Goal: Task Accomplishment & Management: Manage account settings

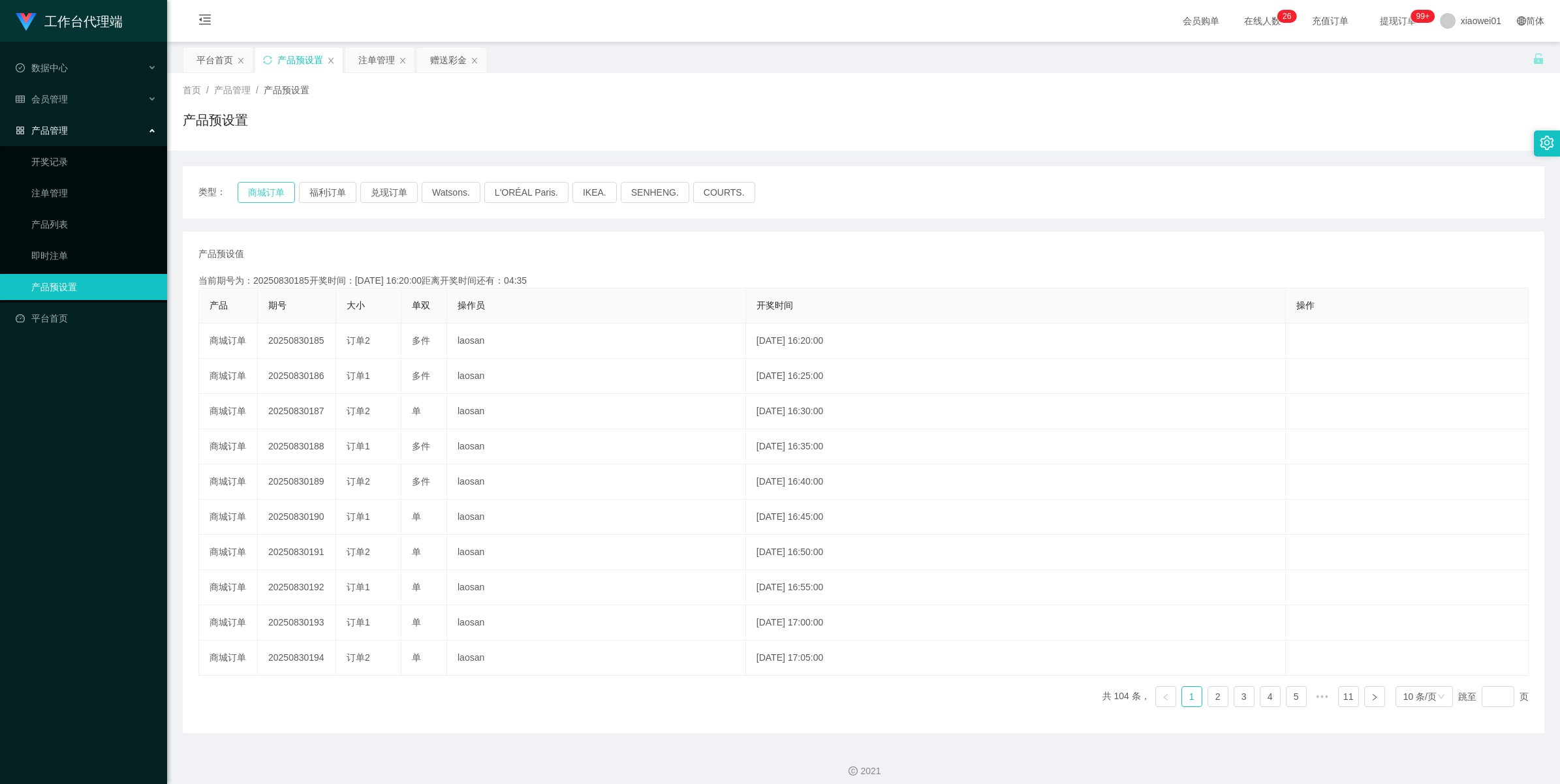
click at [262, 187] on button "商城订单" at bounding box center [266, 192] width 57 height 21
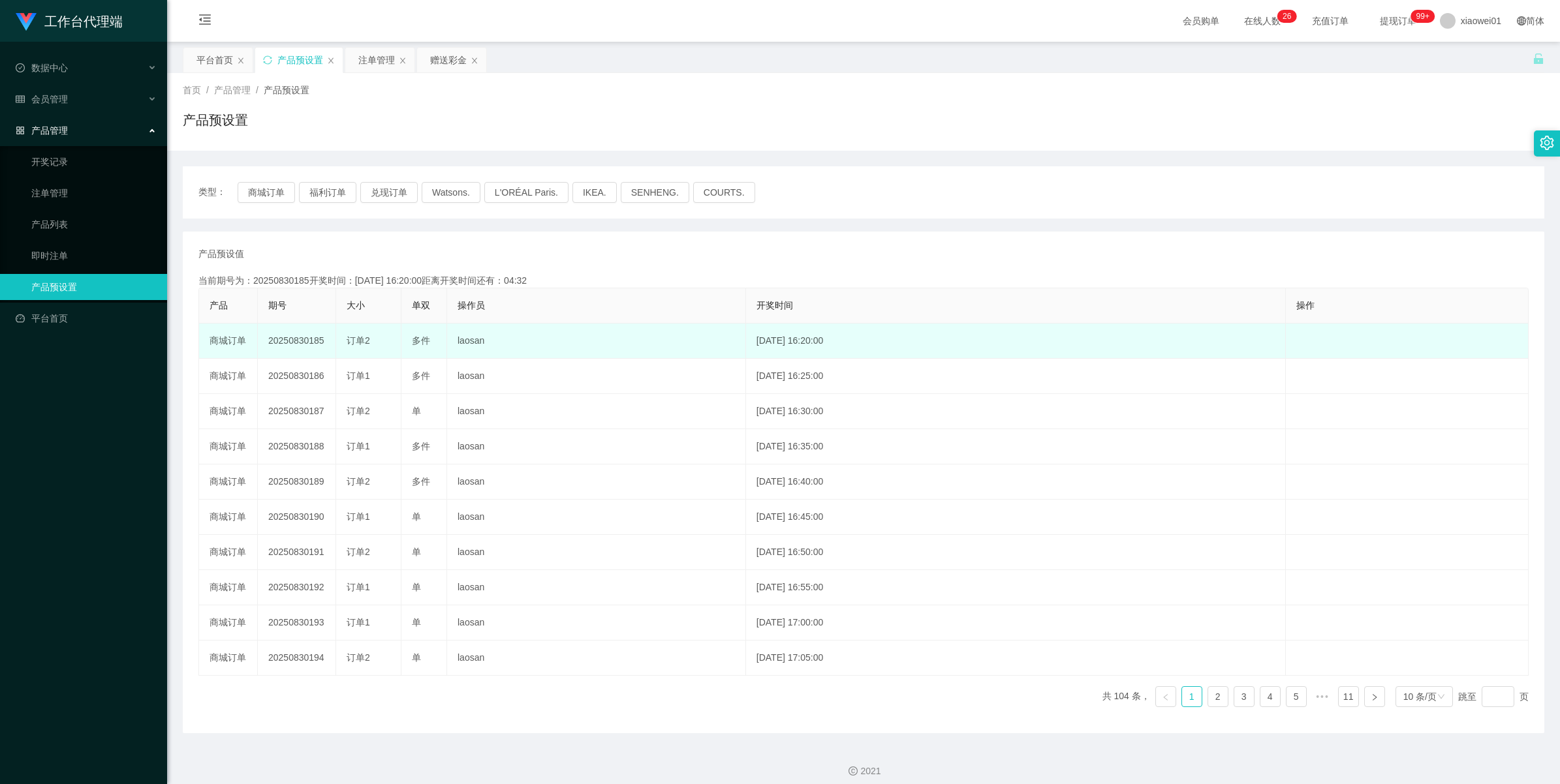
click at [296, 340] on td "20250830185" at bounding box center [297, 341] width 78 height 35
copy td "20250830185"
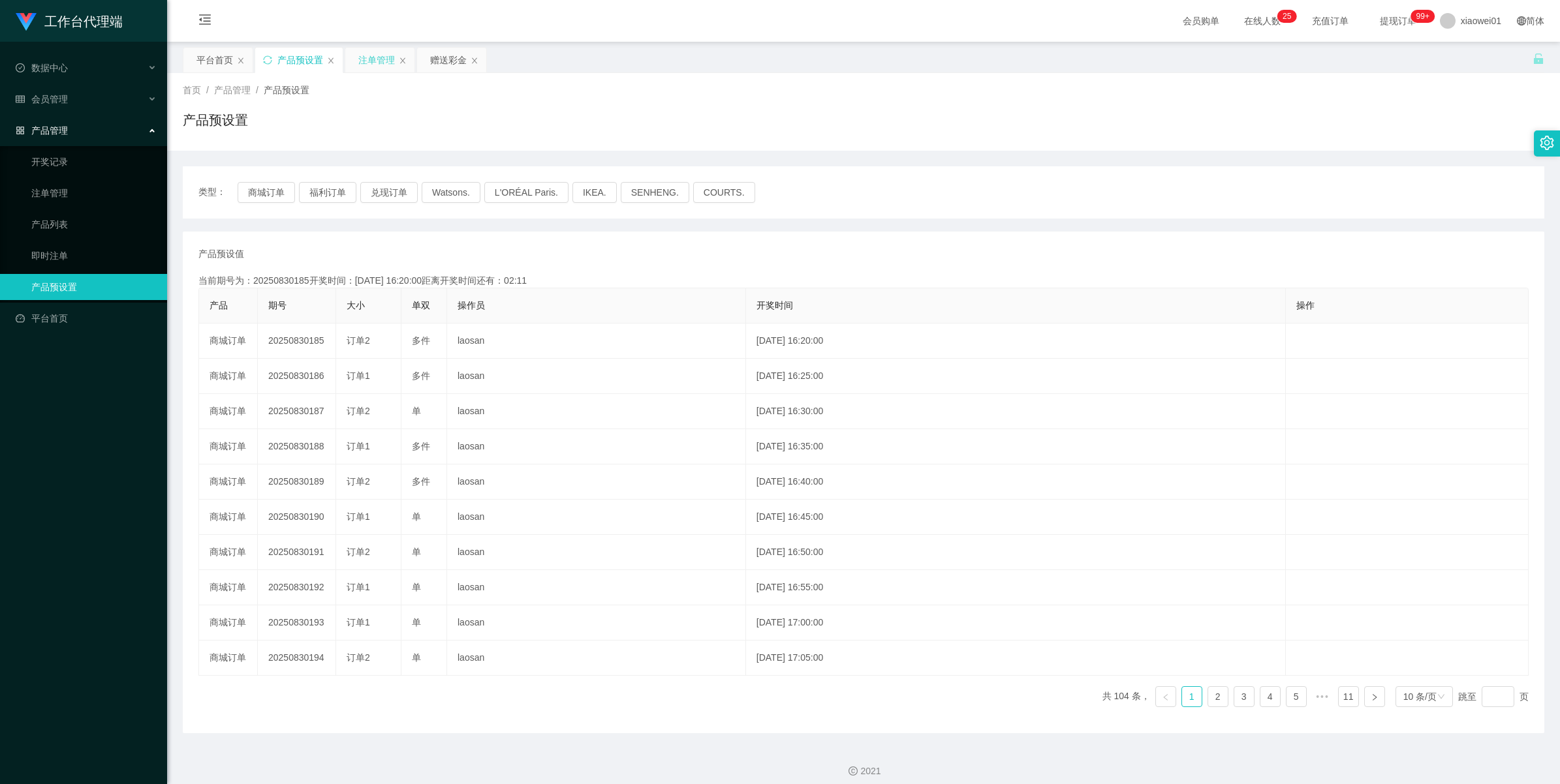
click at [367, 62] on div "注单管理" at bounding box center [376, 60] width 36 height 24
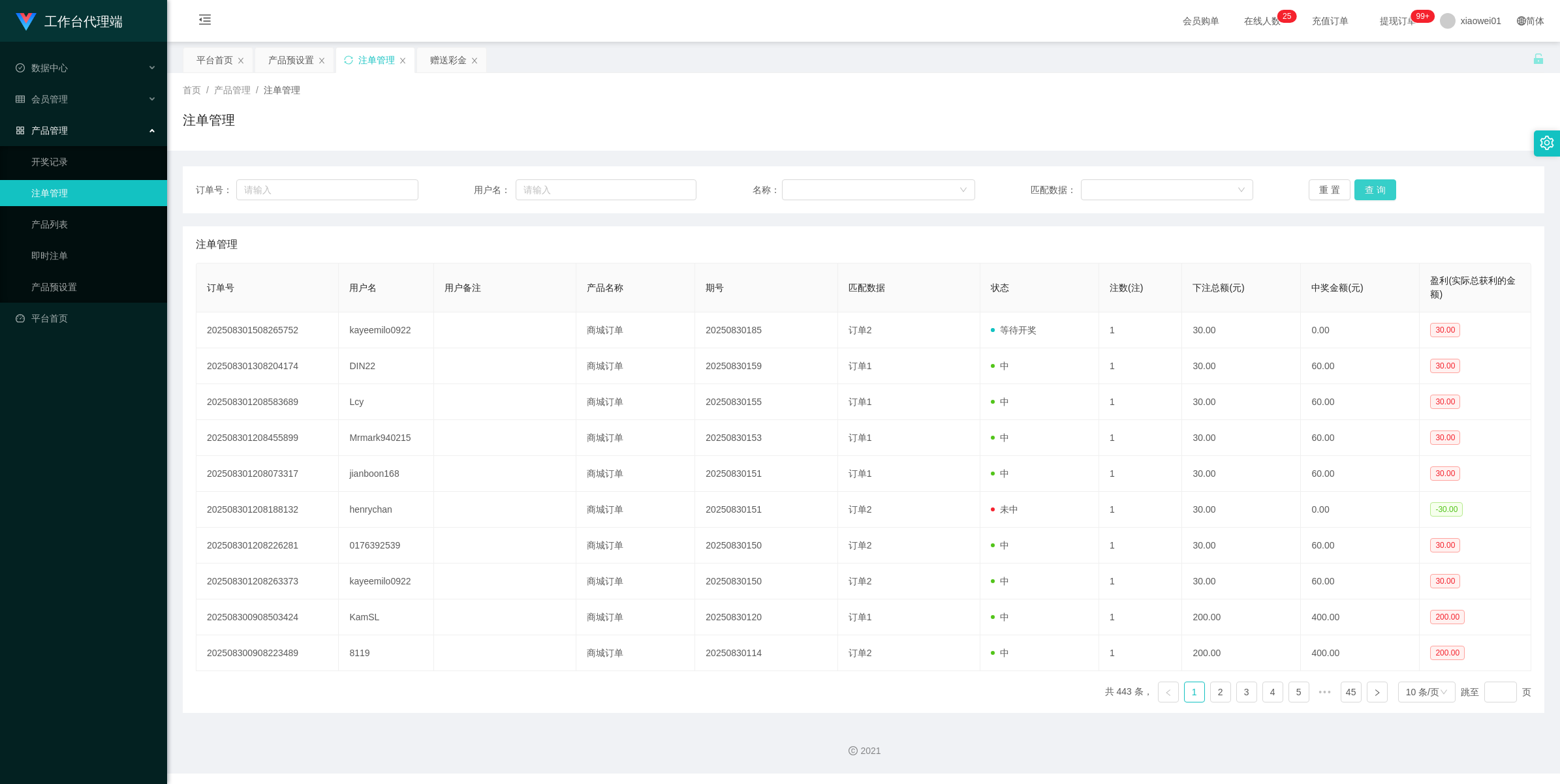
click at [1359, 181] on button "查 询" at bounding box center [1376, 189] width 42 height 21
click at [1359, 181] on div "重 置 查 询" at bounding box center [1420, 189] width 222 height 21
click at [1359, 181] on button "查 询" at bounding box center [1376, 189] width 42 height 21
click at [1359, 181] on div "重 置 查 询" at bounding box center [1420, 189] width 222 height 21
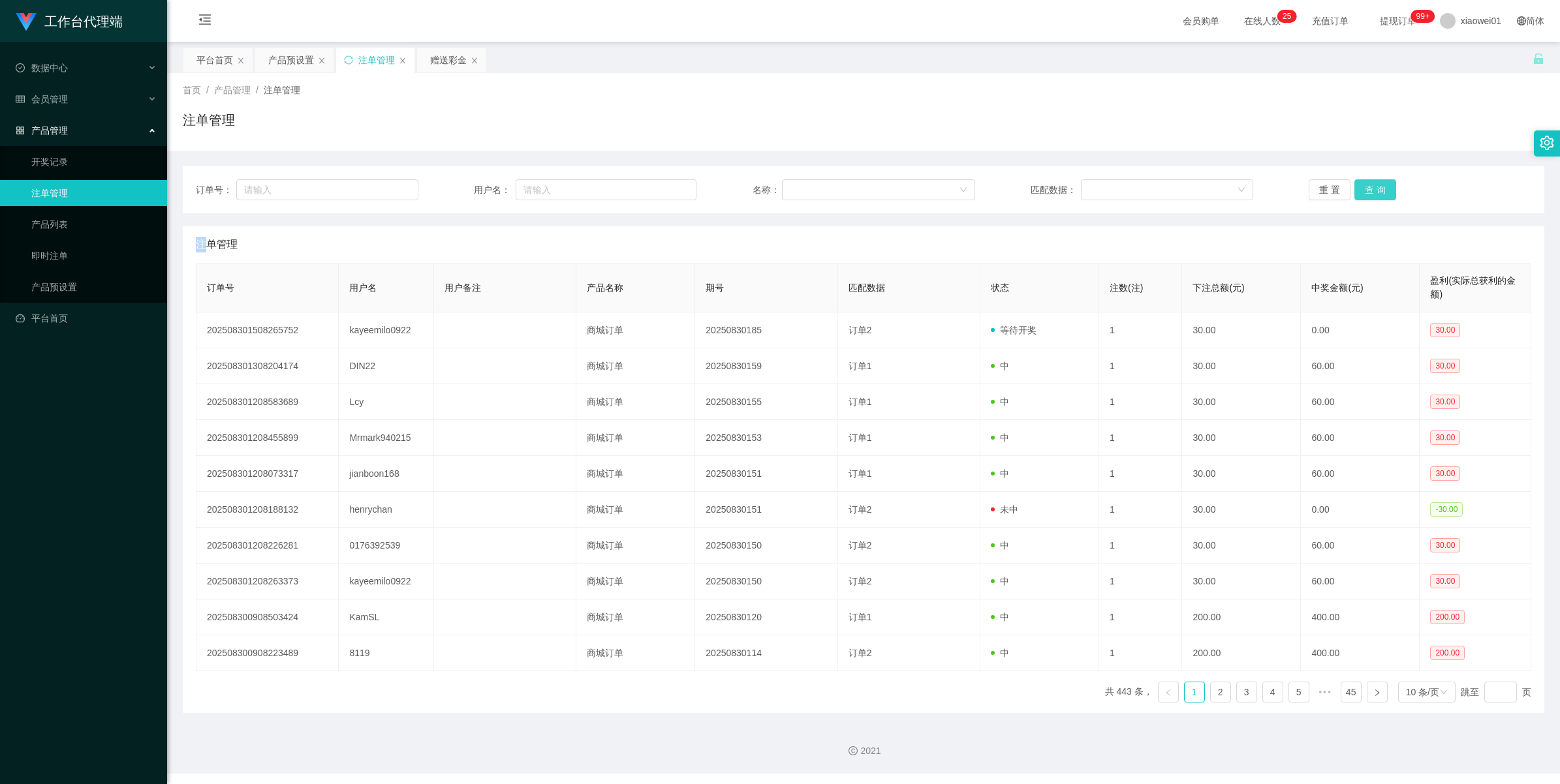
click at [1359, 181] on button "查 询" at bounding box center [1376, 189] width 42 height 21
click at [1359, 181] on div "重 置 查 询" at bounding box center [1420, 189] width 222 height 21
click at [1359, 181] on button "查 询" at bounding box center [1376, 189] width 42 height 21
click at [1359, 181] on div "重 置 查 询" at bounding box center [1420, 189] width 222 height 21
click at [1359, 181] on button "查 询" at bounding box center [1376, 189] width 42 height 21
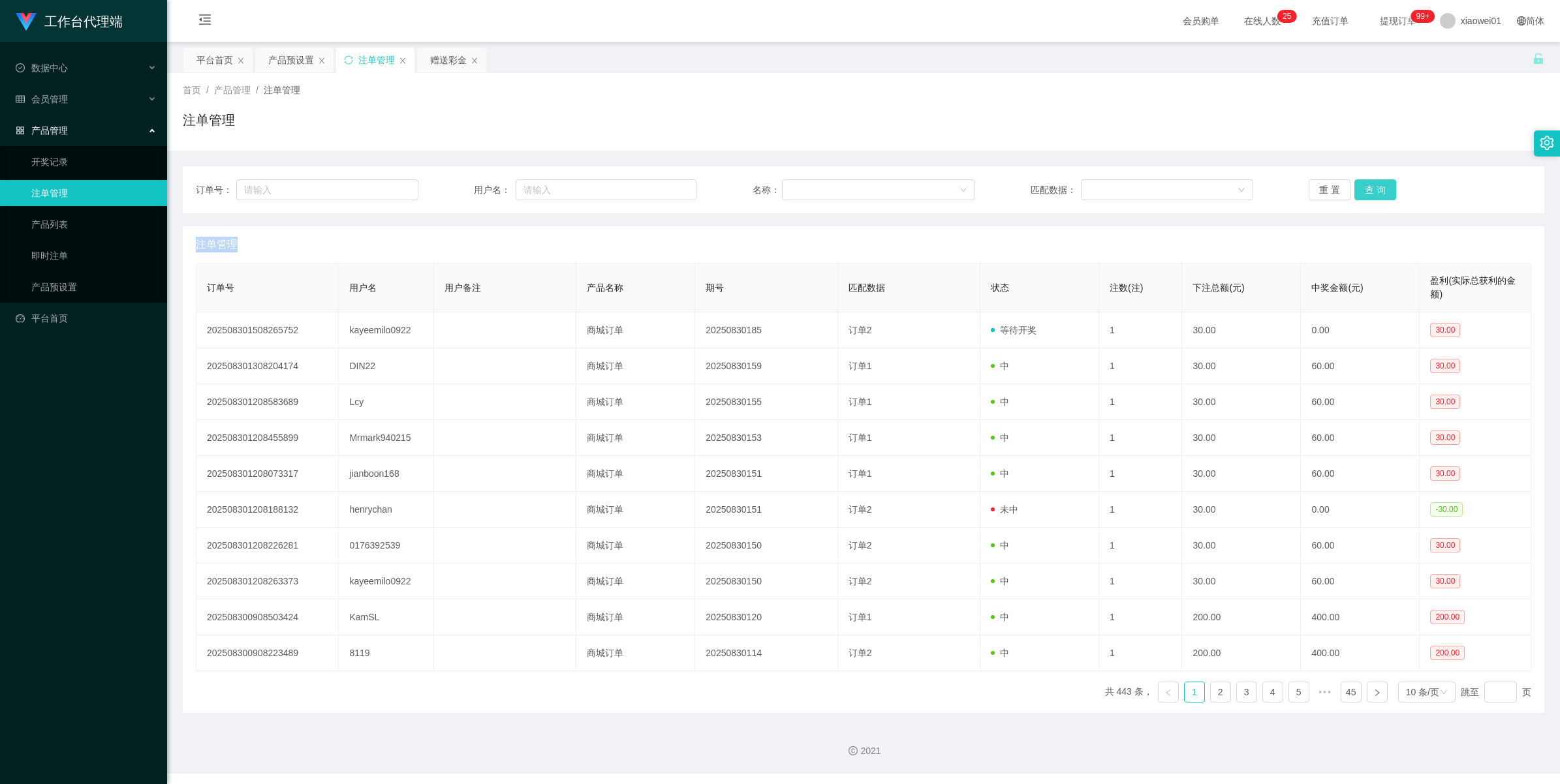
click at [1359, 181] on button "查 询" at bounding box center [1376, 189] width 42 height 21
click at [1359, 181] on div "重 置 查 询" at bounding box center [1420, 189] width 222 height 21
click at [1359, 181] on button "查 询" at bounding box center [1376, 189] width 42 height 21
click at [1359, 181] on button "查 询" at bounding box center [1382, 189] width 56 height 21
click at [446, 63] on div "赠送彩金" at bounding box center [448, 60] width 36 height 24
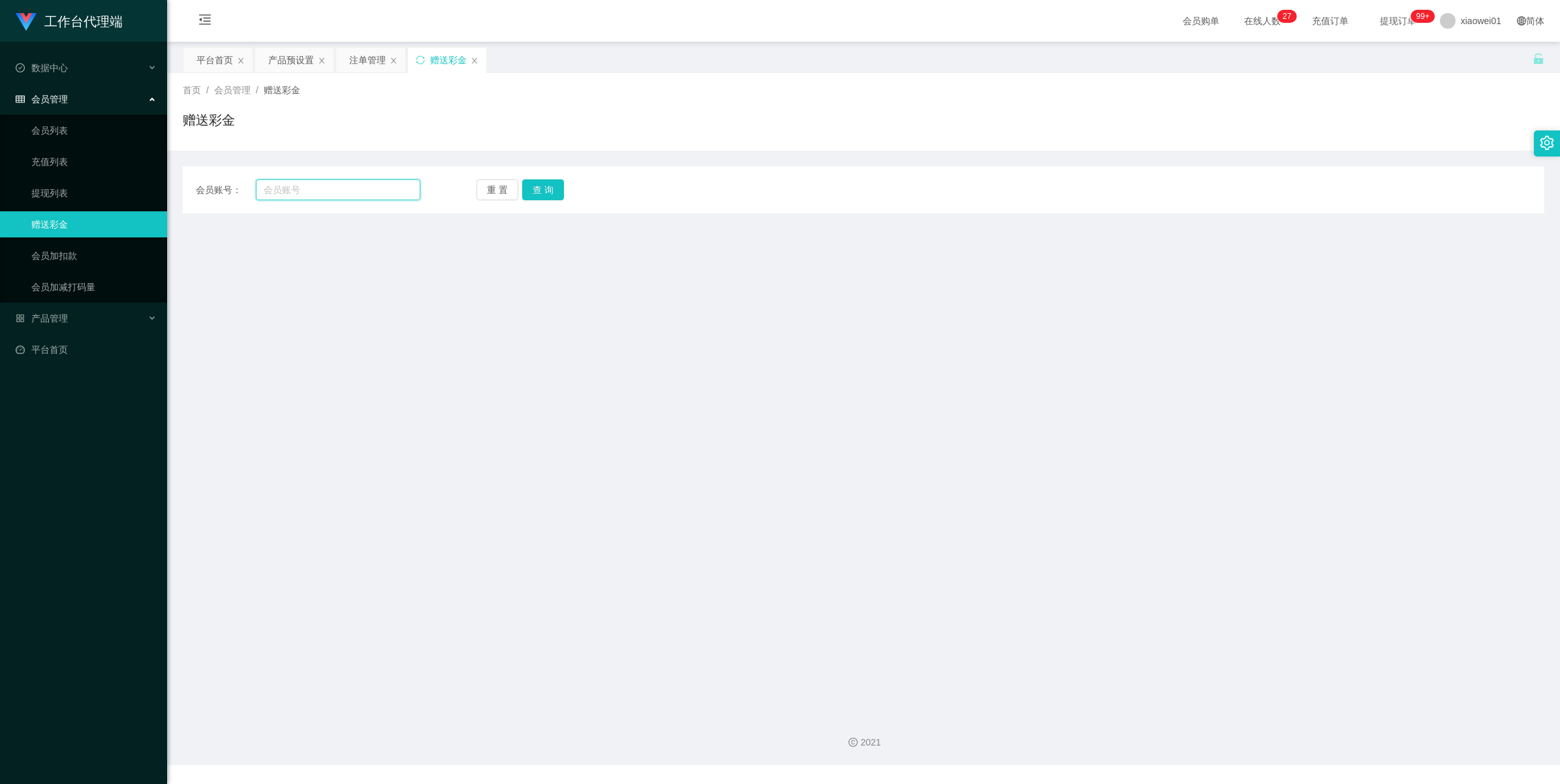
drag, startPoint x: 275, startPoint y: 195, endPoint x: 268, endPoint y: 195, distance: 7.0
click at [275, 195] on input "text" at bounding box center [338, 189] width 164 height 21
paste input "kayeemilo0922"
type input "kayeemilo0922"
click at [535, 190] on button "查 询" at bounding box center [543, 189] width 42 height 21
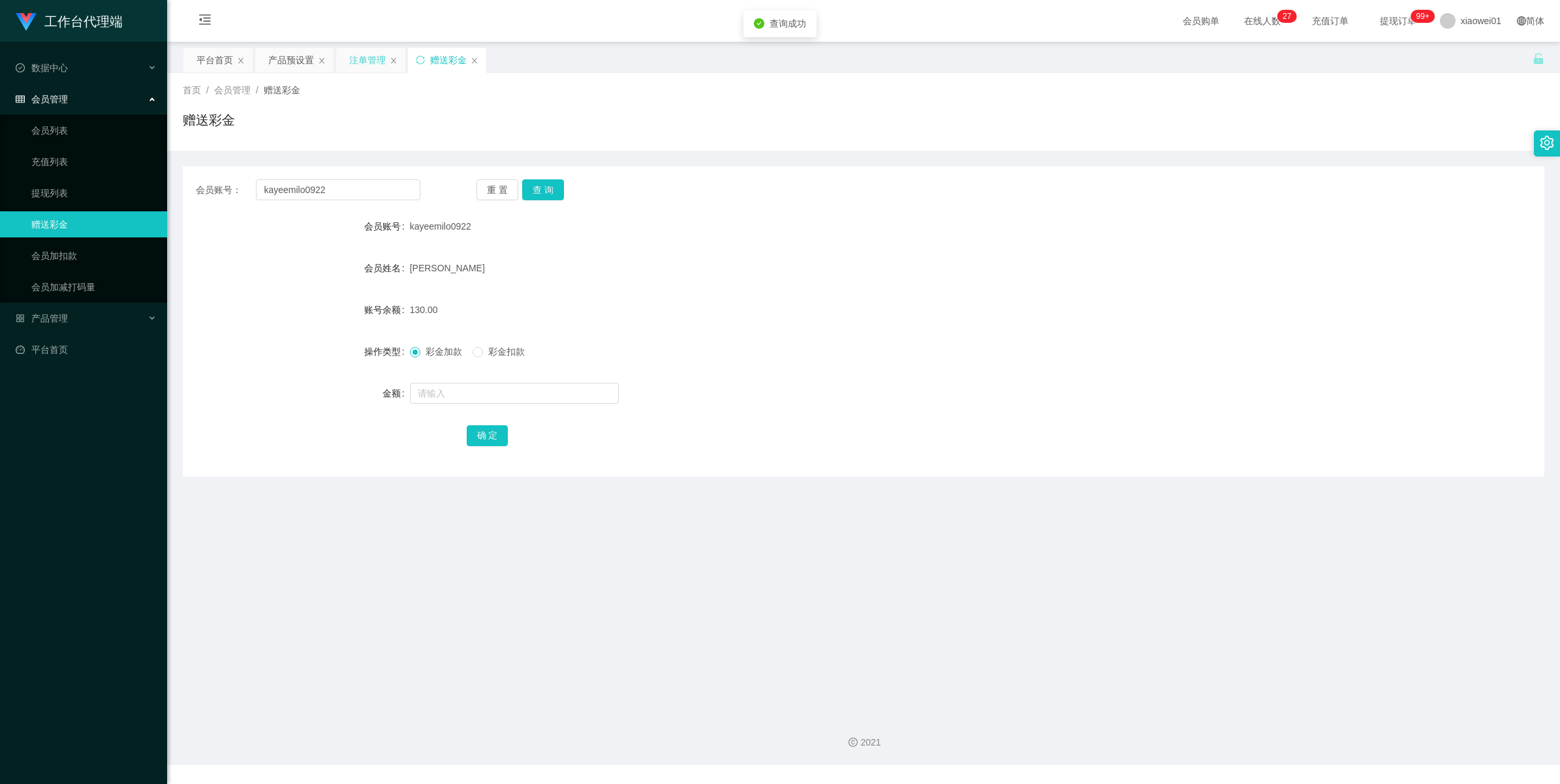
click at [348, 63] on div "注单管理" at bounding box center [371, 60] width 69 height 24
click at [366, 63] on div "注单管理" at bounding box center [367, 60] width 36 height 24
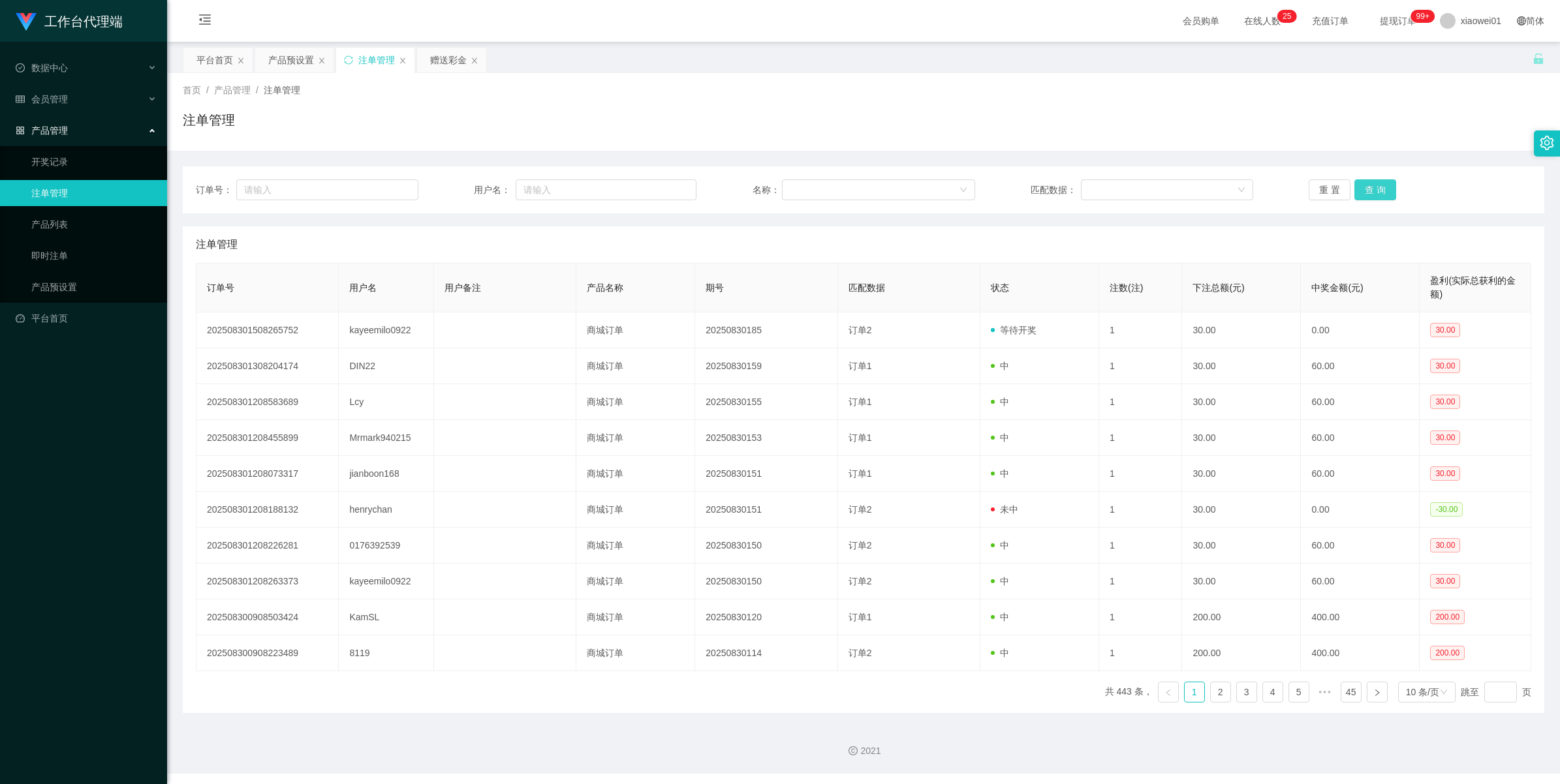
click at [1370, 189] on button "查 询" at bounding box center [1376, 189] width 42 height 21
click at [1370, 189] on div "重 置 查 询" at bounding box center [1420, 189] width 222 height 21
click at [1370, 189] on button "查 询" at bounding box center [1376, 189] width 42 height 21
click at [1370, 189] on div "重 置 查 询" at bounding box center [1420, 189] width 222 height 21
click at [1370, 189] on button "查 询" at bounding box center [1376, 189] width 42 height 21
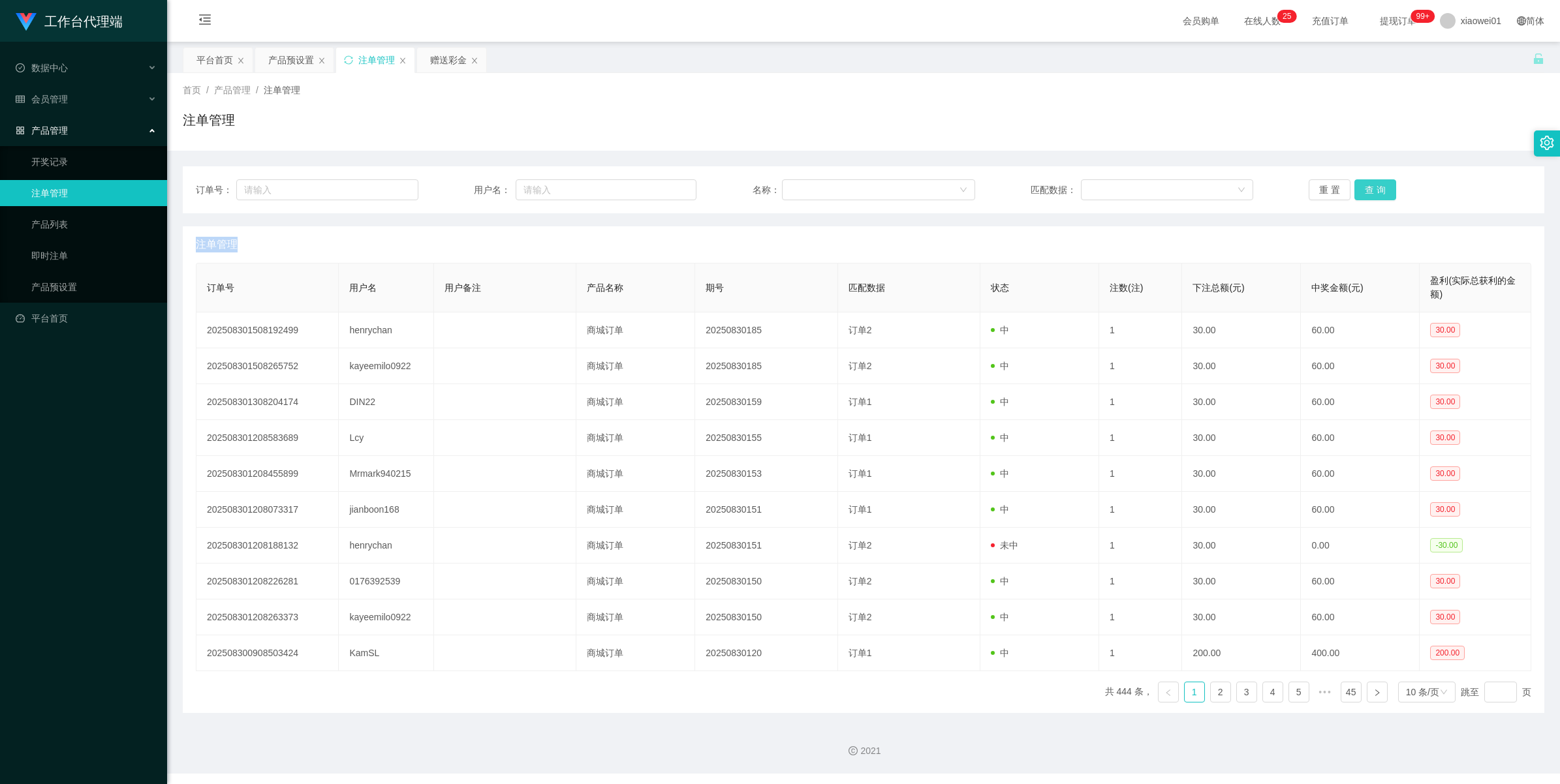
click at [1370, 189] on div "重 置 查 询" at bounding box center [1420, 189] width 222 height 21
click at [1370, 189] on button "查 询" at bounding box center [1376, 189] width 42 height 21
click at [1370, 189] on div "重 置 查 询" at bounding box center [1420, 189] width 222 height 21
click at [1370, 189] on button "查 询" at bounding box center [1376, 189] width 42 height 21
click at [1370, 189] on div "重 置 查 询" at bounding box center [1420, 189] width 222 height 21
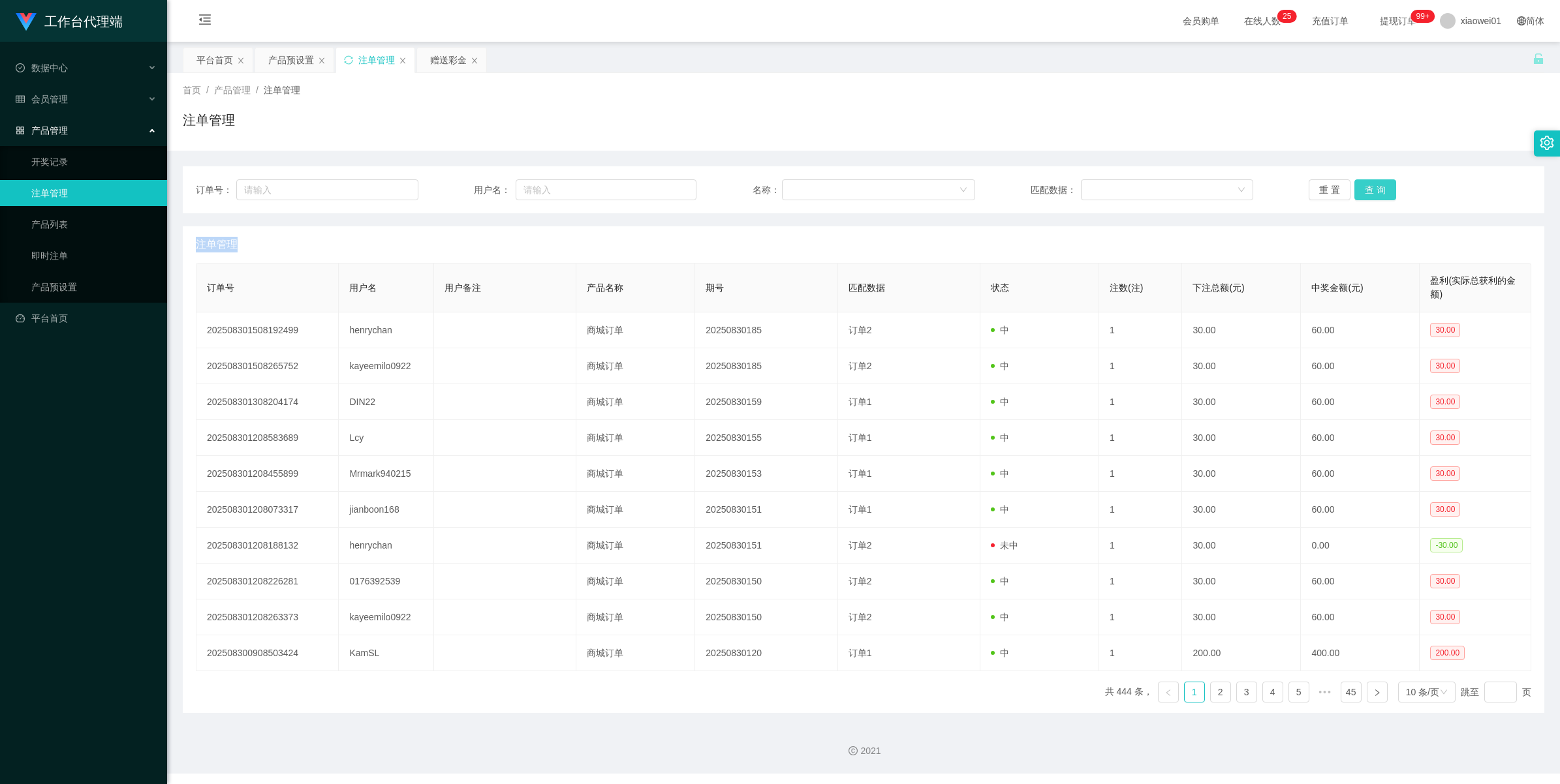
click at [1370, 189] on button "查 询" at bounding box center [1376, 189] width 42 height 21
click at [1370, 189] on div "重 置 查 询" at bounding box center [1420, 189] width 222 height 21
click at [1370, 189] on button "查 询" at bounding box center [1376, 189] width 42 height 21
click at [1370, 189] on div "重 置 查 询" at bounding box center [1420, 189] width 222 height 21
click at [1370, 189] on button "查 询" at bounding box center [1376, 189] width 42 height 21
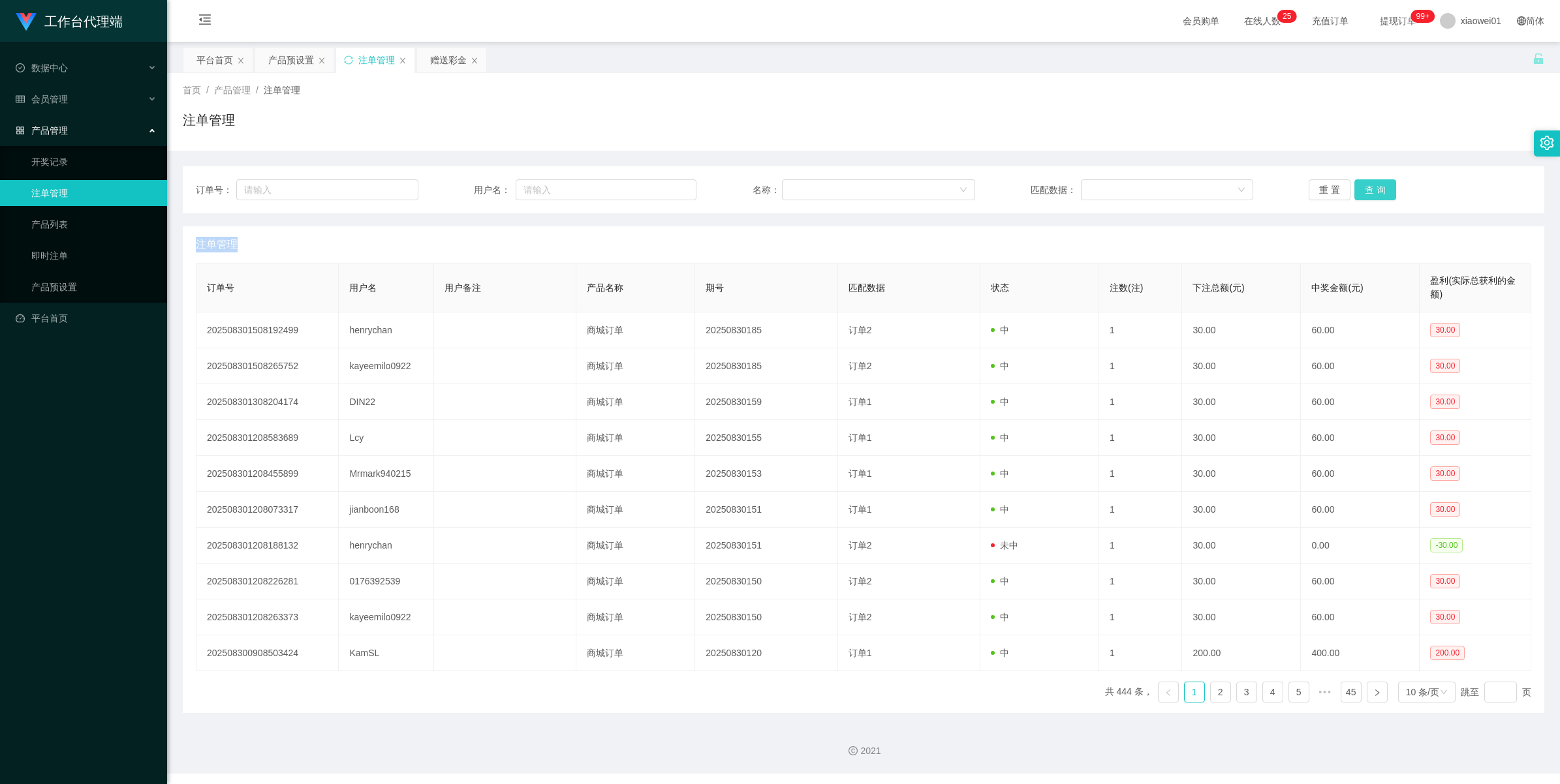
click at [1370, 189] on div "重 置 查 询" at bounding box center [1420, 189] width 222 height 21
click at [1370, 189] on button "查 询" at bounding box center [1376, 189] width 42 height 21
drag, startPoint x: 436, startPoint y: 62, endPoint x: 430, endPoint y: 72, distance: 11.7
click at [436, 62] on div "赠送彩金" at bounding box center [448, 60] width 36 height 24
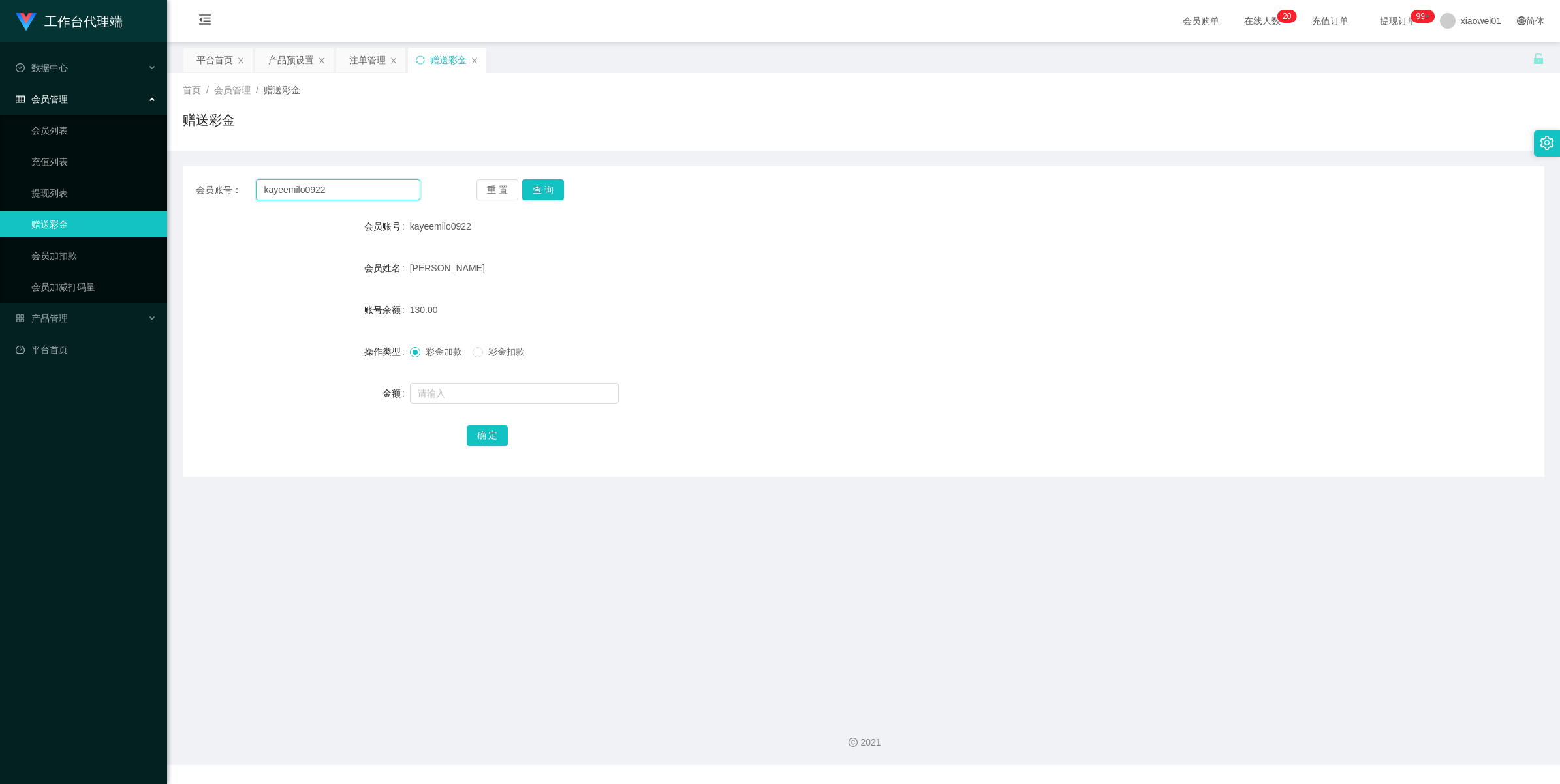
drag, startPoint x: 330, startPoint y: 195, endPoint x: -3, endPoint y: 174, distance: 333.7
click at [0, 174] on html "工作台代理端 数据中心 会员管理 会员列表 充值列表 提现列表 赠送彩金 会员加扣款 会员加减打码量 产品管理 开奖记录 注单管理 产品列表 即时注单 产品预…" at bounding box center [780, 392] width 1560 height 784
paste input "jianboon168"
type input "jianboon168"
click at [531, 190] on button "查 询" at bounding box center [543, 189] width 42 height 21
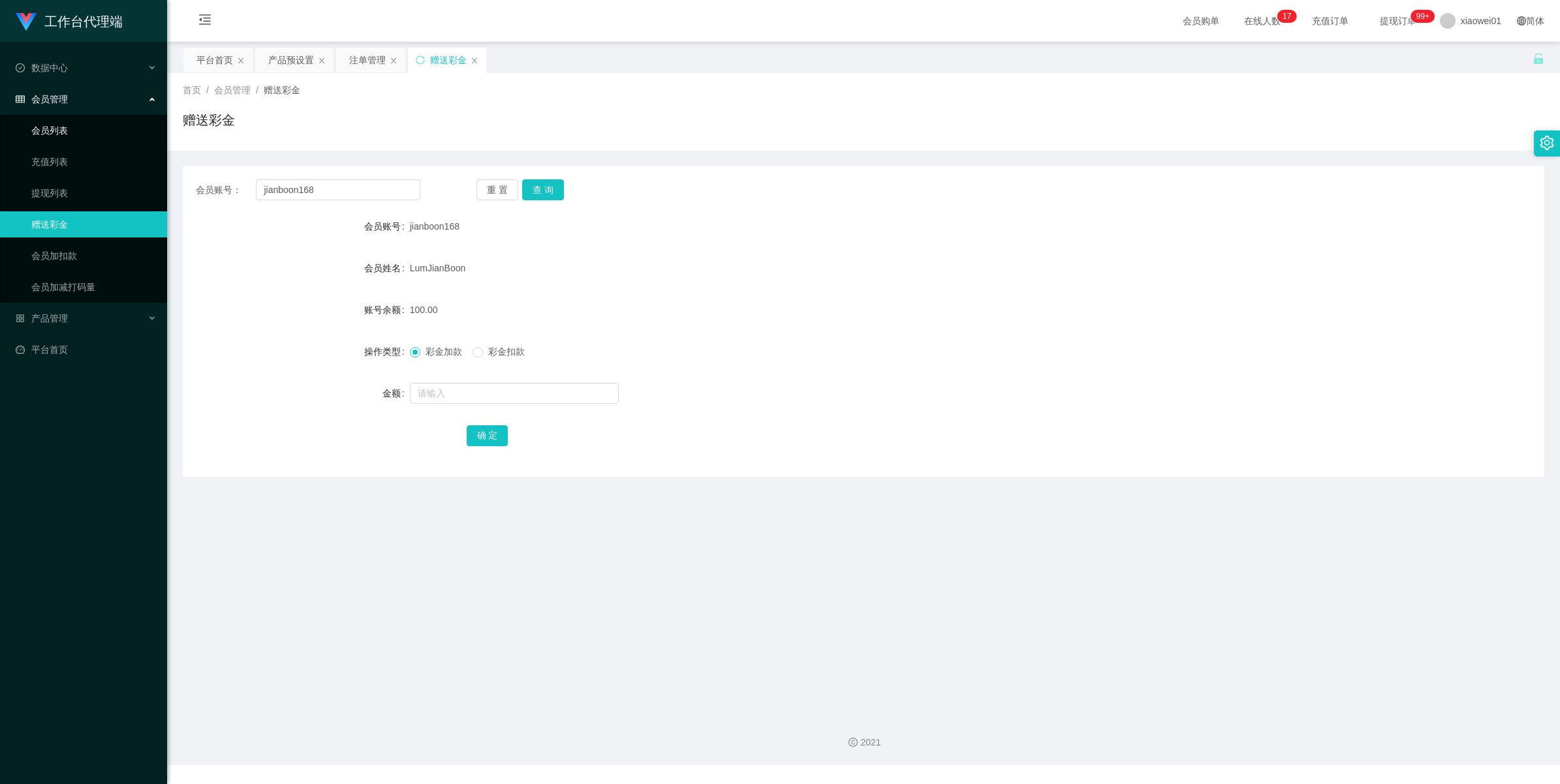
click at [49, 136] on link "会员列表" at bounding box center [93, 130] width 126 height 26
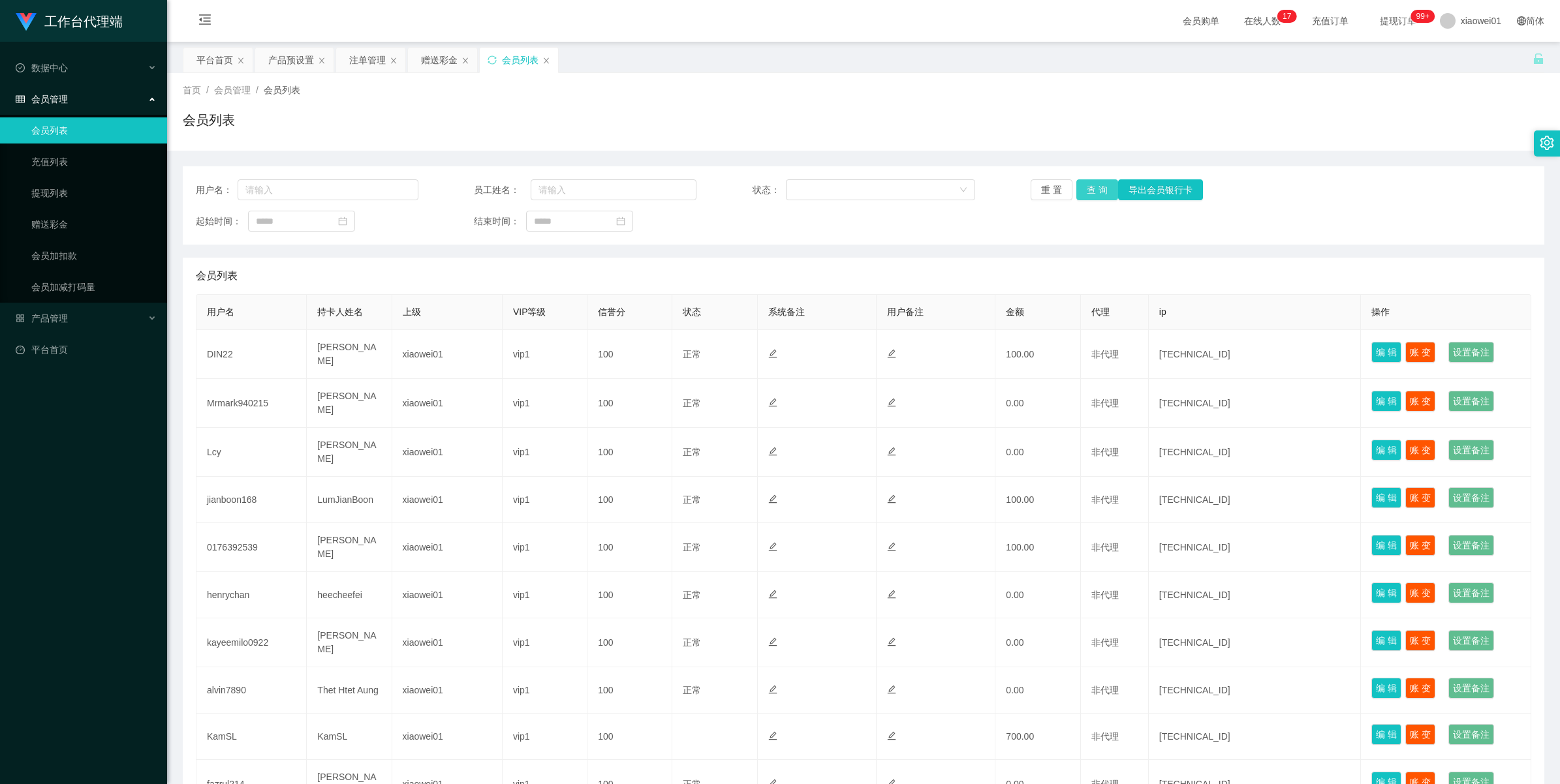
click at [1105, 181] on button "查 询" at bounding box center [1098, 189] width 42 height 21
click at [1105, 181] on div "重 置 查 询 导出会员银行卡" at bounding box center [1141, 189] width 222 height 21
click at [1105, 181] on button "查 询" at bounding box center [1098, 189] width 42 height 21
click at [1105, 181] on div "重 置 查 询 导出会员银行卡" at bounding box center [1141, 189] width 222 height 21
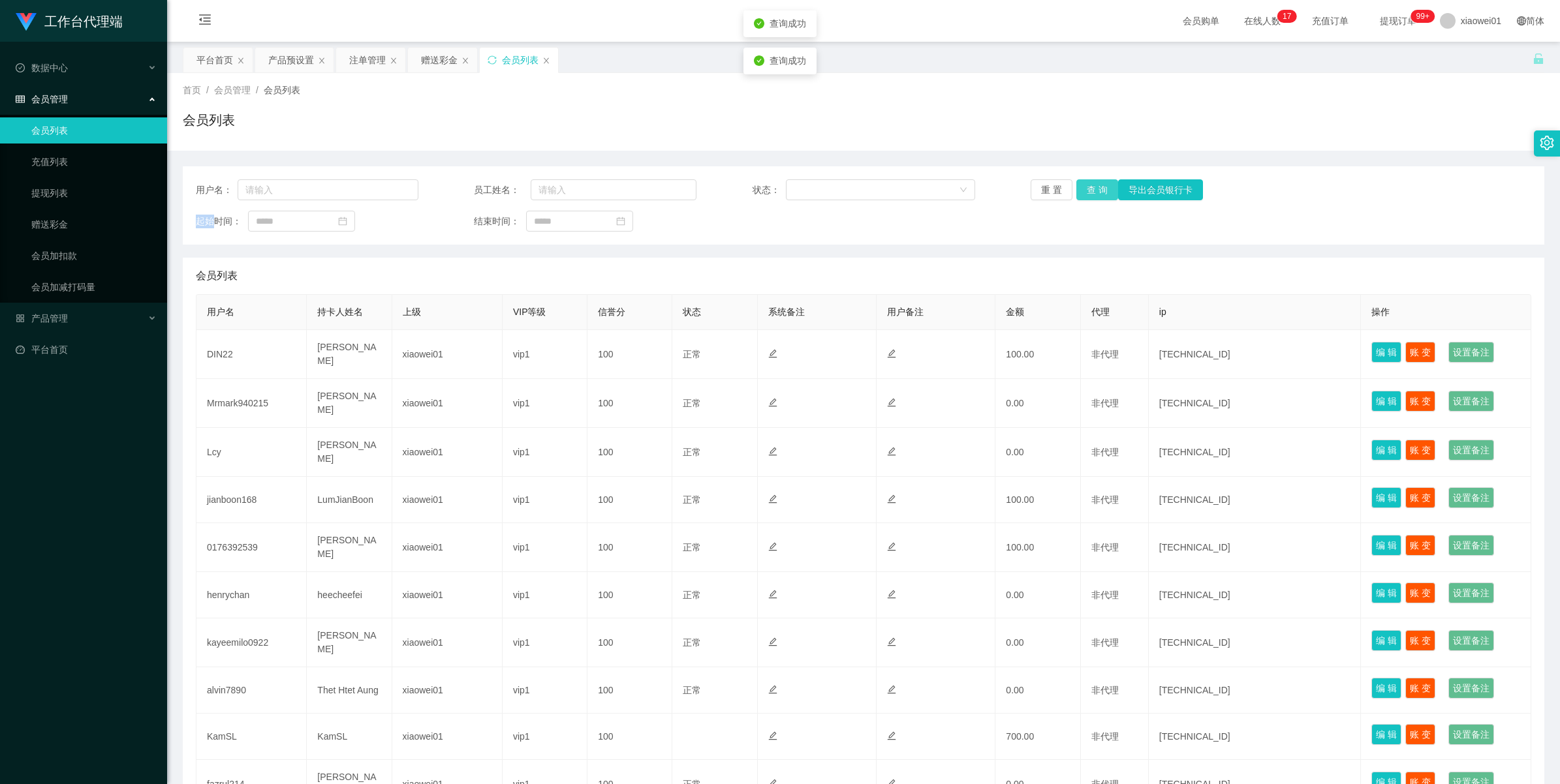
drag, startPoint x: 1105, startPoint y: 181, endPoint x: 1094, endPoint y: 184, distance: 11.4
click at [1094, 184] on button "查 询" at bounding box center [1098, 189] width 42 height 21
click at [1094, 184] on div "重 置 查 询 导出会员银行卡" at bounding box center [1141, 189] width 222 height 21
click at [1094, 184] on button "查 询" at bounding box center [1098, 189] width 42 height 21
click at [1137, 191] on button "导出会员银行卡" at bounding box center [1160, 189] width 85 height 21
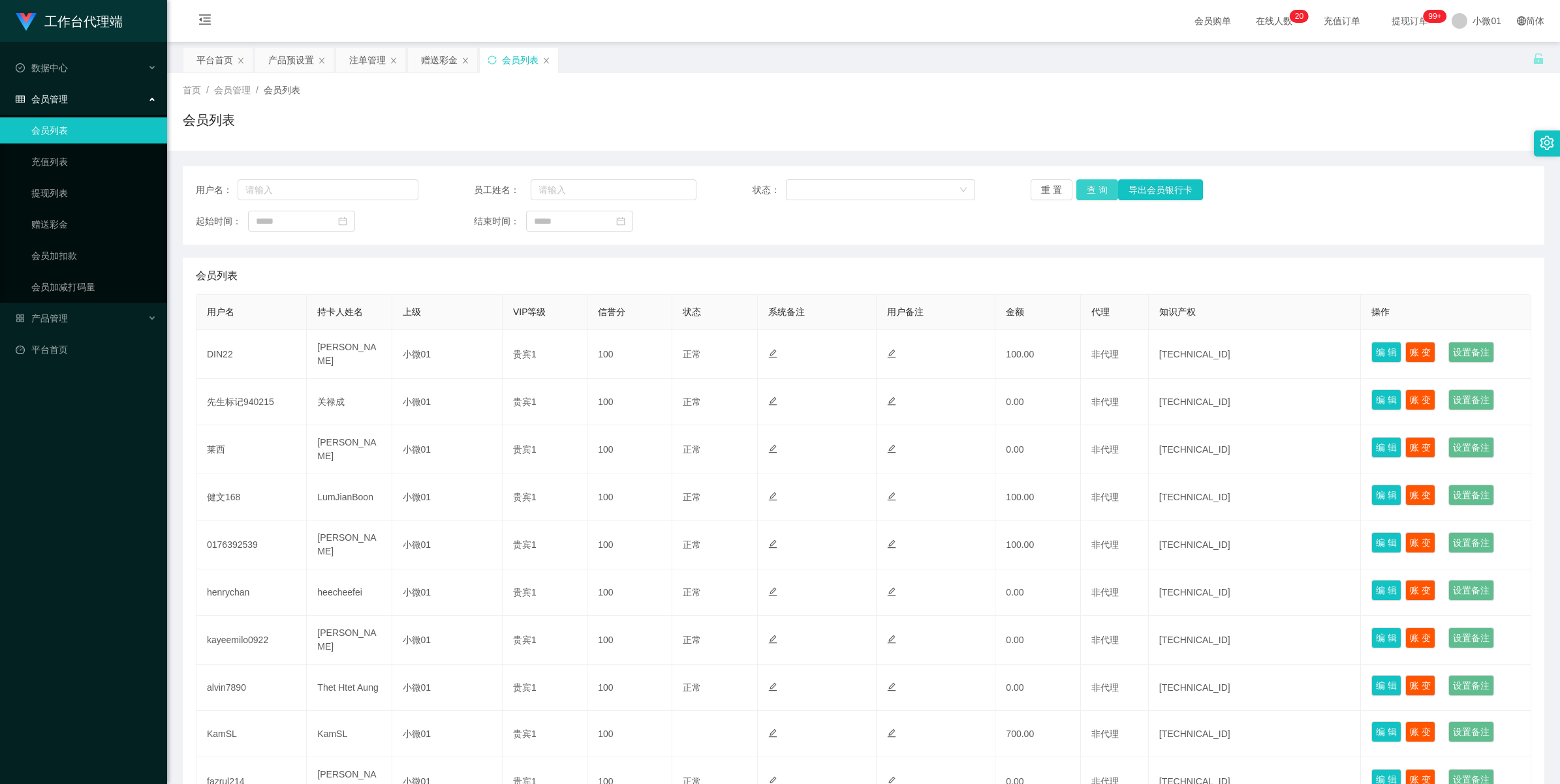
click at [1086, 180] on button "查 询" at bounding box center [1098, 189] width 42 height 21
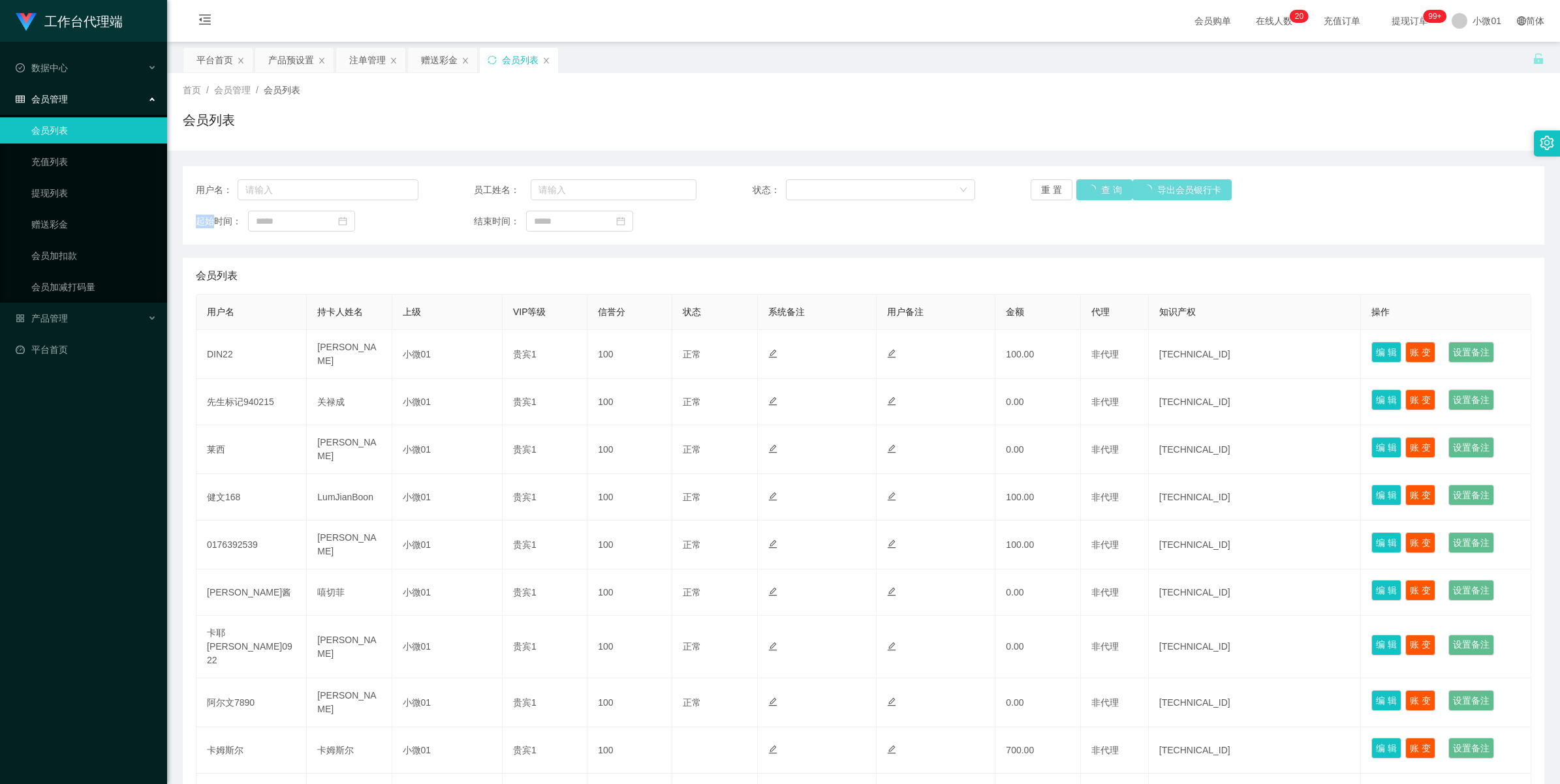
click at [1086, 180] on div "重 置 查 询 导出会员银行卡" at bounding box center [1141, 189] width 222 height 21
drag, startPoint x: 0, startPoint y: 0, endPoint x: 1086, endPoint y: 180, distance: 1100.8
click at [1086, 180] on button "查 询" at bounding box center [1098, 189] width 42 height 21
click at [1086, 180] on div "重 置 查 询 导出会员银行卡" at bounding box center [1141, 189] width 222 height 21
click at [1086, 180] on button "查 询" at bounding box center [1098, 189] width 42 height 21
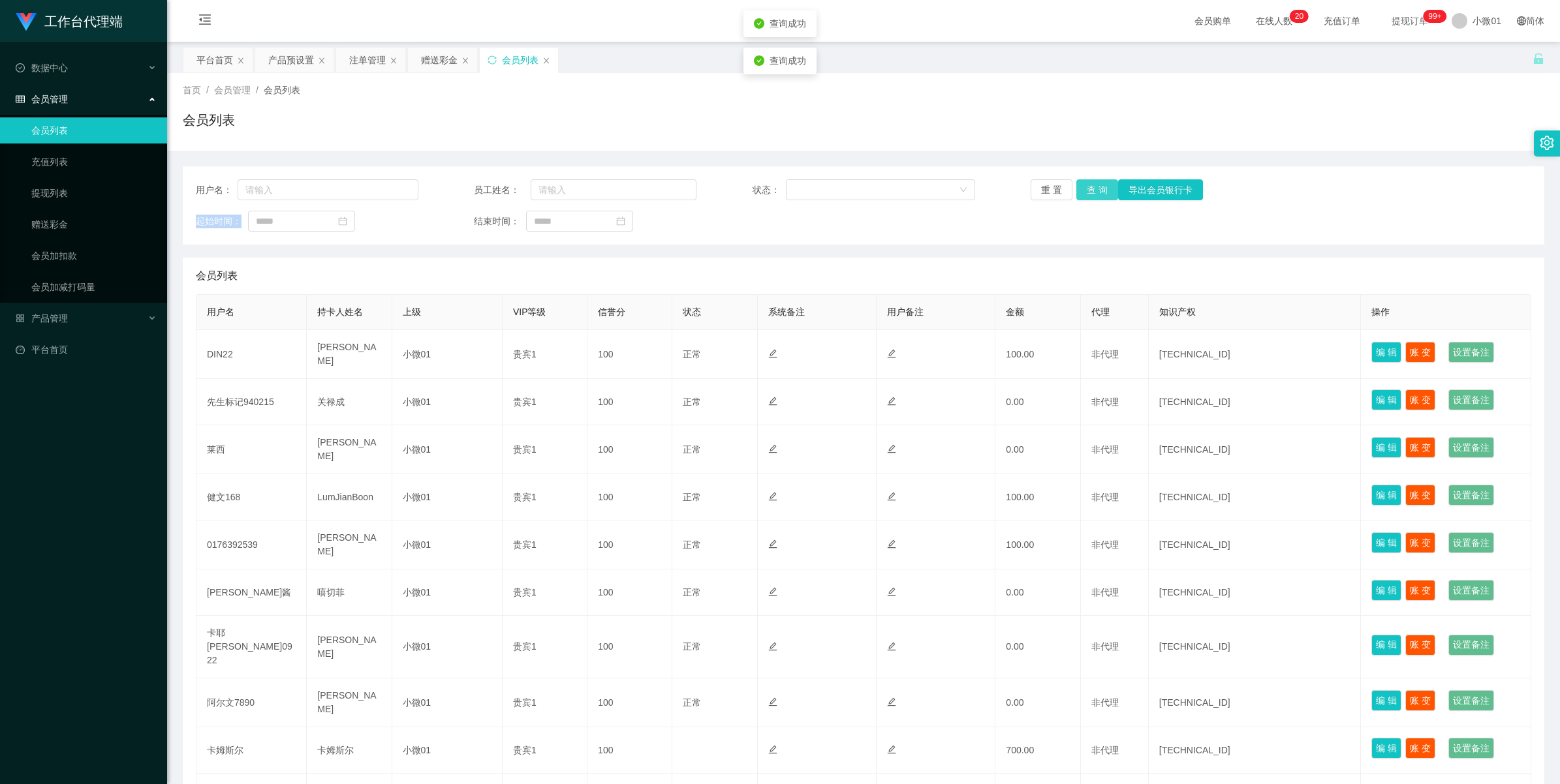
click at [1086, 180] on div "重 置 查 询 导出会员银行卡" at bounding box center [1141, 189] width 222 height 21
click at [1090, 195] on button "查 询" at bounding box center [1098, 189] width 42 height 21
click at [1090, 195] on div "重 置 查 询 导出会员银行卡" at bounding box center [1141, 189] width 222 height 21
click at [292, 62] on div "产品预设置" at bounding box center [291, 60] width 45 height 24
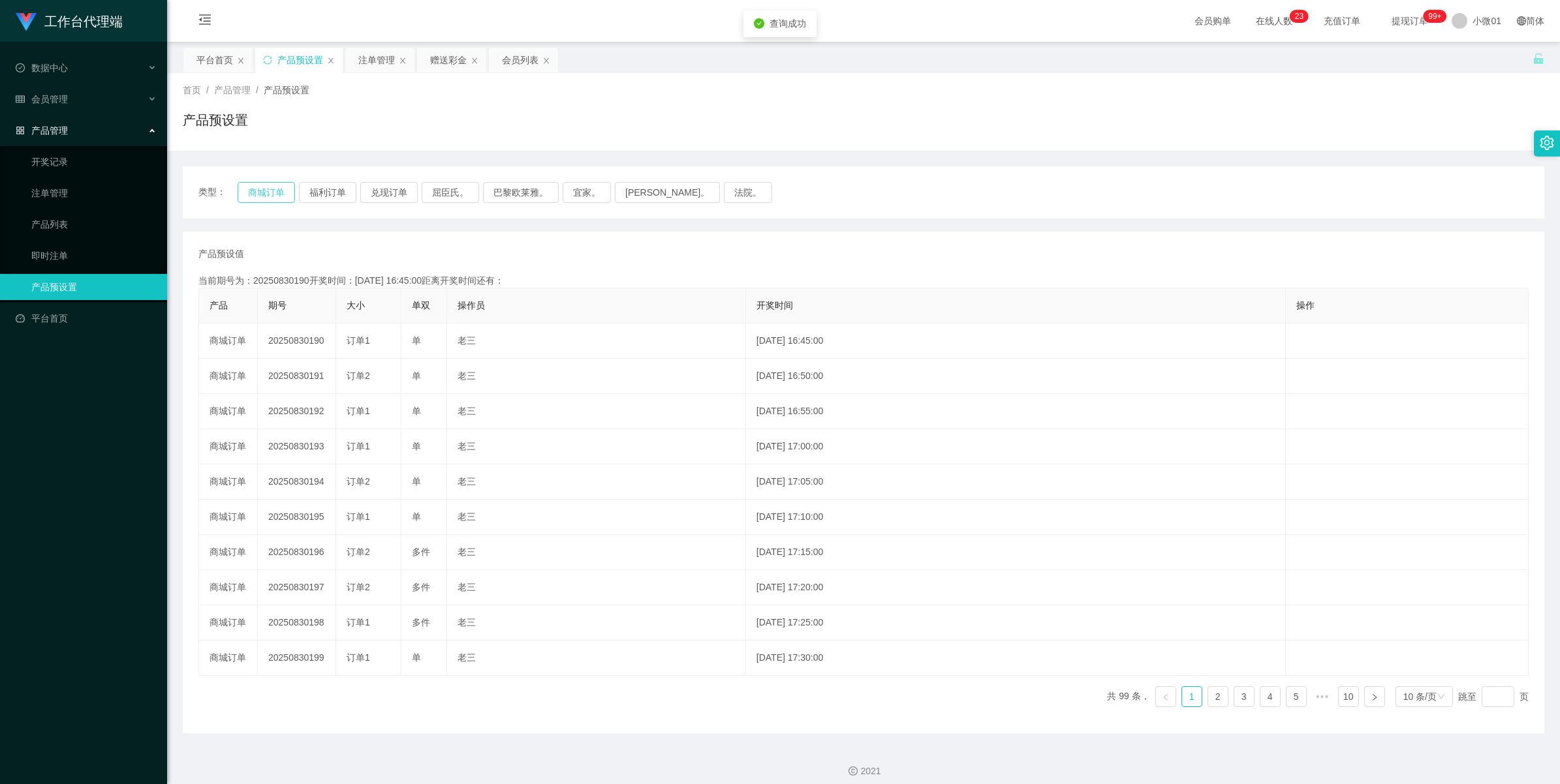
click at [256, 200] on button "商城订单" at bounding box center [266, 192] width 57 height 21
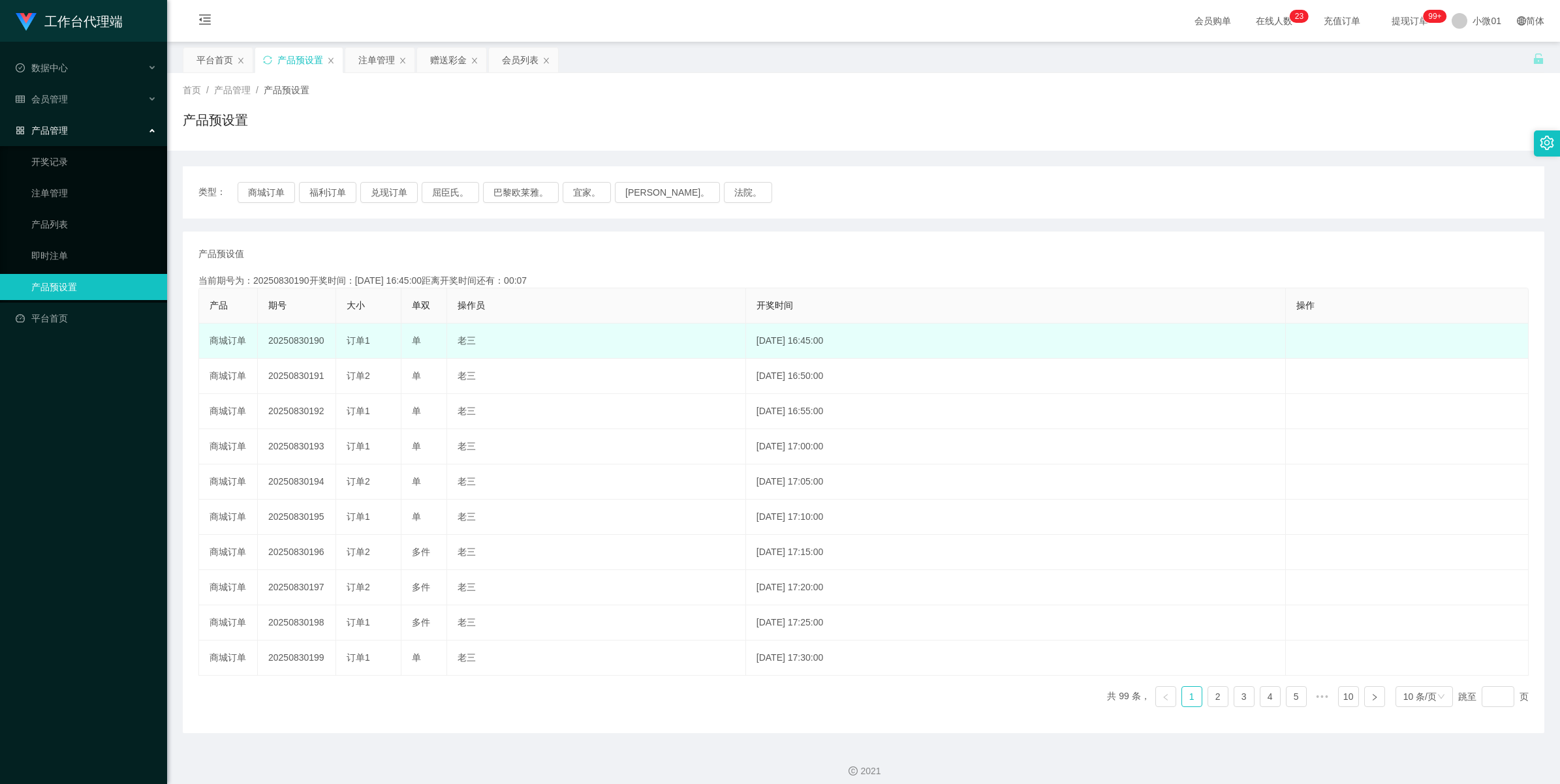
click at [297, 344] on td "20250830190" at bounding box center [297, 341] width 78 height 35
copy td "20250830190"
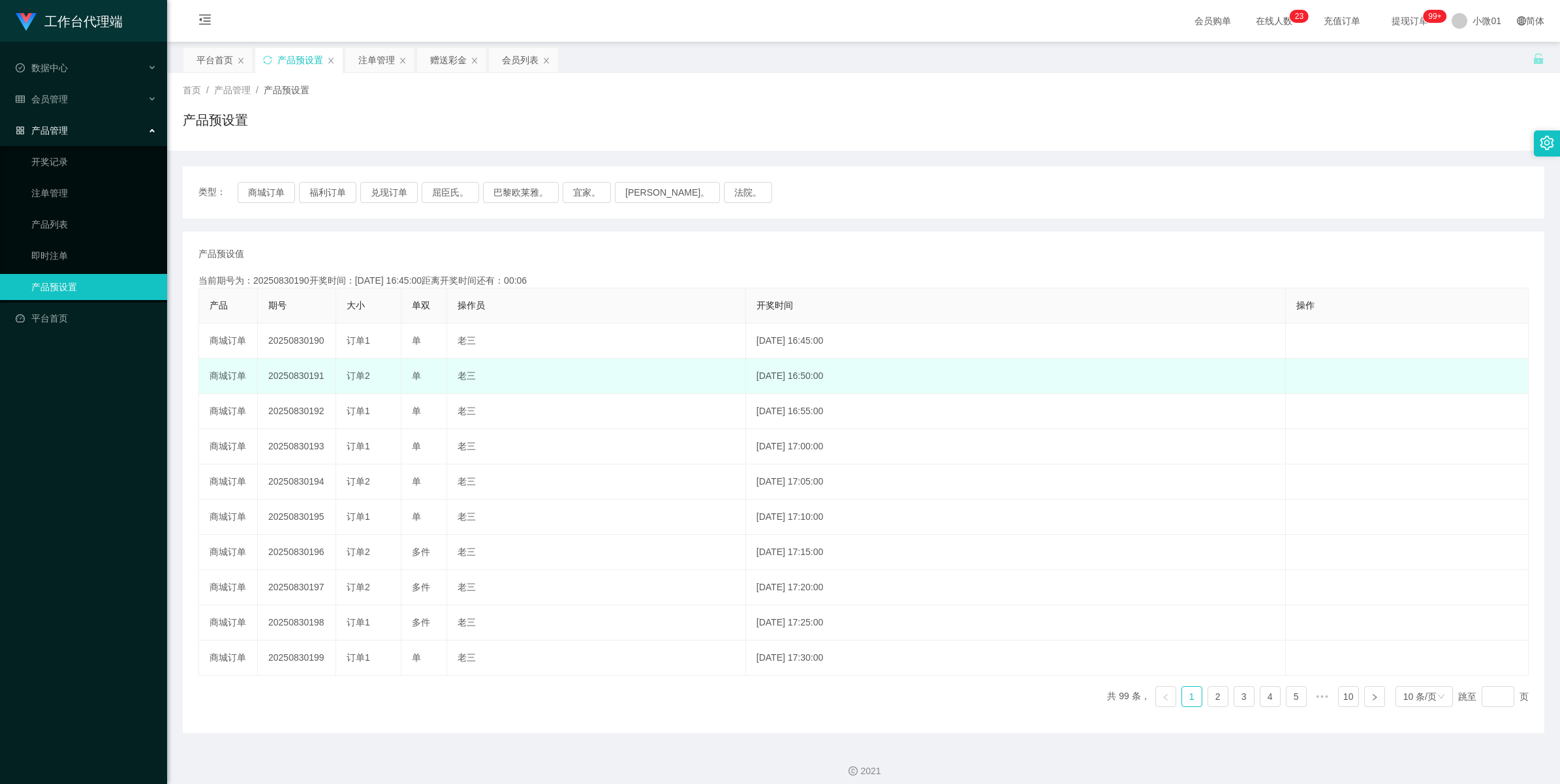
click at [299, 378] on td "20250830191" at bounding box center [297, 376] width 78 height 35
copy td "20250830191"
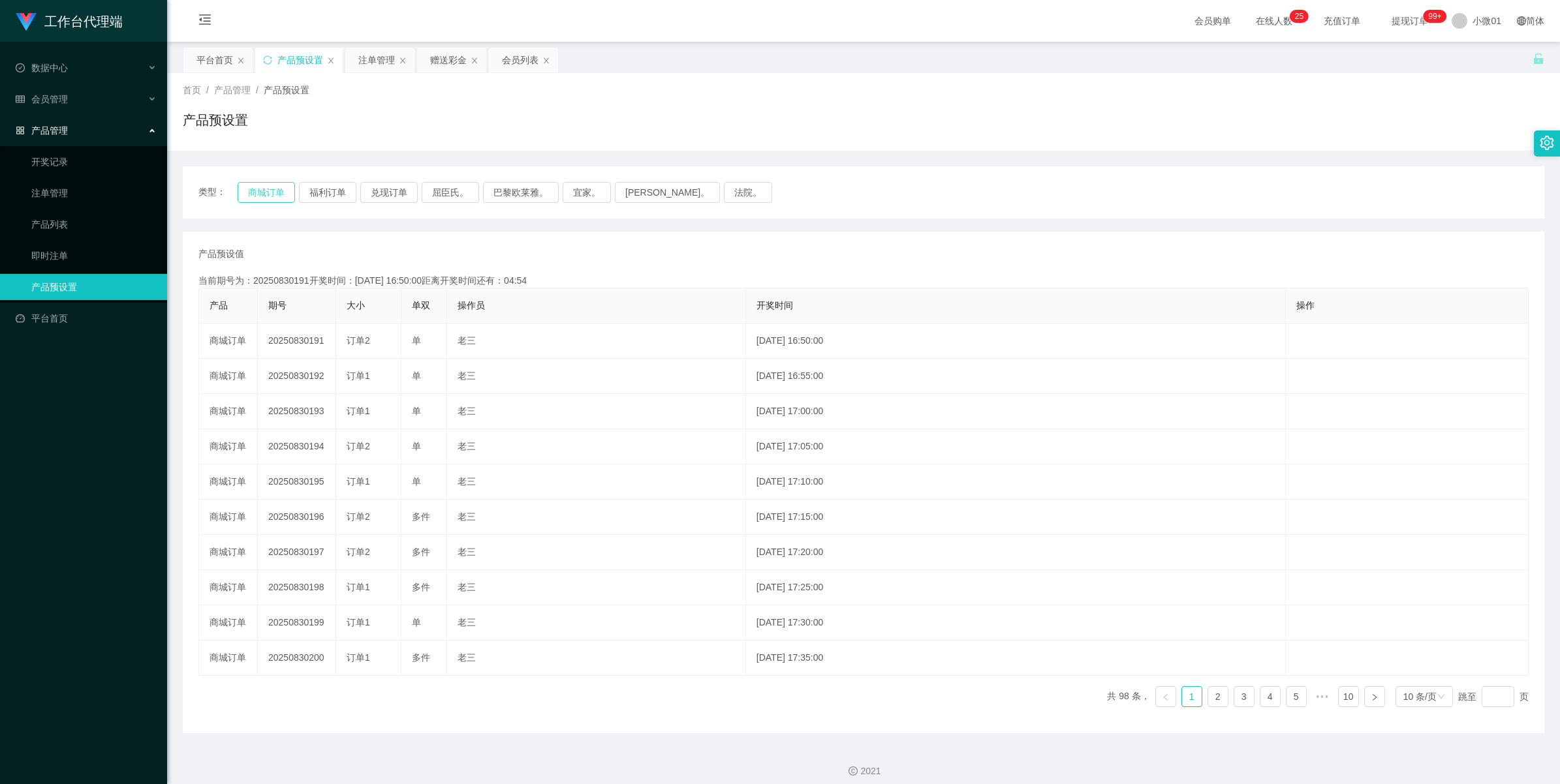
click at [271, 194] on button "商城订单" at bounding box center [266, 192] width 57 height 21
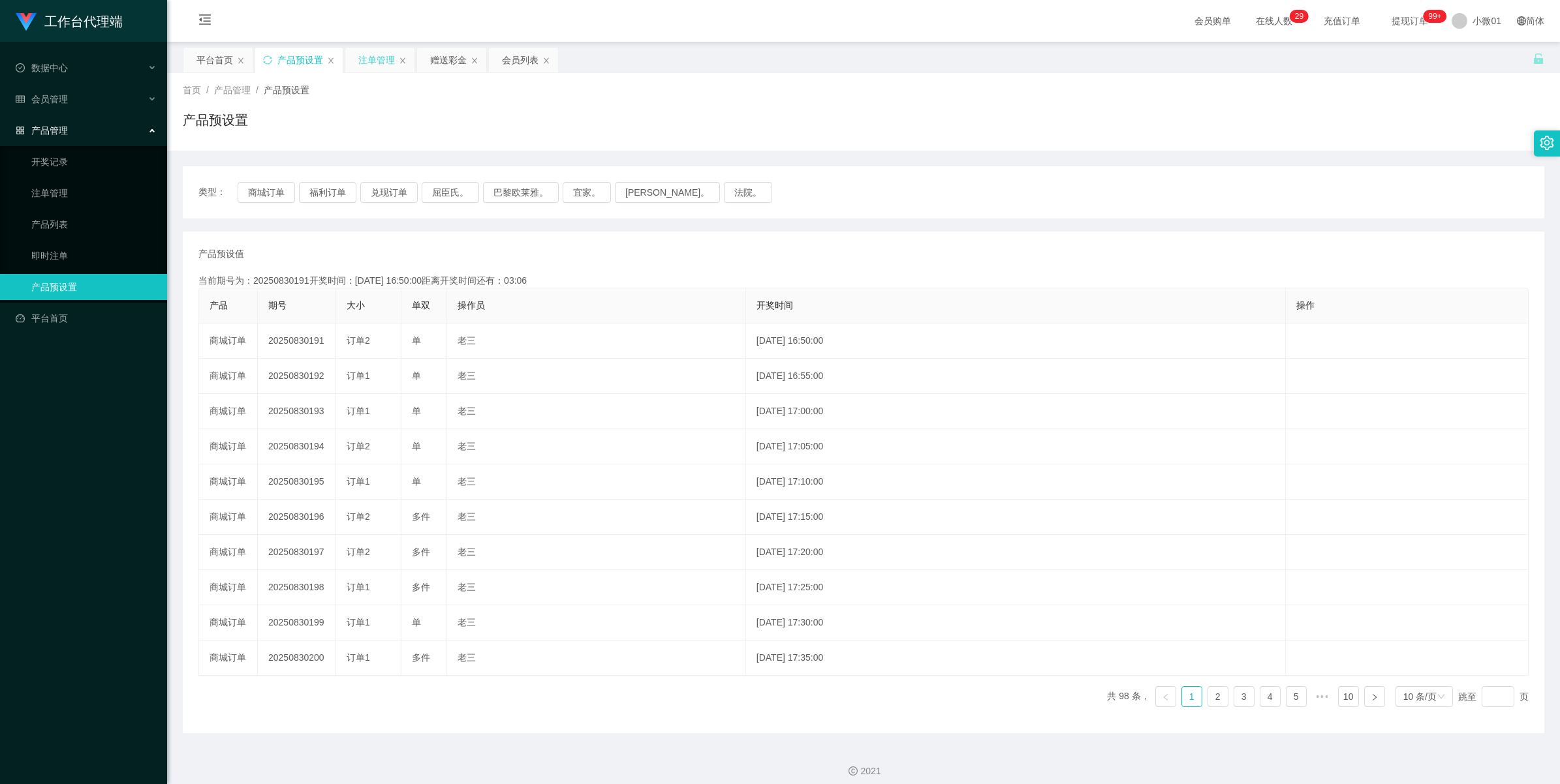
click at [367, 60] on div "注单管理" at bounding box center [376, 60] width 36 height 24
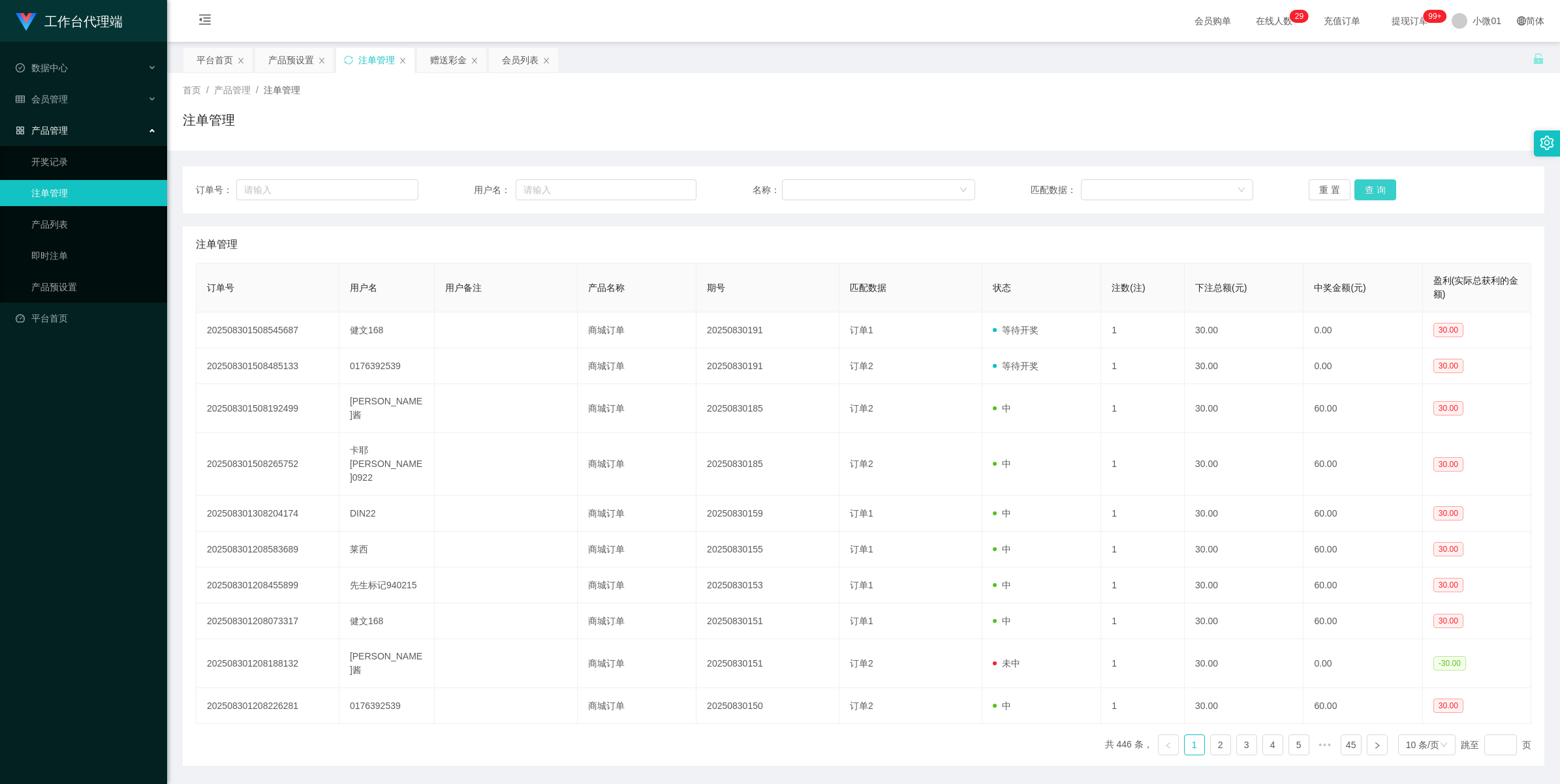
click at [1361, 188] on button "查 询" at bounding box center [1376, 189] width 42 height 21
click at [1361, 188] on div "重 置 查 询" at bounding box center [1420, 189] width 222 height 21
click at [1361, 188] on button "查 询" at bounding box center [1376, 189] width 42 height 21
click at [1361, 188] on div "重 置 查 询" at bounding box center [1420, 189] width 222 height 21
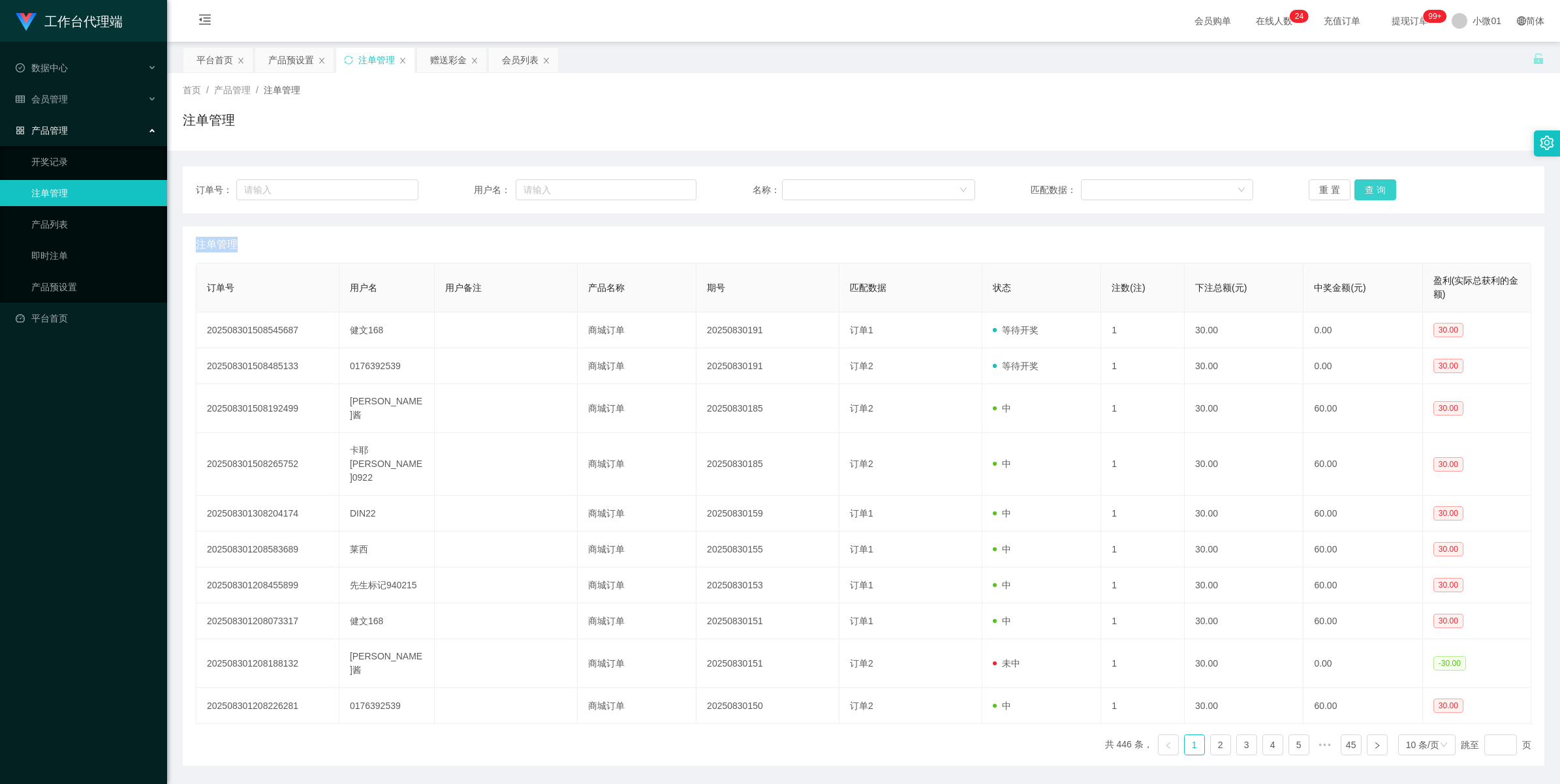
click at [1366, 193] on button "查 询" at bounding box center [1376, 189] width 42 height 21
click at [1366, 193] on div "重 置 查 询" at bounding box center [1420, 189] width 222 height 21
click at [442, 60] on div "赠送彩金" at bounding box center [448, 60] width 36 height 24
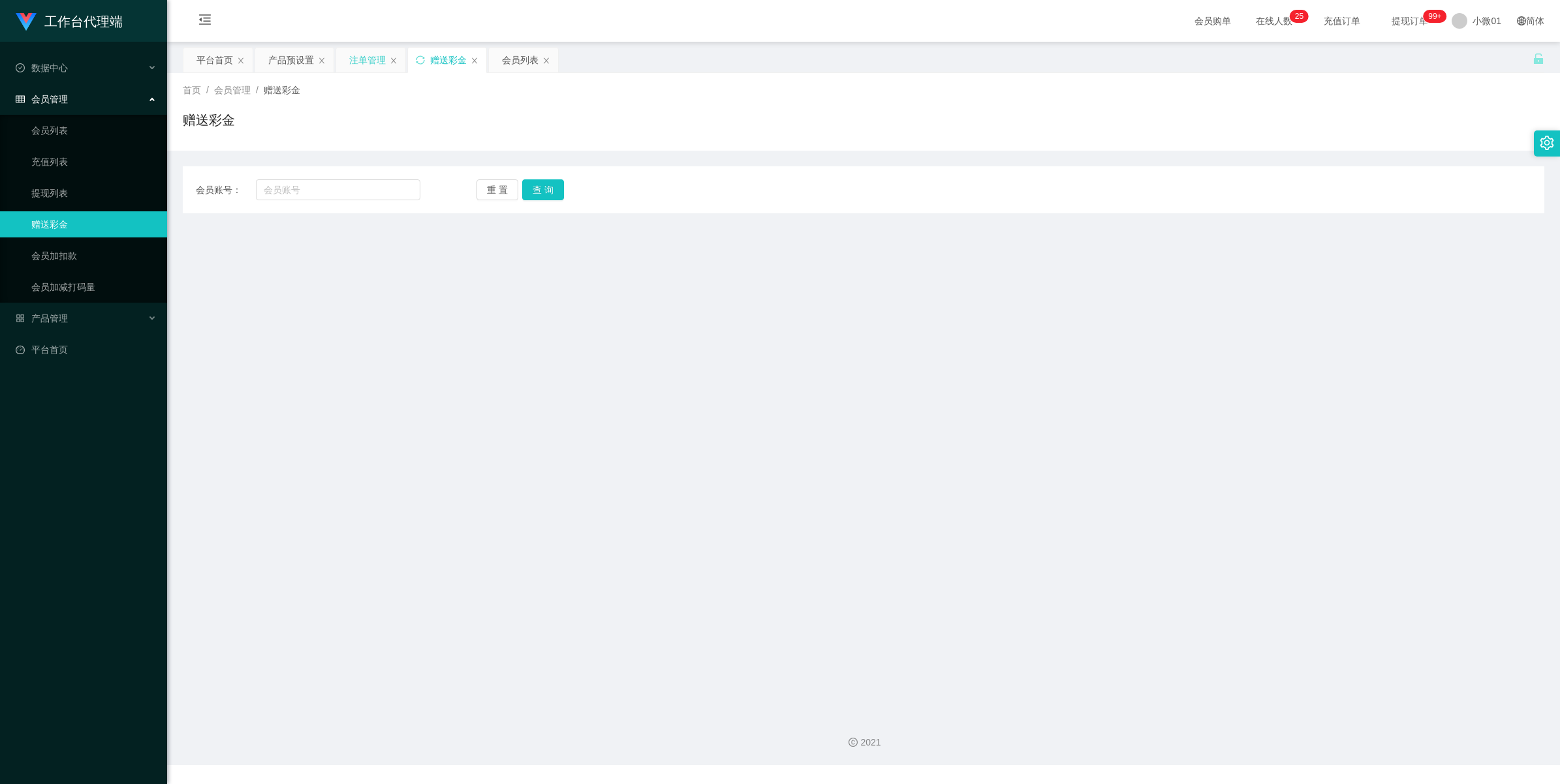
click at [364, 62] on div "注单管理" at bounding box center [367, 60] width 36 height 24
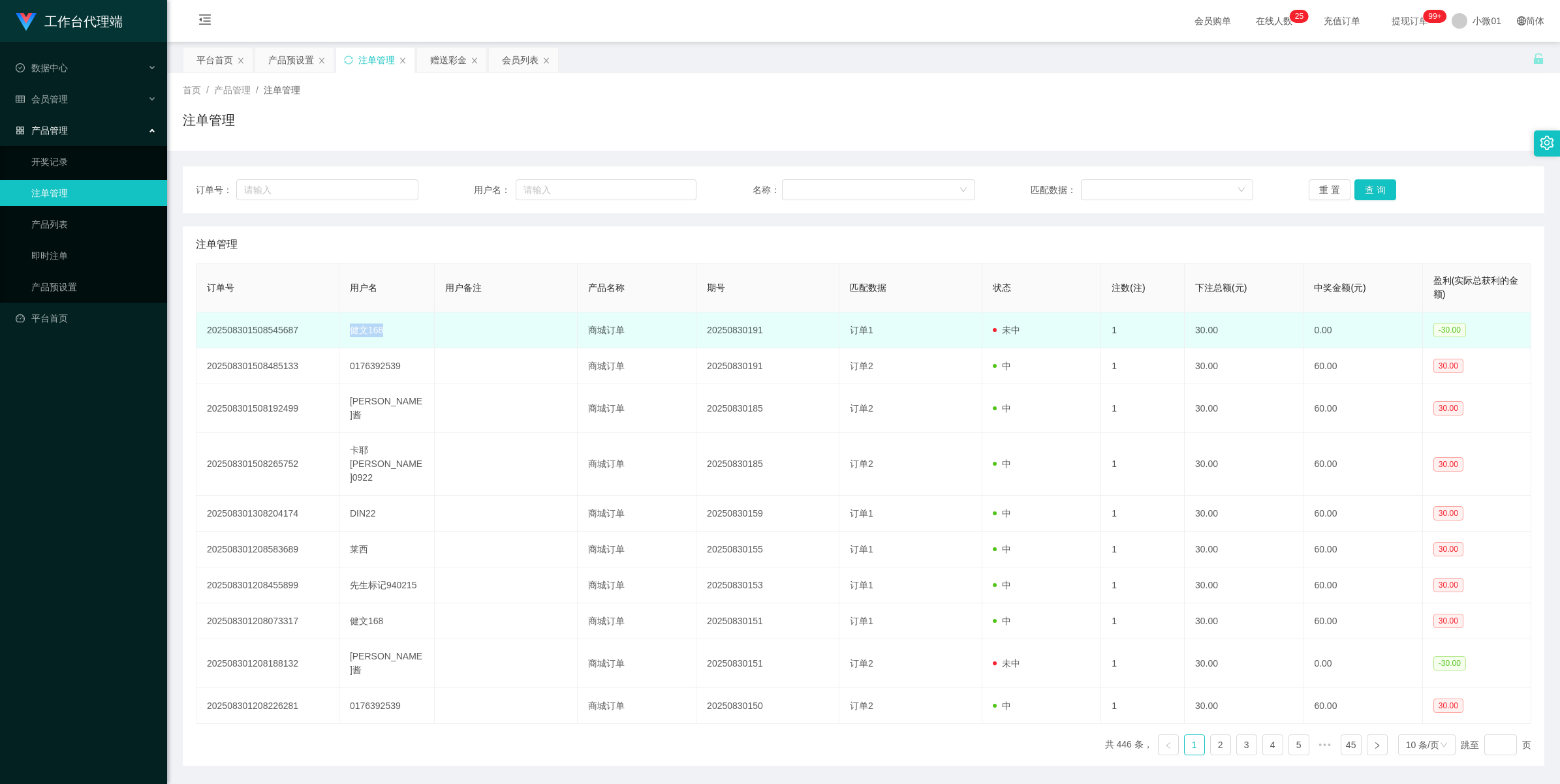
drag, startPoint x: 407, startPoint y: 333, endPoint x: 328, endPoint y: 320, distance: 80.1
click at [328, 320] on tr "202508301508545687 健文168 商城订单 20250830191 订单1 未中 1 30.00 0.00 -30.00" at bounding box center [863, 330] width 1335 height 36
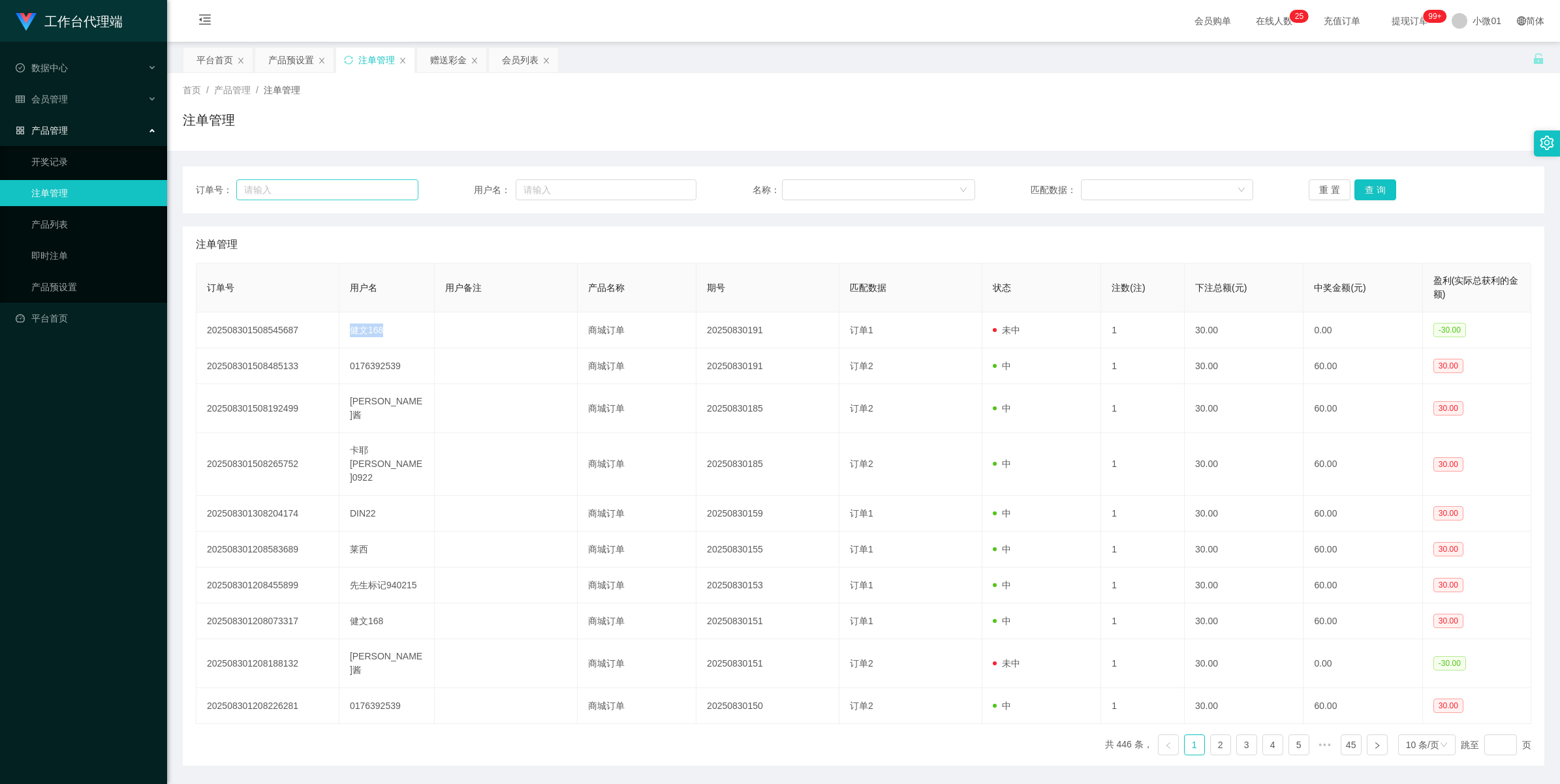
copy tr "健文168"
click at [451, 59] on div "赠送彩金" at bounding box center [448, 60] width 36 height 24
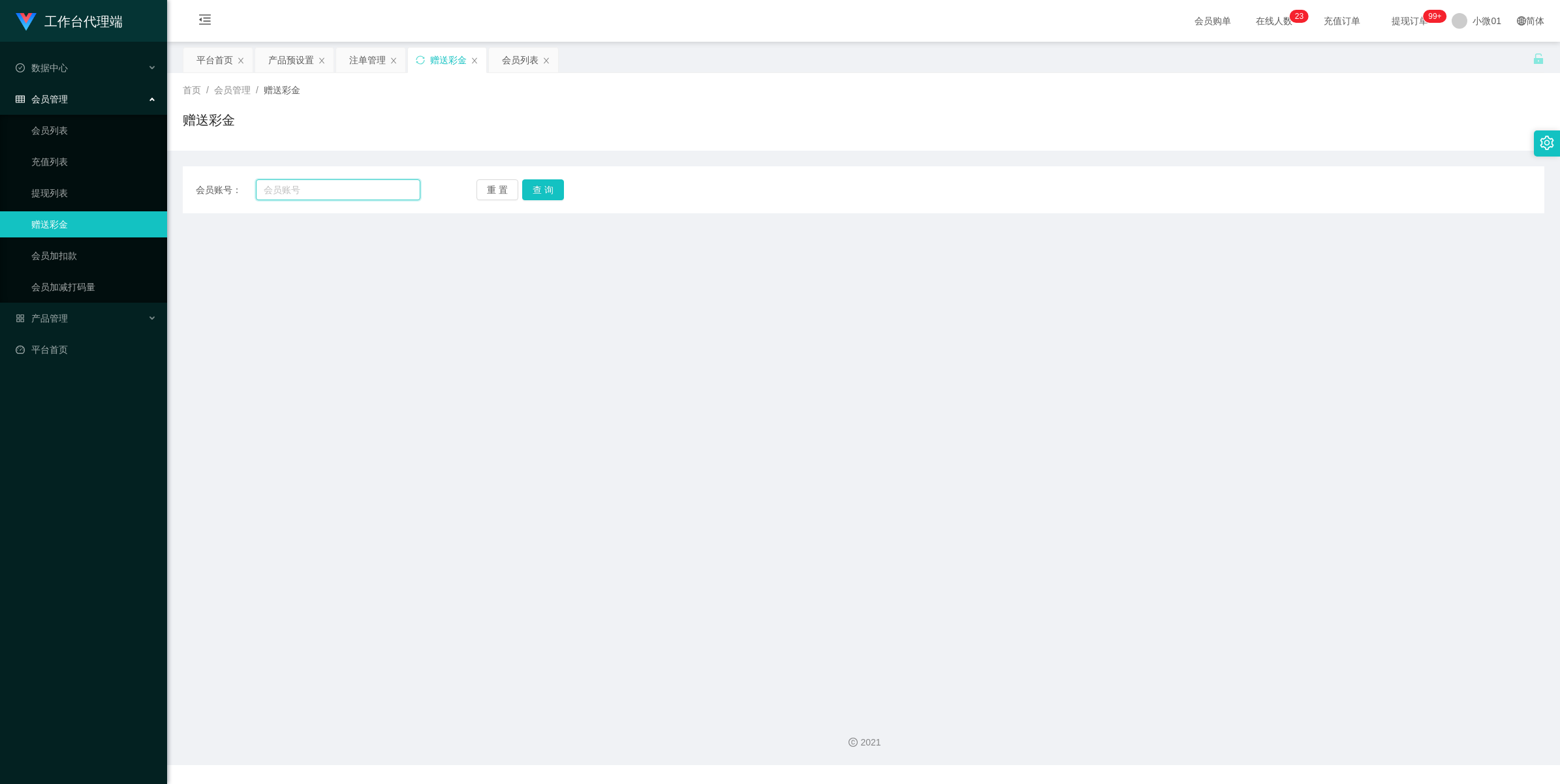
click at [313, 189] on input "text" at bounding box center [338, 189] width 164 height 21
paste input "健文168"
click at [280, 187] on input "健文168" at bounding box center [338, 189] width 164 height 21
type input "健文168"
click at [535, 187] on button "查 询" at bounding box center [543, 189] width 42 height 21
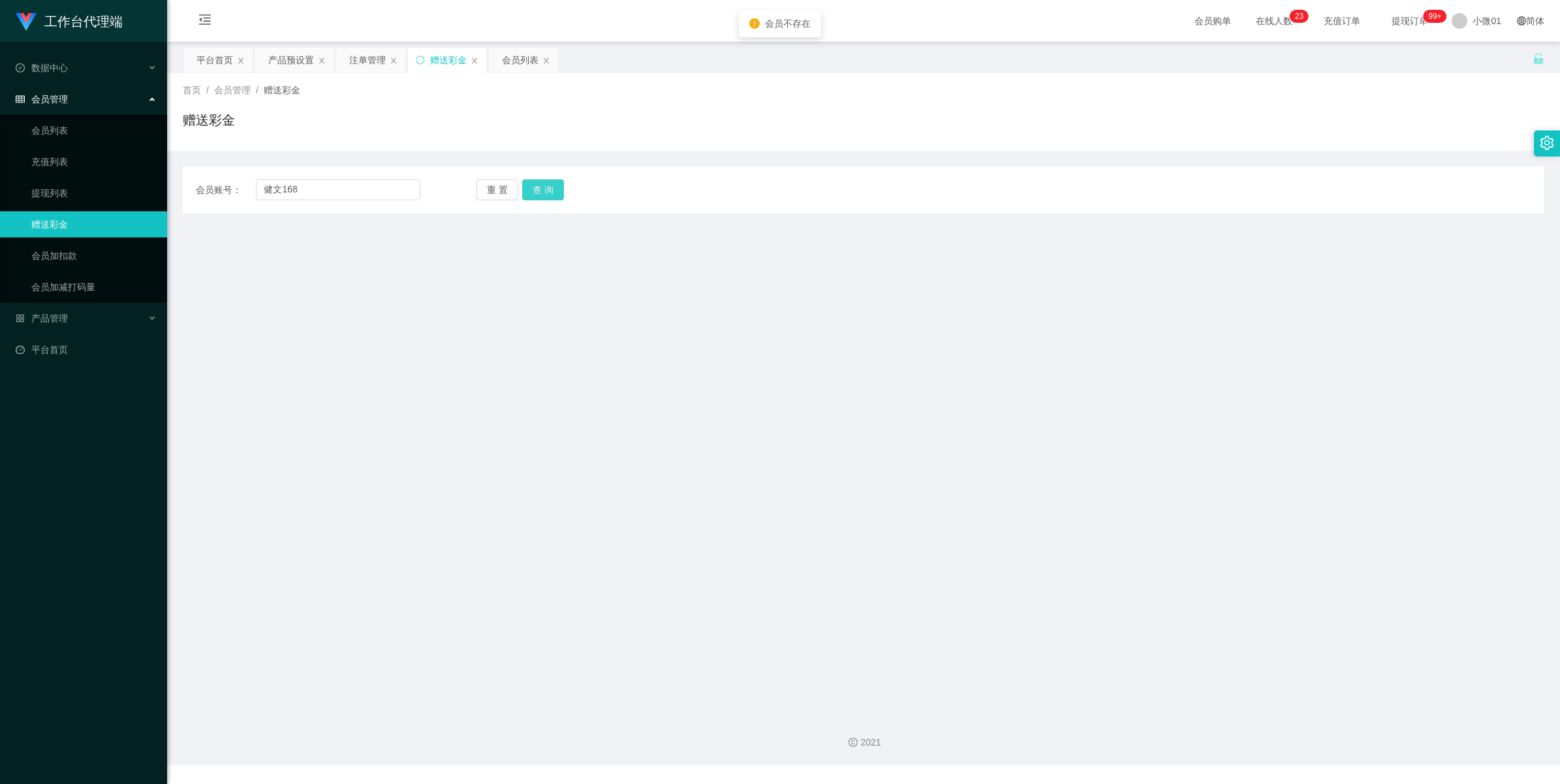
click at [535, 187] on button "查 询" at bounding box center [543, 189] width 42 height 21
drag, startPoint x: 329, startPoint y: 186, endPoint x: 282, endPoint y: 195, distance: 47.9
click at [23, 189] on section "工作台代理端 数据中心 会员管理 会员列表 充值列表 提现列表 赠送彩金 会员加扣款 会员加减打码量 产品管理 开奖记录 注单管理 产品列表 即时注单 产品预…" at bounding box center [780, 382] width 1560 height 765
click at [287, 186] on input "text" at bounding box center [338, 189] width 164 height 21
paste input "jianboon168"
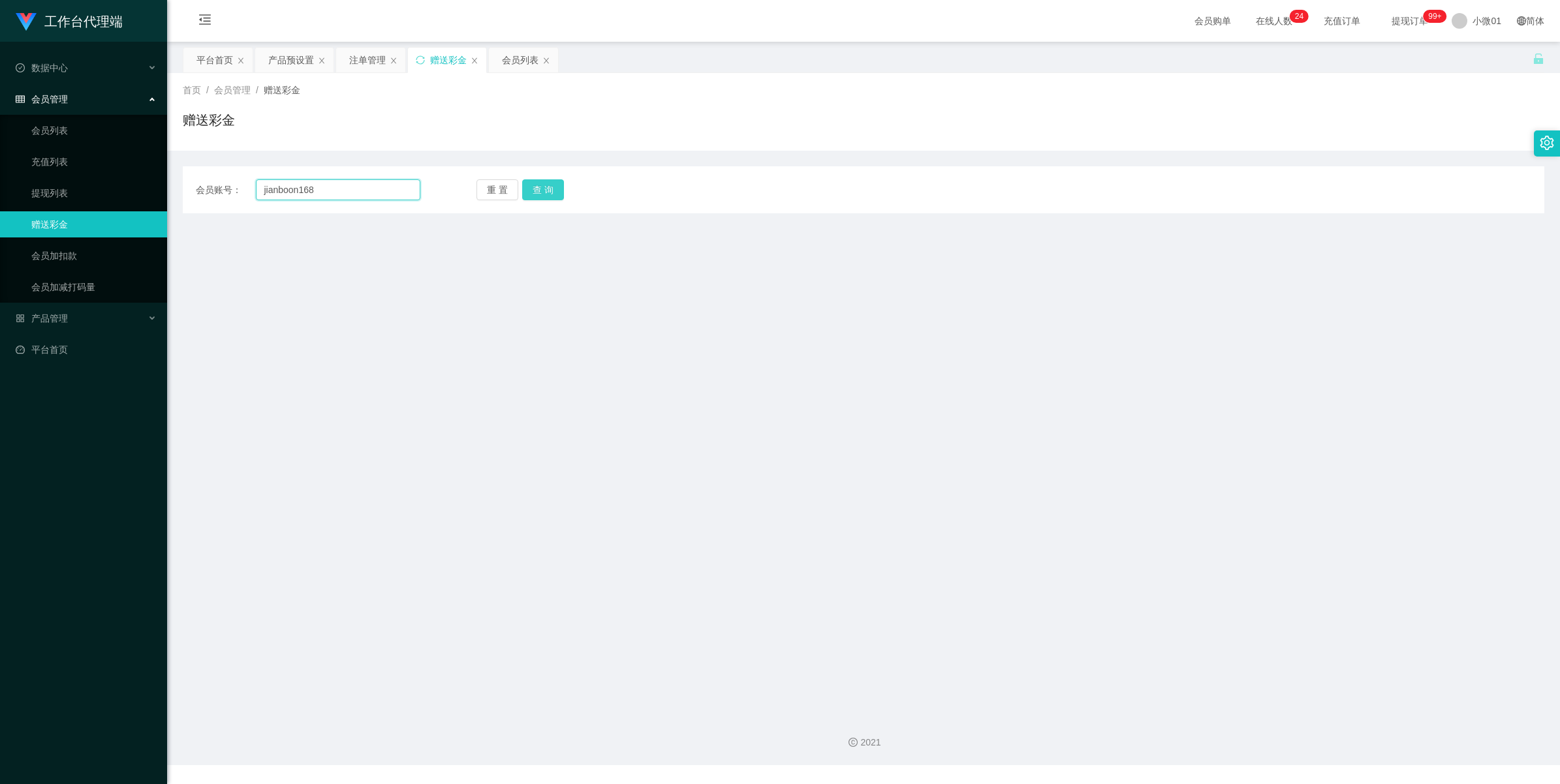
type input "jianboon168"
click at [537, 187] on button "查 询" at bounding box center [543, 189] width 42 height 21
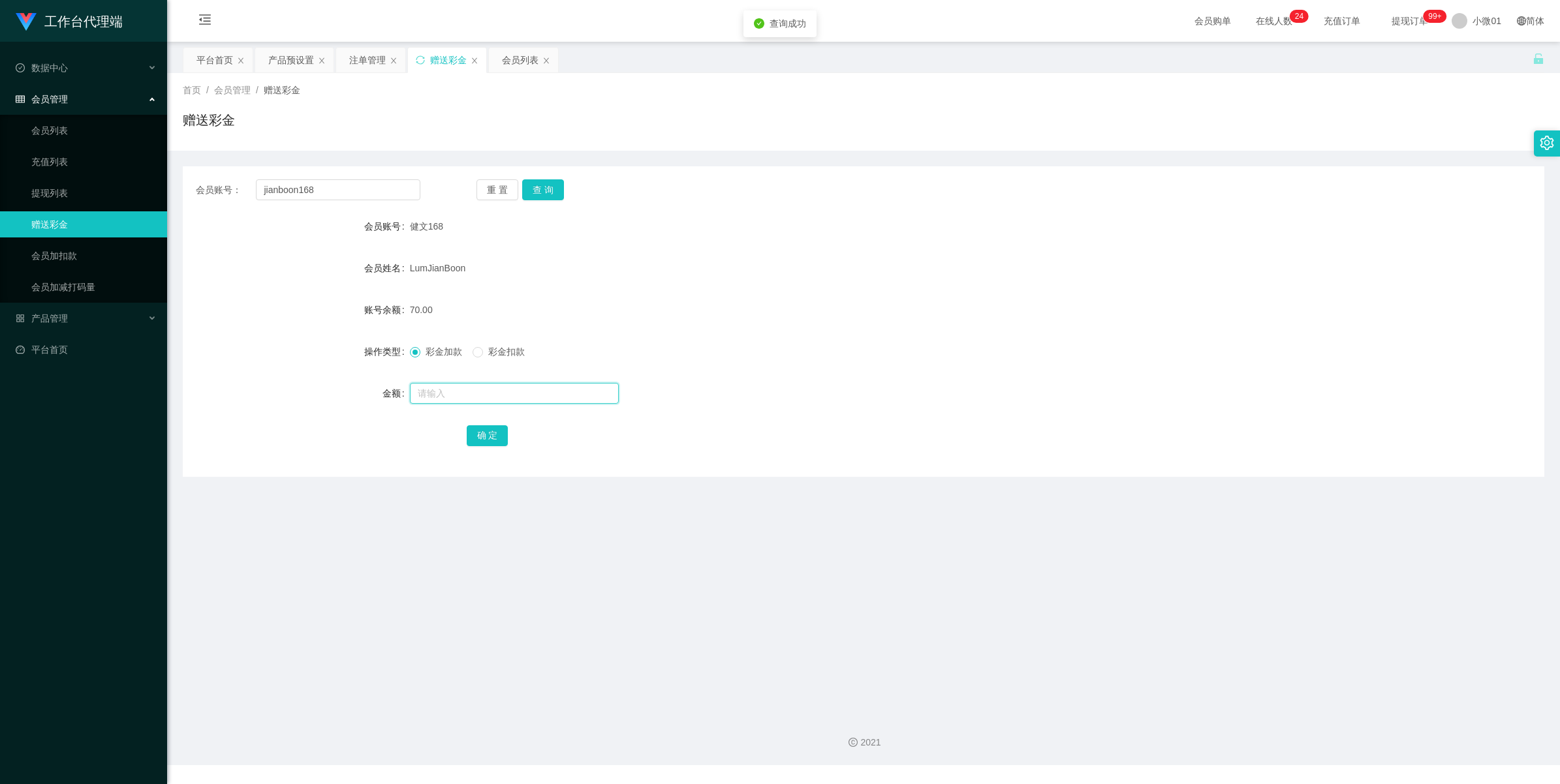
click at [441, 387] on input "text" at bounding box center [515, 393] width 209 height 21
type input "60"
click at [473, 439] on button "确 定" at bounding box center [488, 435] width 42 height 21
click at [307, 67] on div "产品预设置" at bounding box center [291, 60] width 45 height 24
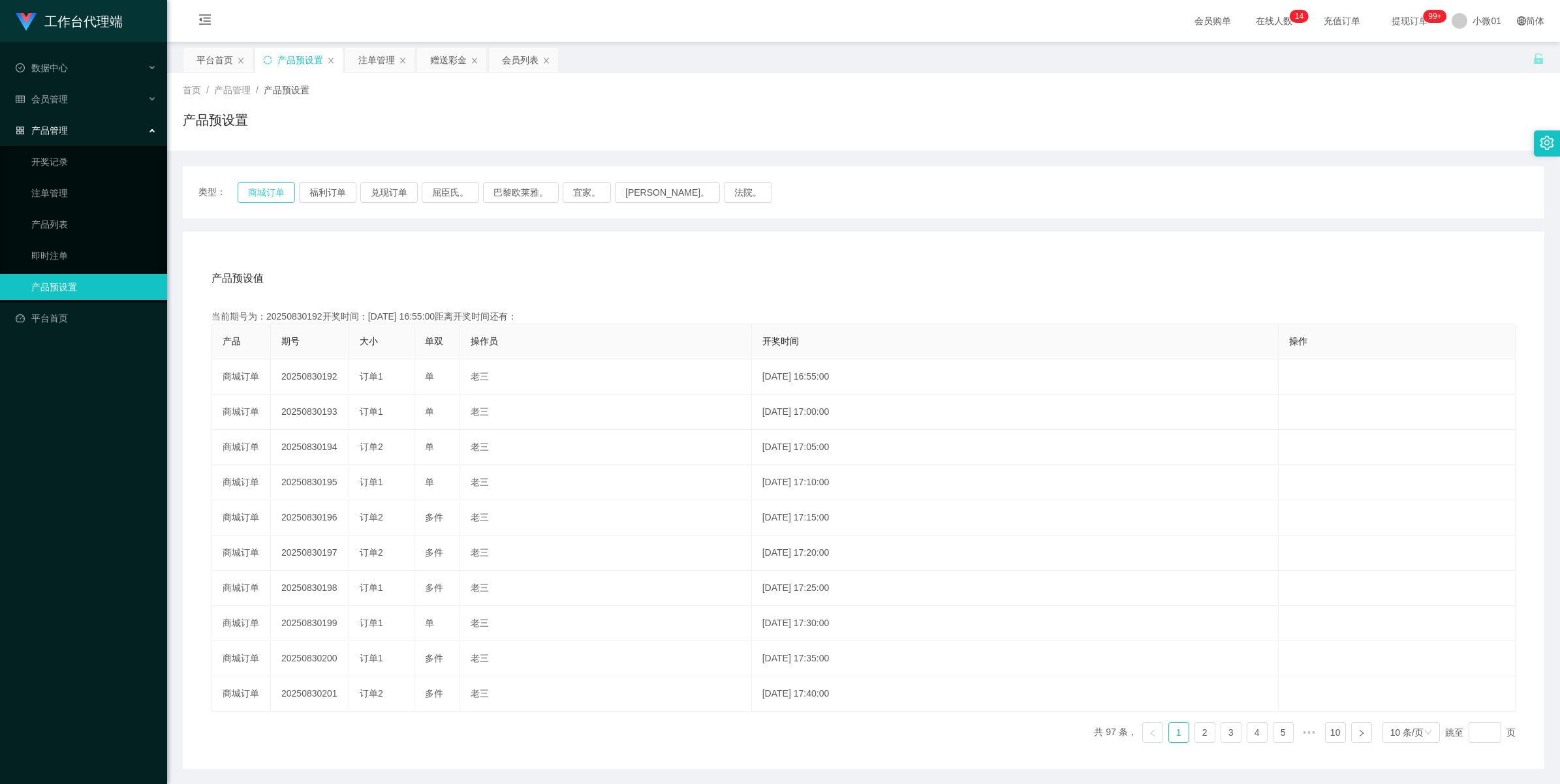
click at [264, 194] on button "商城订单" at bounding box center [266, 192] width 57 height 21
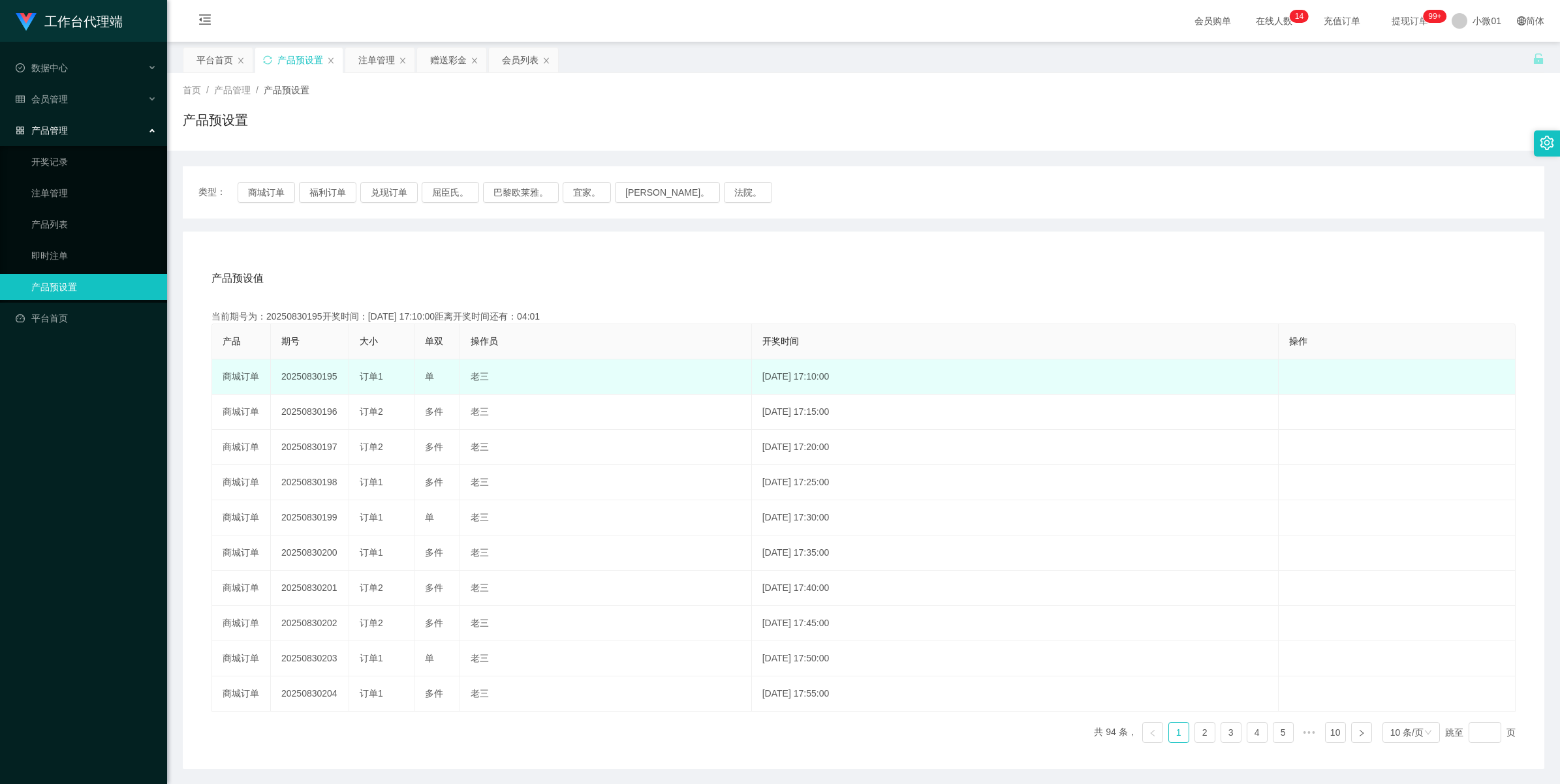
click at [296, 370] on td "20250830195" at bounding box center [310, 377] width 78 height 35
copy td "20250830195"
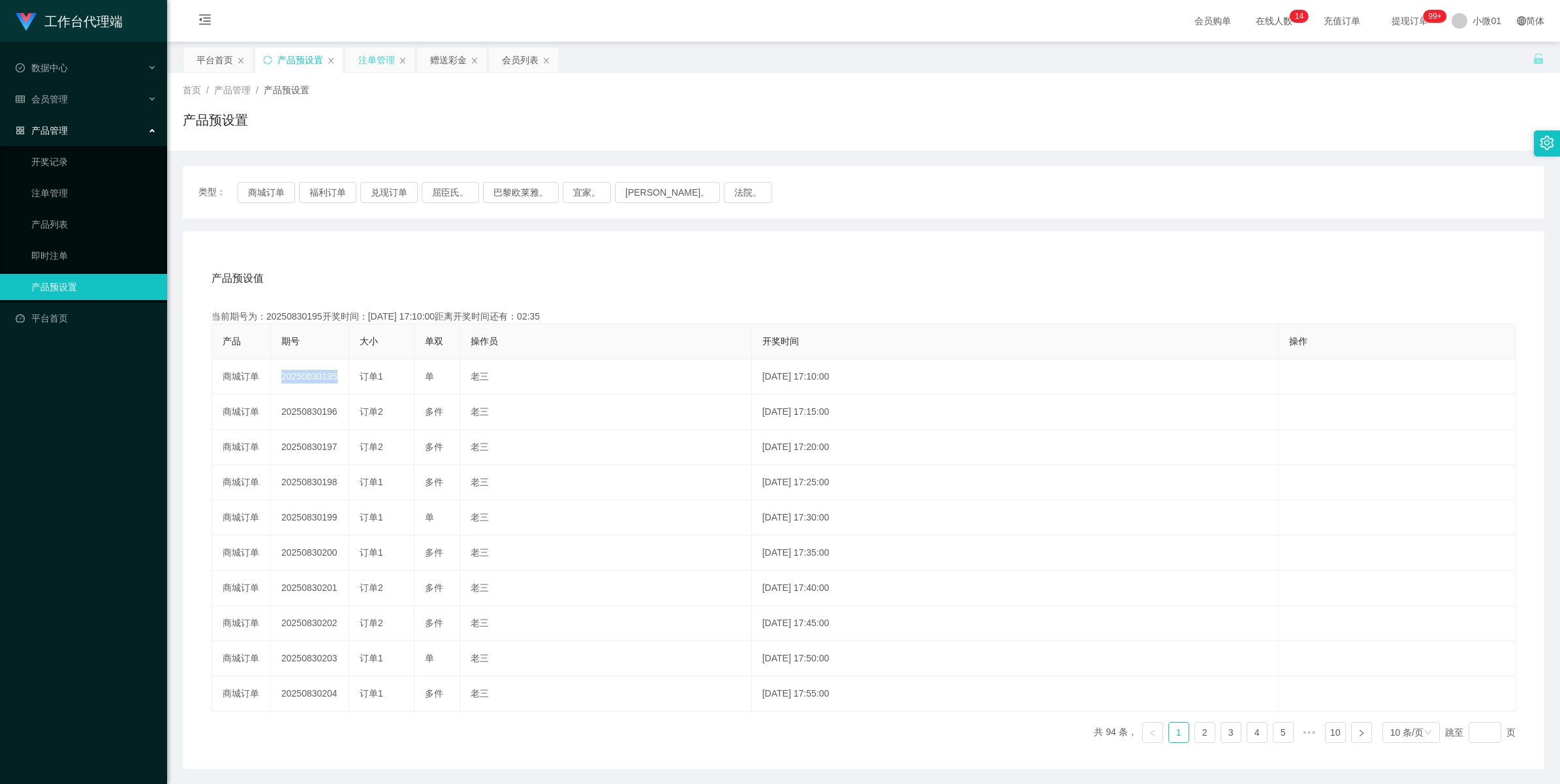
click at [361, 62] on div "注单管理" at bounding box center [376, 60] width 36 height 24
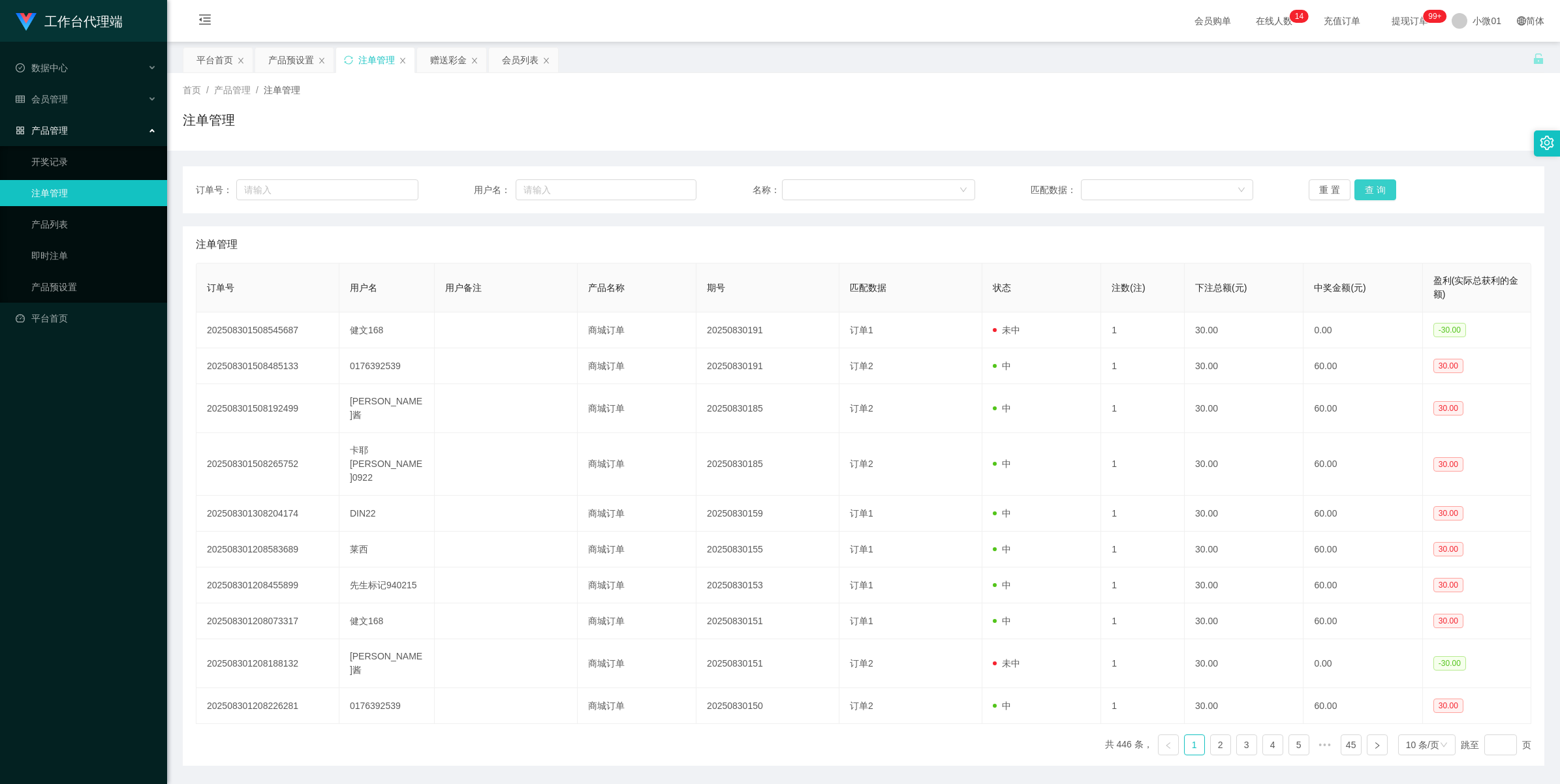
click at [1370, 184] on button "查 询" at bounding box center [1376, 189] width 42 height 21
click at [1370, 184] on div "重 置 查 询" at bounding box center [1420, 189] width 222 height 21
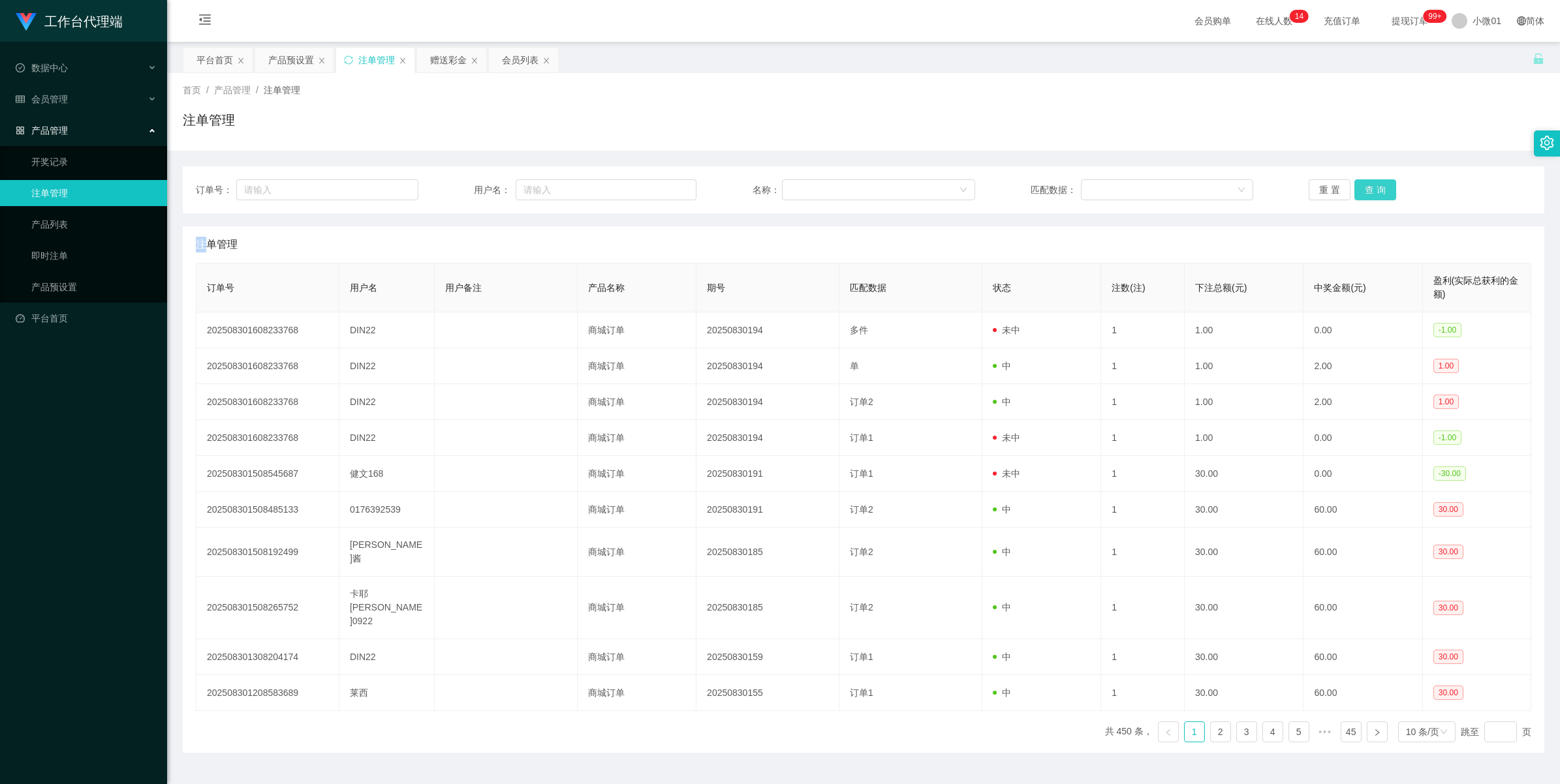
click at [1370, 184] on button "查 询" at bounding box center [1376, 189] width 42 height 21
click at [1370, 184] on div "重 置 查 询" at bounding box center [1420, 189] width 222 height 21
click at [1370, 184] on button "查 询" at bounding box center [1376, 189] width 42 height 21
click at [1370, 184] on div "重 置 查 询" at bounding box center [1420, 189] width 222 height 21
click at [1370, 184] on button "查 询" at bounding box center [1376, 189] width 42 height 21
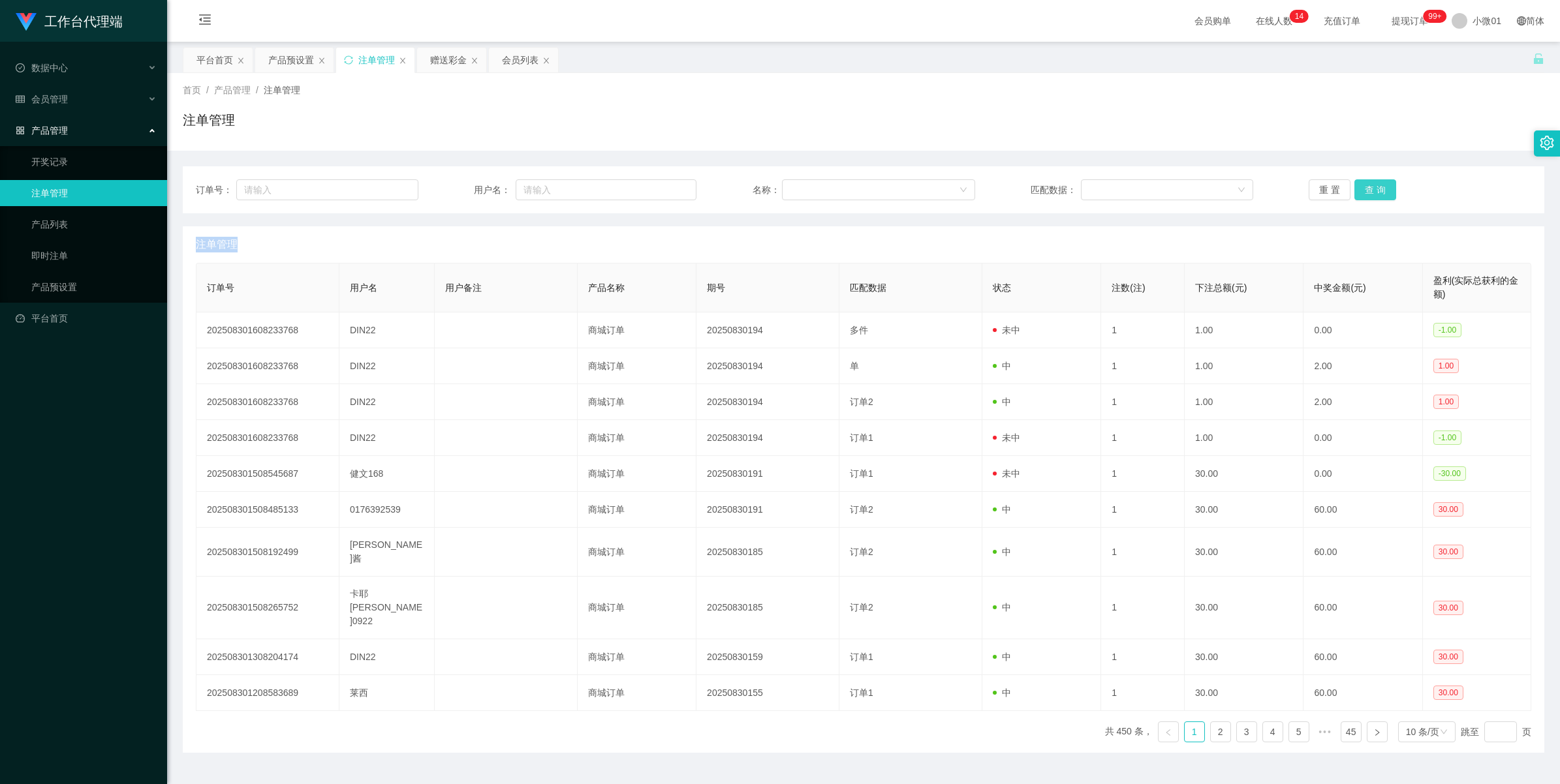
click at [1370, 184] on div "重 置 查 询" at bounding box center [1420, 189] width 222 height 21
click at [1370, 184] on button "查 询" at bounding box center [1376, 189] width 42 height 21
click at [1370, 184] on div "重 置 查 询" at bounding box center [1420, 189] width 222 height 21
click at [1370, 184] on button "查 询" at bounding box center [1376, 189] width 42 height 21
click at [1370, 184] on div "重 置 查 询" at bounding box center [1420, 189] width 222 height 21
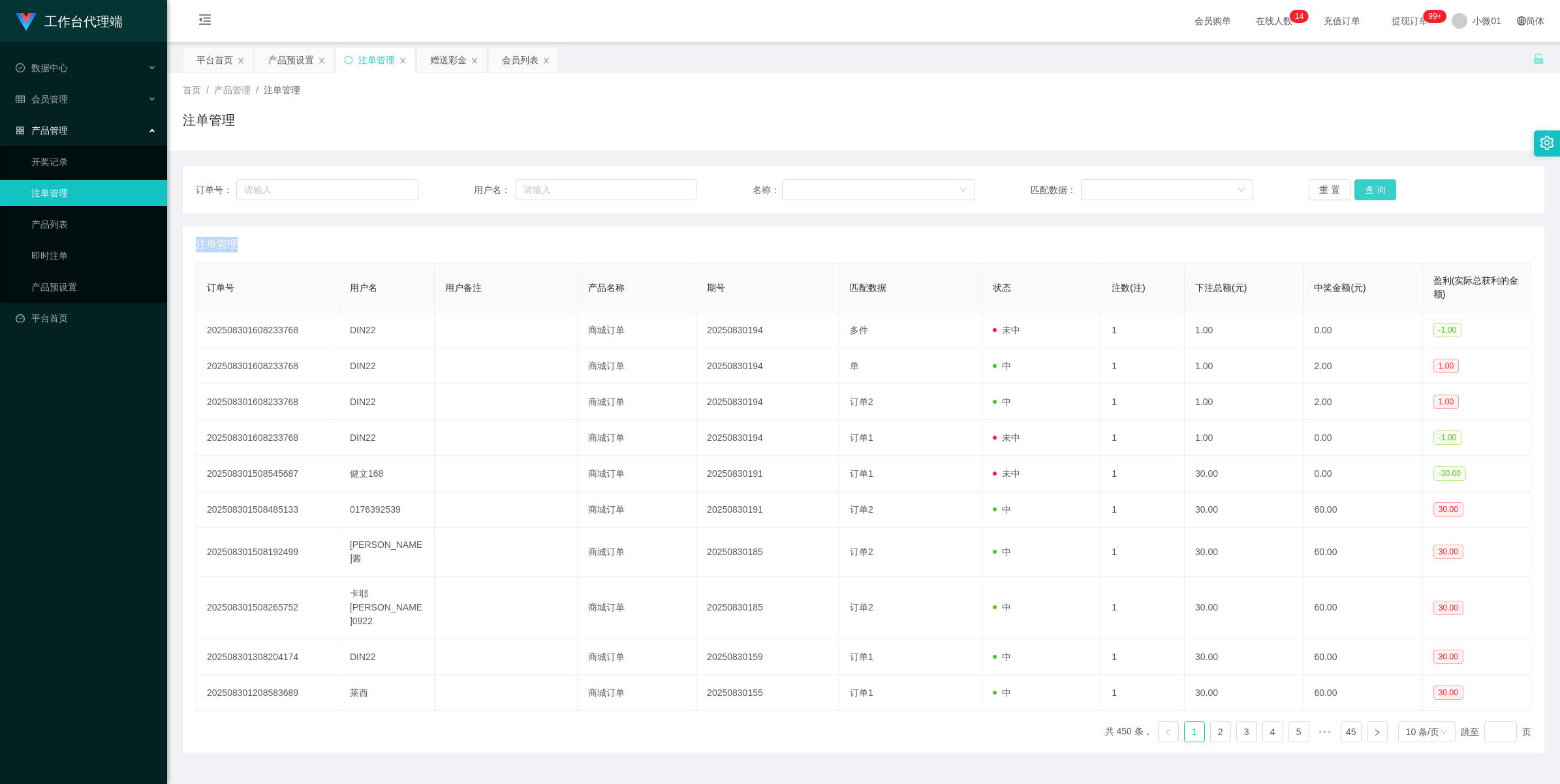
click at [1370, 184] on button "查 询" at bounding box center [1376, 189] width 42 height 21
click at [1370, 184] on div "重 置 查 询" at bounding box center [1420, 189] width 222 height 21
click at [1370, 184] on button "查 询" at bounding box center [1376, 189] width 42 height 21
click at [1370, 184] on div "重 置 查 询" at bounding box center [1420, 189] width 222 height 21
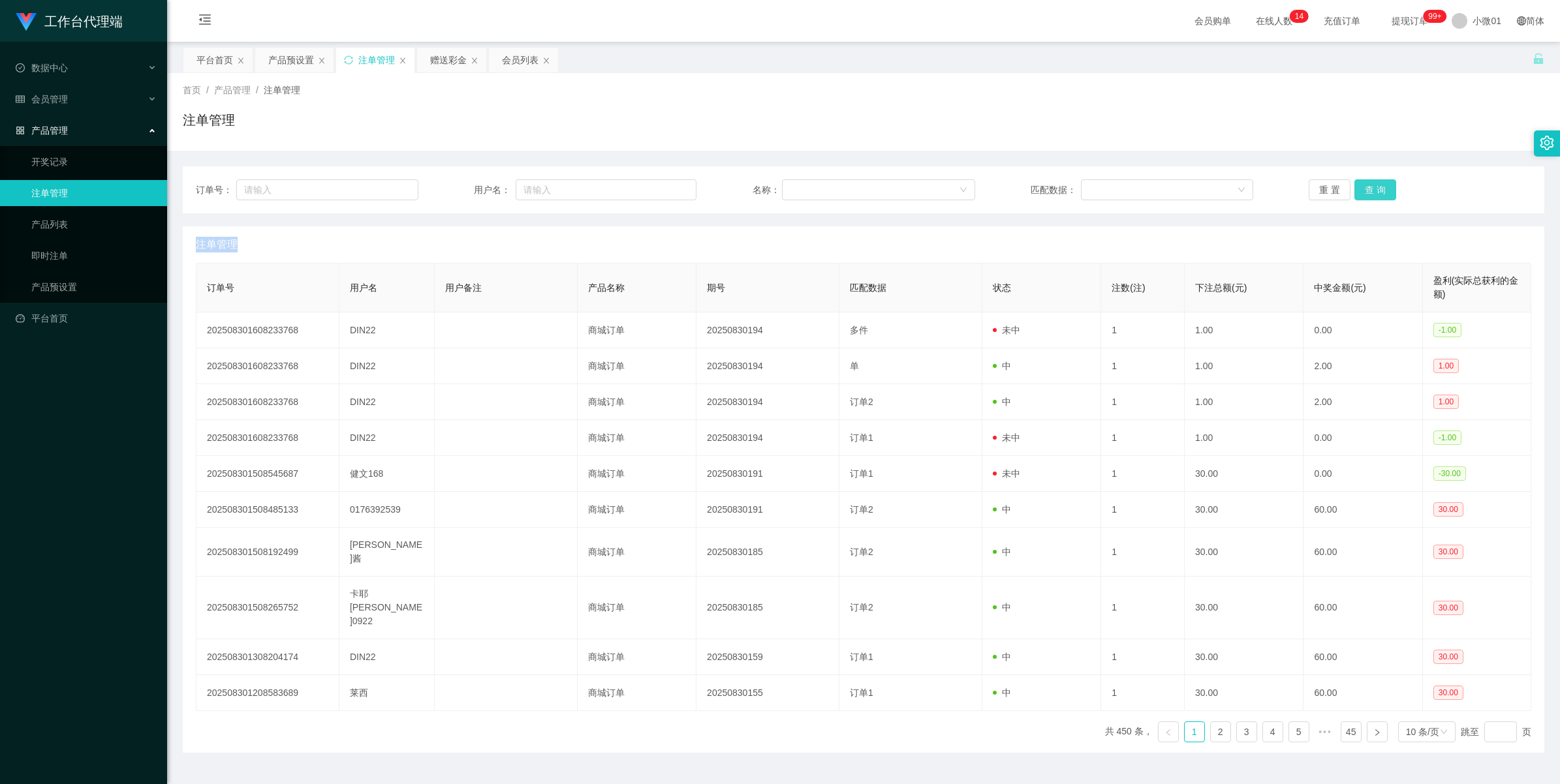
click at [1370, 184] on button "查 询" at bounding box center [1376, 189] width 42 height 21
click at [1370, 184] on div "重 置 查 询" at bounding box center [1420, 189] width 222 height 21
click at [1370, 184] on button "查 询" at bounding box center [1376, 189] width 42 height 21
click at [376, 57] on div "注单管理" at bounding box center [376, 60] width 36 height 24
click at [1360, 189] on button "查 询" at bounding box center [1376, 189] width 42 height 21
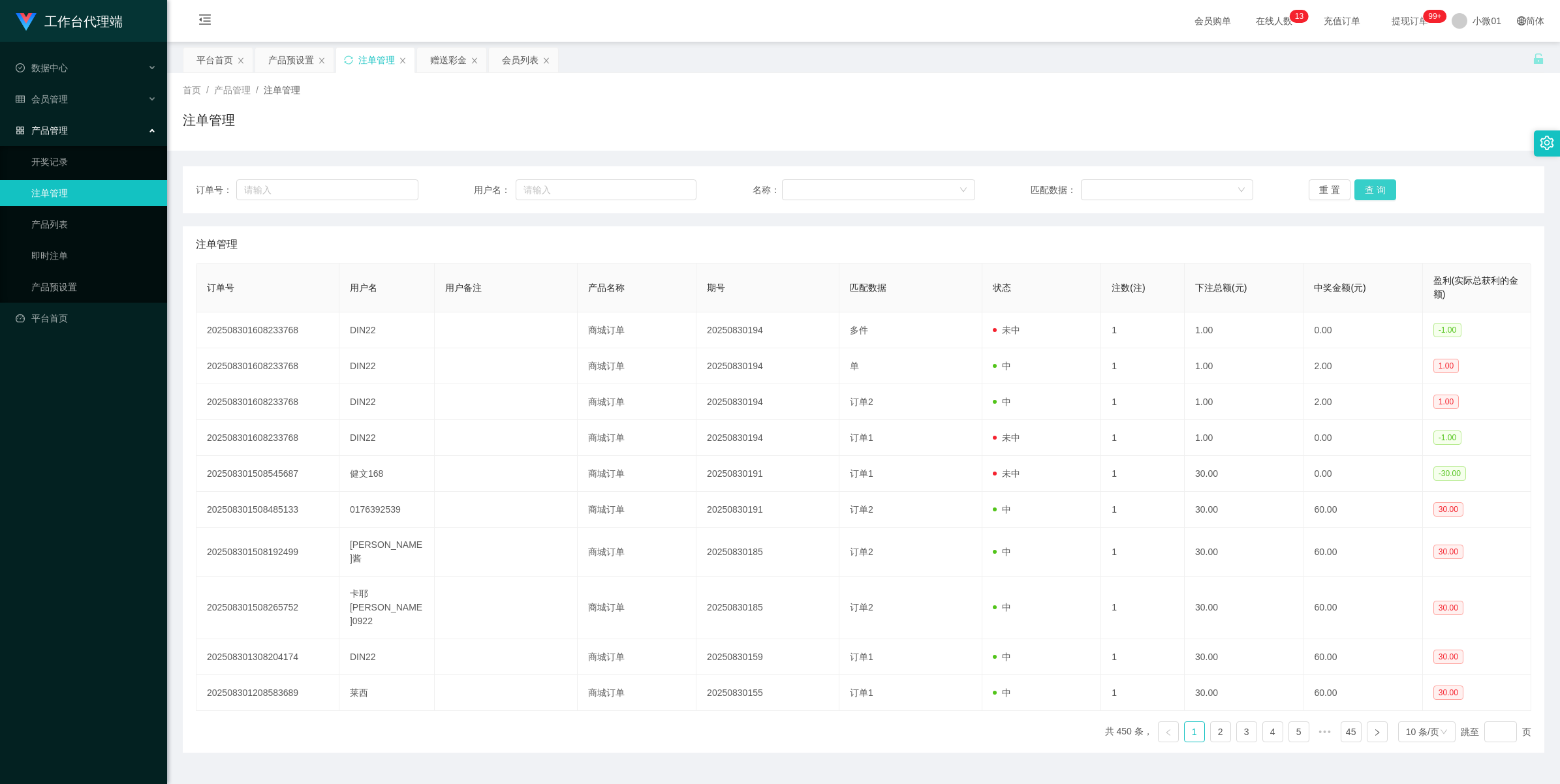
click at [1360, 189] on button "查 询" at bounding box center [1376, 189] width 42 height 21
click at [1360, 189] on div "重 置 查 询" at bounding box center [1420, 189] width 222 height 21
click at [1360, 189] on button "查 询" at bounding box center [1376, 189] width 42 height 21
click at [1360, 189] on div "重 置 查 询" at bounding box center [1420, 189] width 222 height 21
click at [1360, 189] on button "查 询" at bounding box center [1376, 189] width 42 height 21
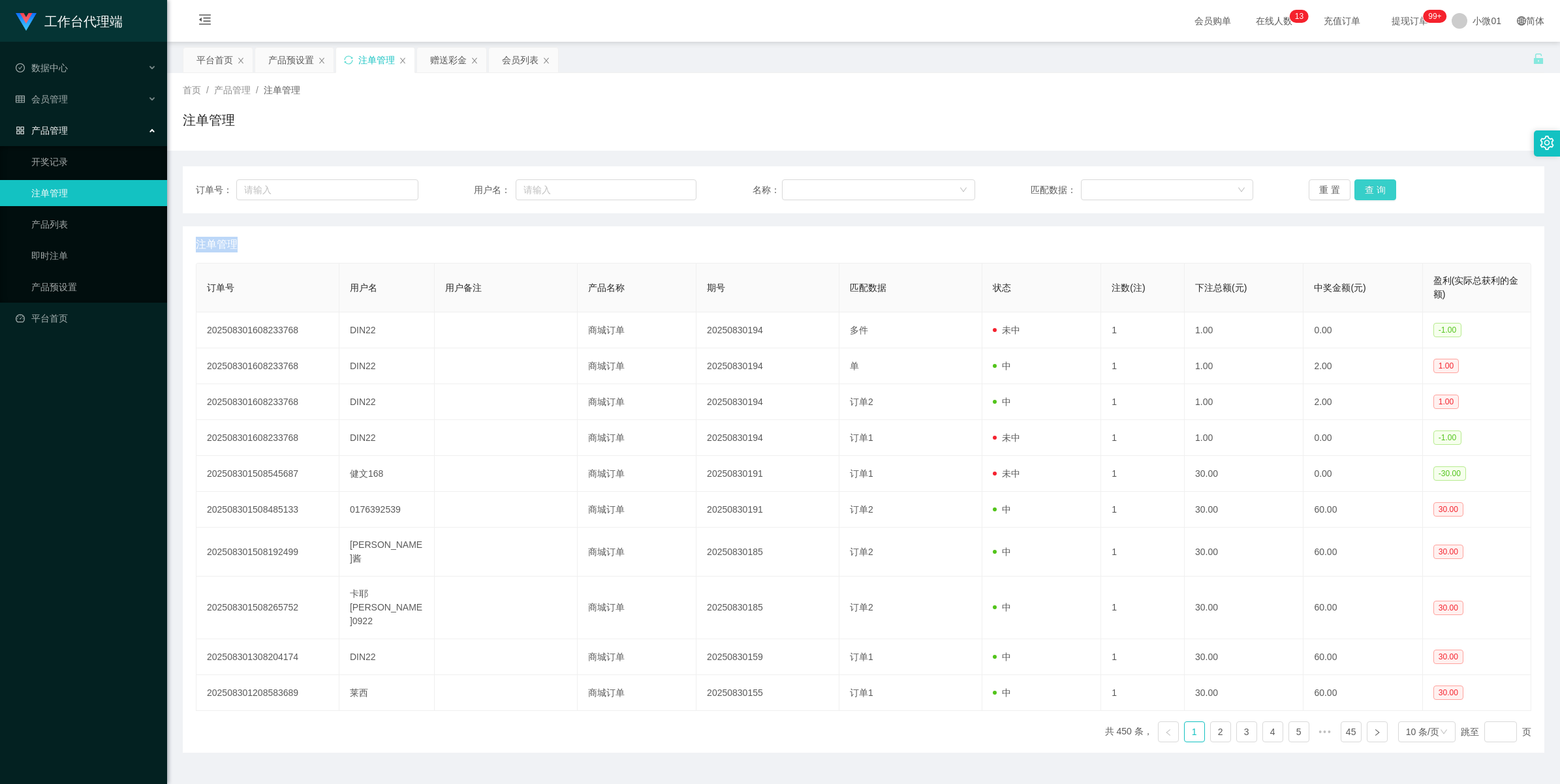
click at [1360, 189] on div "重 置 查 询" at bounding box center [1420, 189] width 222 height 21
click at [1360, 189] on button "查 询" at bounding box center [1376, 189] width 42 height 21
click at [1360, 189] on div "重 置 查 询" at bounding box center [1420, 189] width 222 height 21
click at [1365, 190] on button "查 询" at bounding box center [1376, 189] width 42 height 21
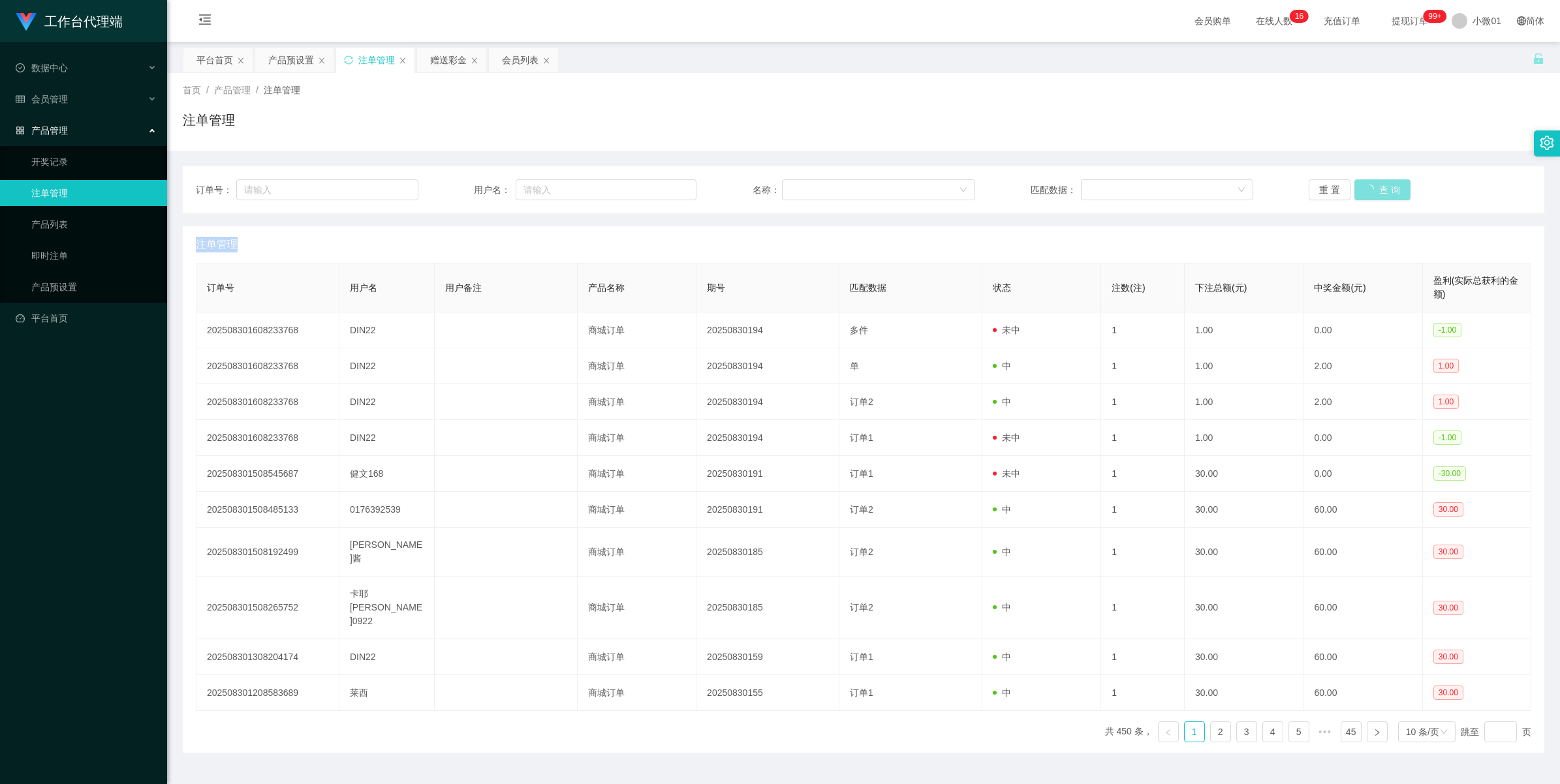
click at [1365, 190] on button "查 询" at bounding box center [1382, 189] width 56 height 21
click at [1365, 190] on div "重 置 查 询" at bounding box center [1420, 189] width 222 height 21
click at [1365, 190] on button "查 询" at bounding box center [1376, 189] width 42 height 21
click at [1365, 190] on div "重 置 查 询" at bounding box center [1420, 189] width 222 height 21
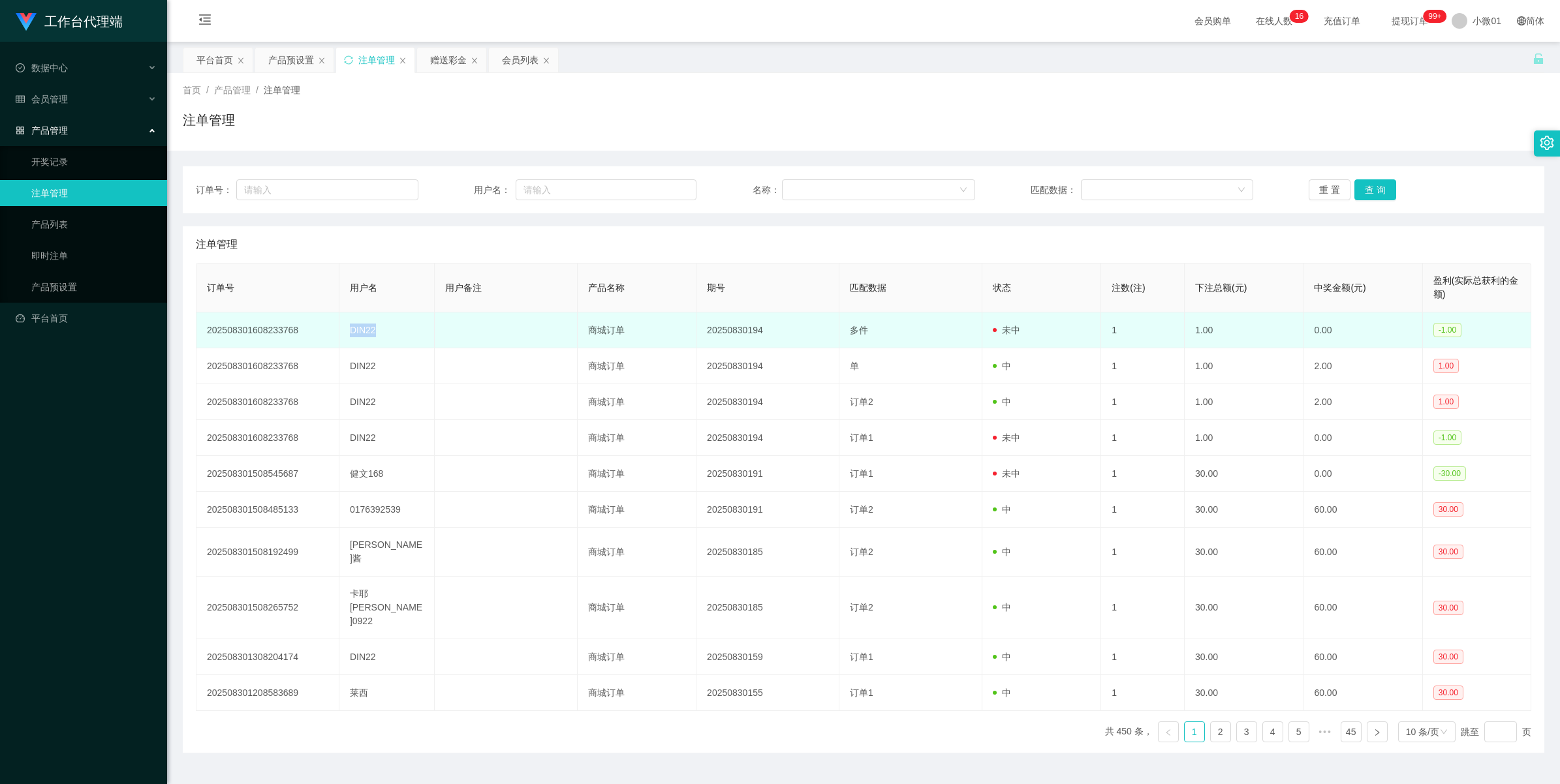
drag, startPoint x: 386, startPoint y: 337, endPoint x: 350, endPoint y: 330, distance: 36.7
click at [350, 330] on td "DIN22" at bounding box center [387, 330] width 95 height 36
copy td "DIN22"
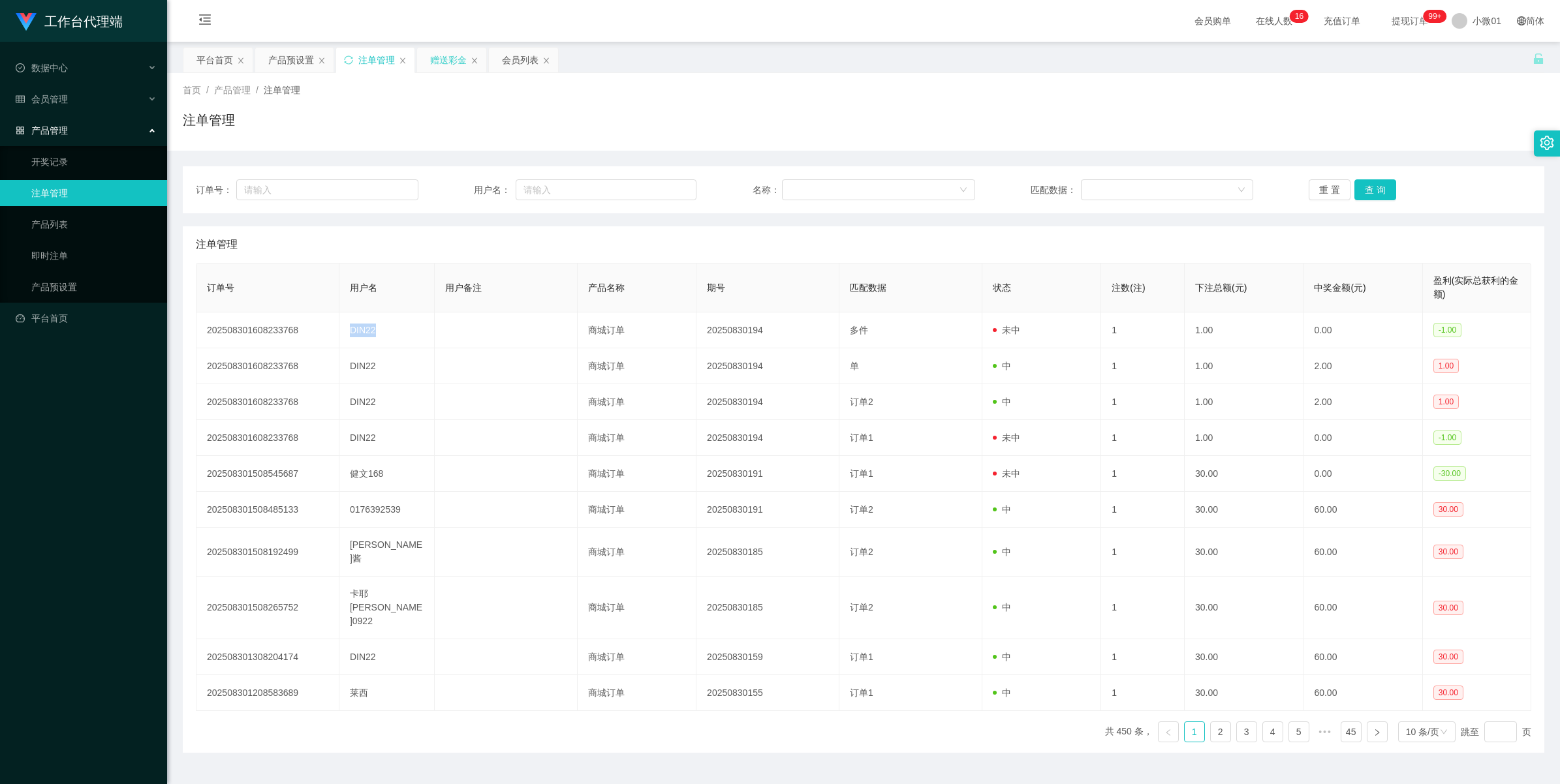
drag, startPoint x: 350, startPoint y: 330, endPoint x: 442, endPoint y: 65, distance: 280.5
click at [442, 65] on div "赠送彩金" at bounding box center [448, 60] width 36 height 24
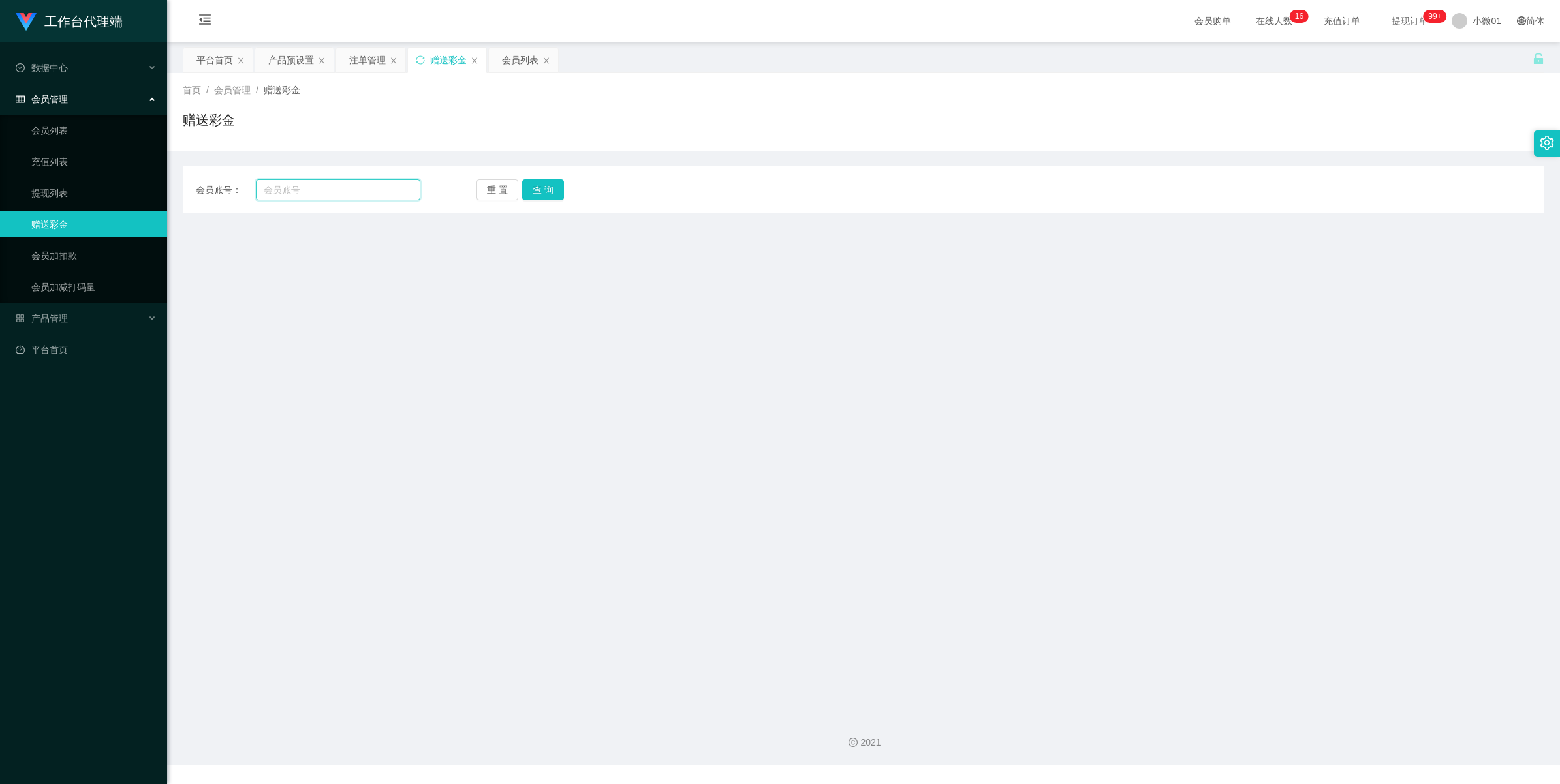
click at [343, 187] on input "text" at bounding box center [338, 189] width 164 height 21
paste input "DIN22"
type input "DIN22"
click at [543, 183] on button "查 询" at bounding box center [543, 189] width 42 height 21
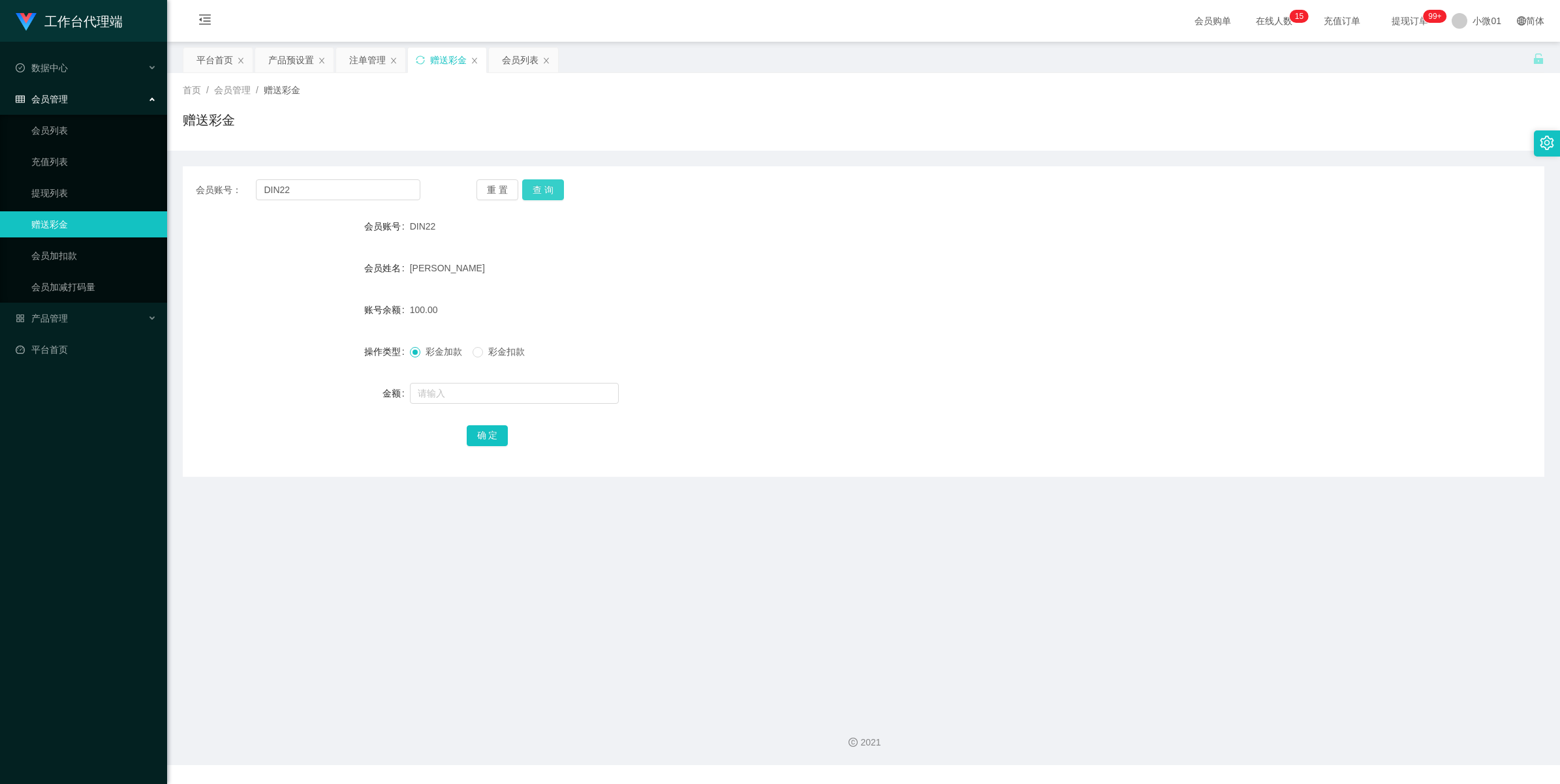
click at [537, 183] on button "查 询" at bounding box center [543, 189] width 42 height 21
click at [354, 60] on div "注单管理" at bounding box center [367, 60] width 36 height 24
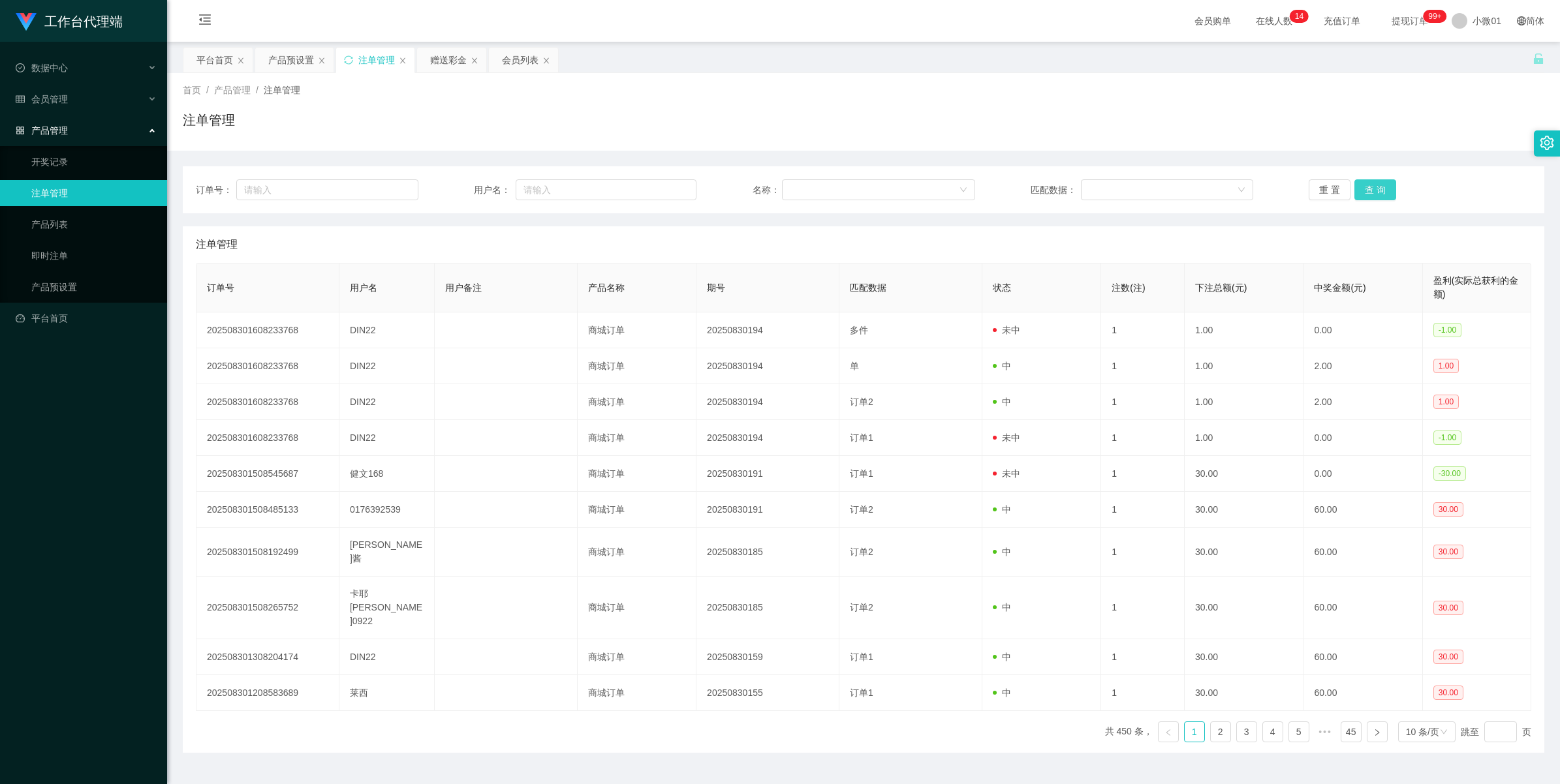
click at [1360, 184] on button "查 询" at bounding box center [1376, 189] width 42 height 21
click at [1360, 184] on div "重 置 查 询" at bounding box center [1420, 189] width 222 height 21
click at [1360, 184] on button "查 询" at bounding box center [1376, 189] width 42 height 21
click at [1360, 184] on div "重 置 查 询" at bounding box center [1420, 189] width 222 height 21
click at [1360, 184] on button "查 询" at bounding box center [1376, 189] width 42 height 21
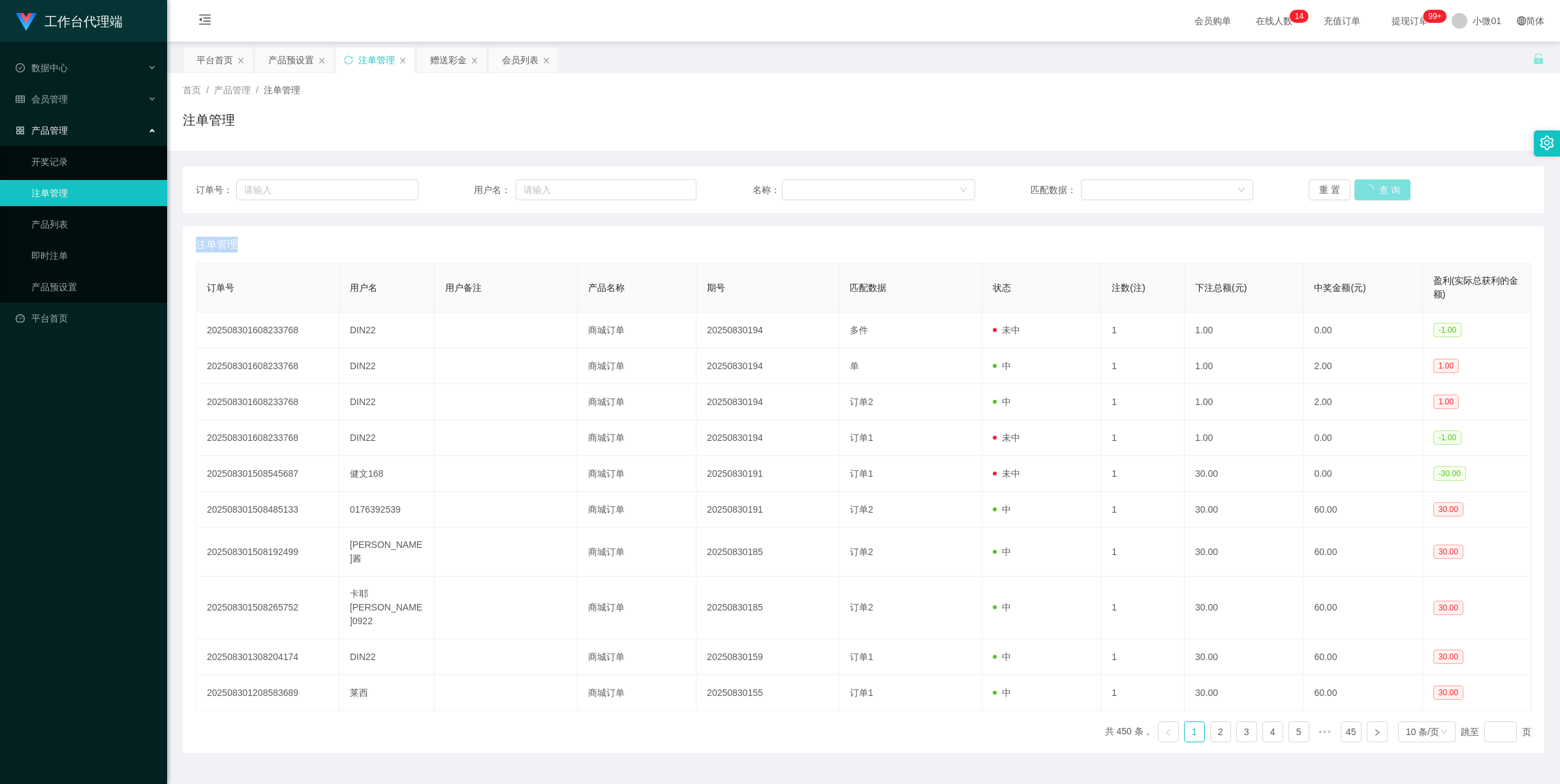
click at [1360, 184] on div "重 置 查 询" at bounding box center [1420, 189] width 222 height 21
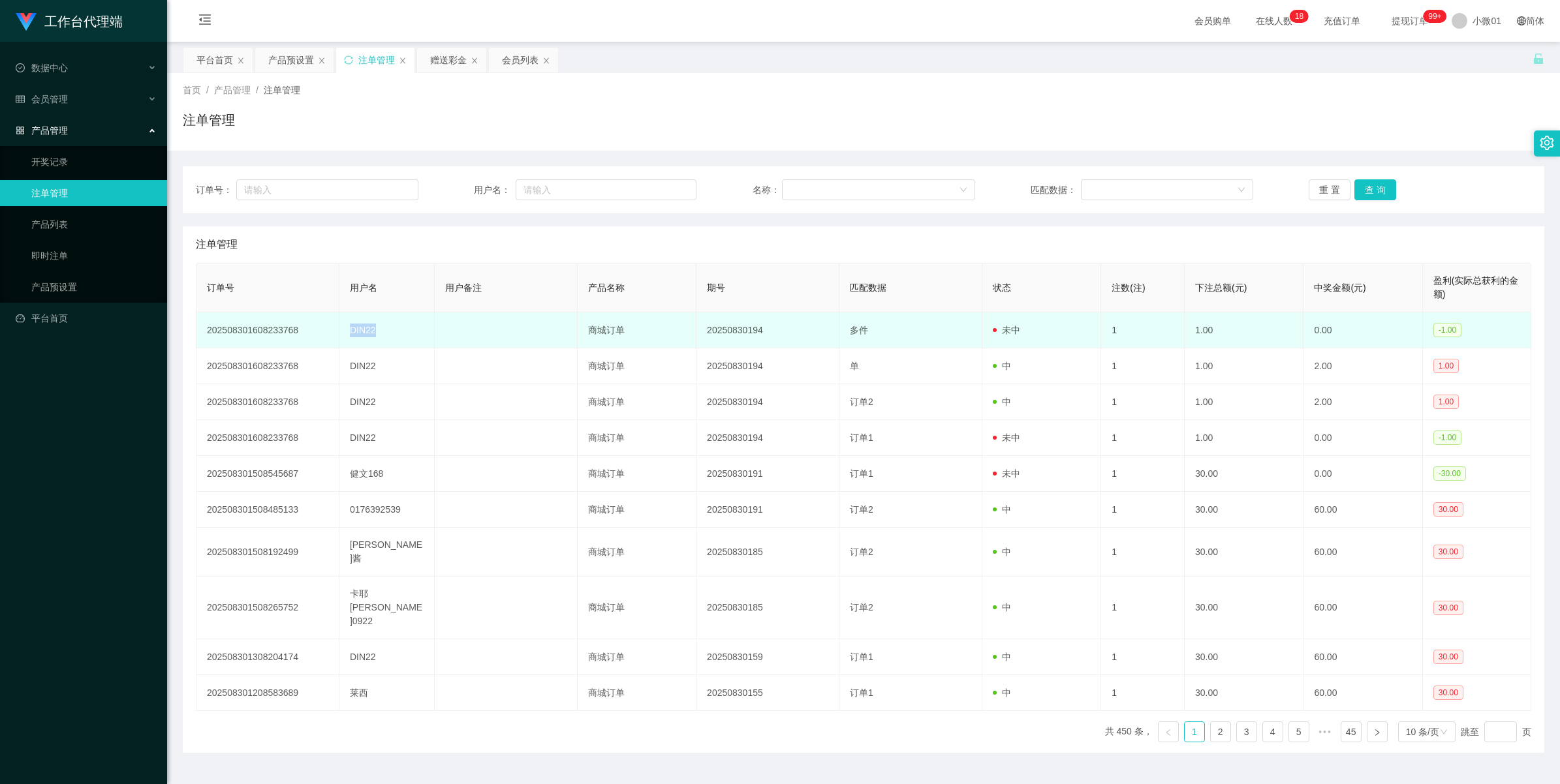
drag, startPoint x: 362, startPoint y: 330, endPoint x: 346, endPoint y: 328, distance: 16.1
click at [346, 328] on td "DIN22" at bounding box center [387, 330] width 95 height 36
copy td "DIN22"
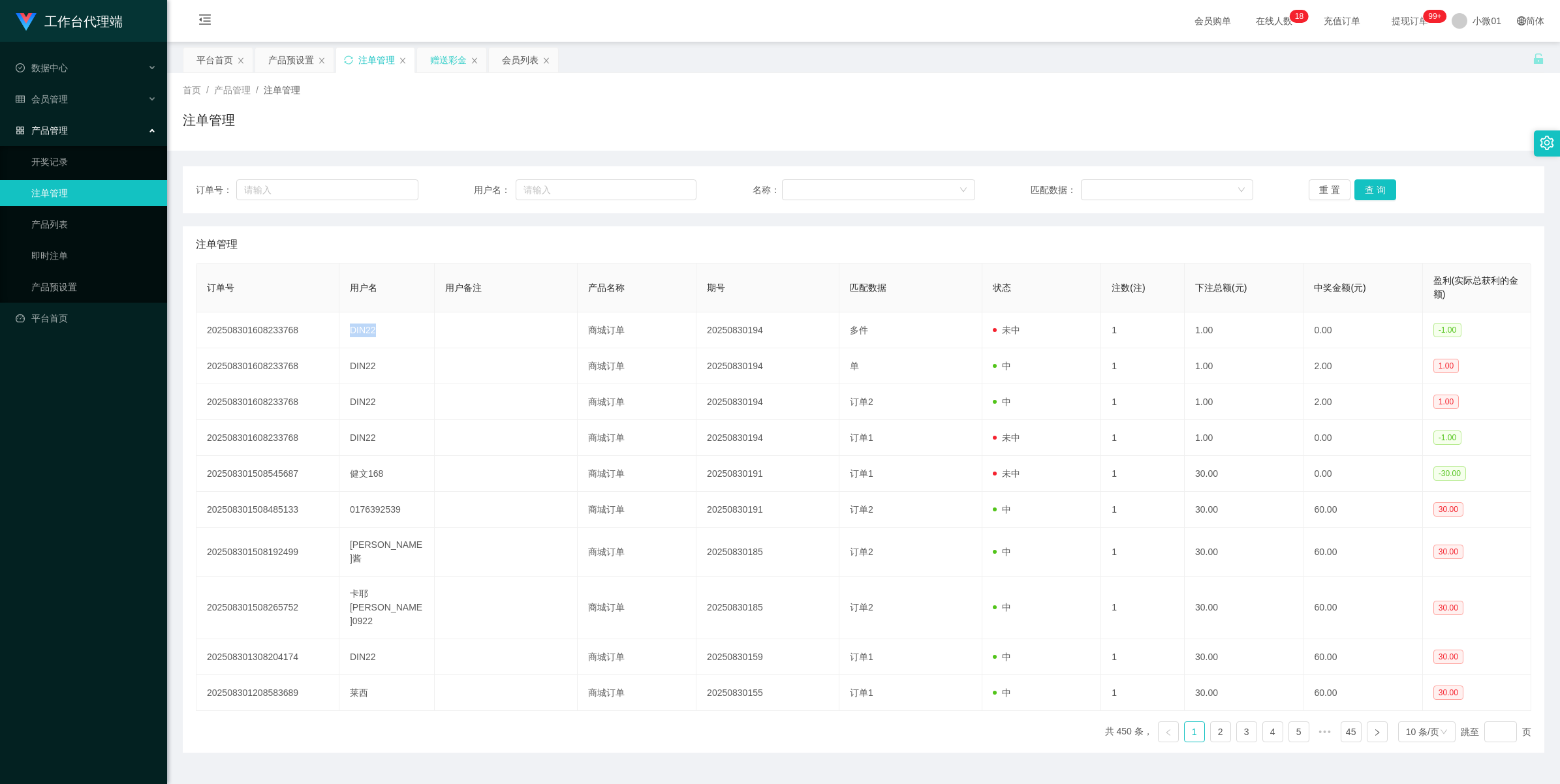
drag, startPoint x: 346, startPoint y: 328, endPoint x: 436, endPoint y: 61, distance: 281.8
click at [436, 61] on div "赠送彩金" at bounding box center [448, 60] width 36 height 24
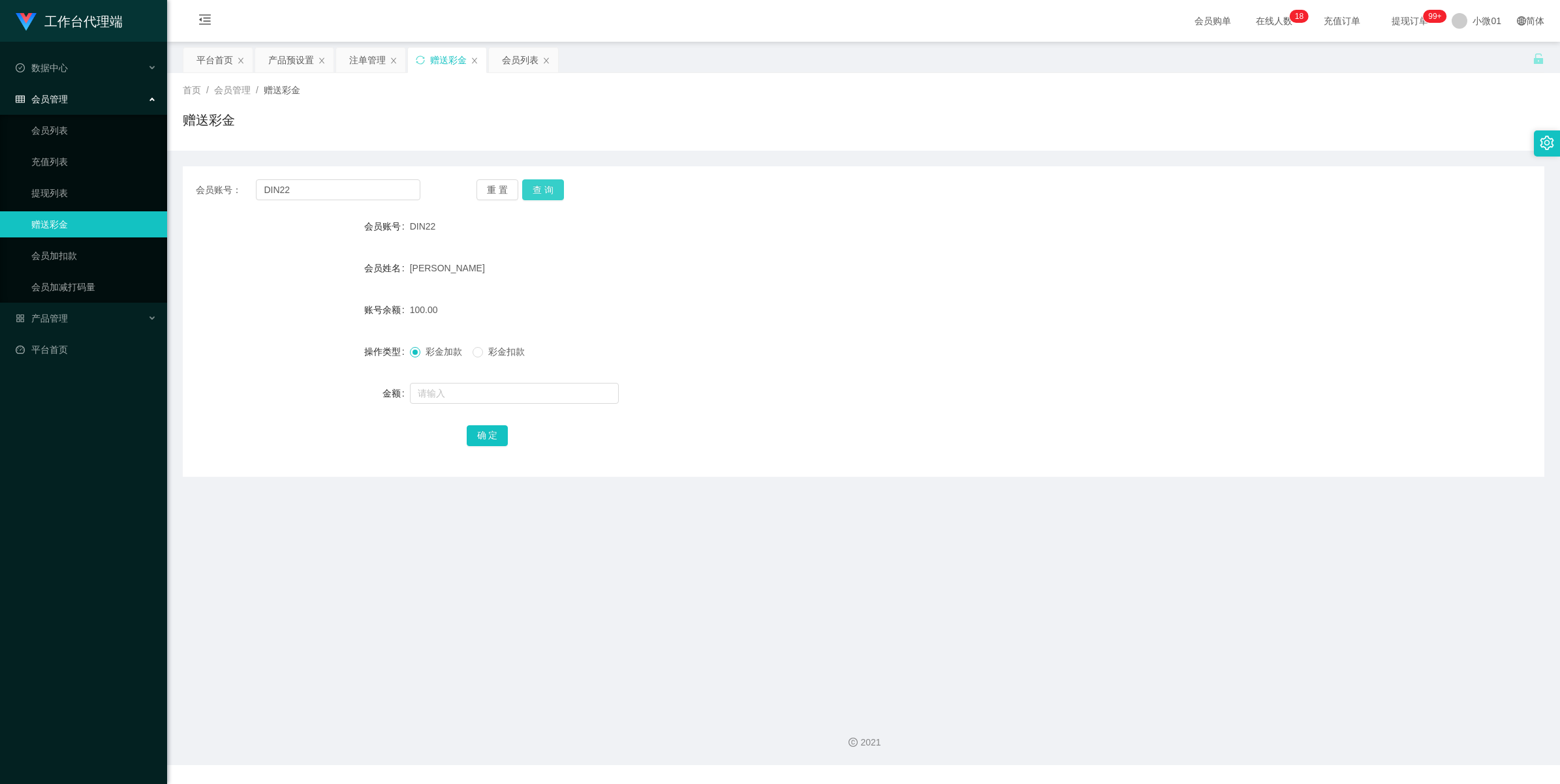
click at [559, 190] on button "查 询" at bounding box center [543, 189] width 42 height 21
click at [451, 390] on input "text" at bounding box center [515, 393] width 209 height 21
type input "30"
click at [474, 436] on button "确 定" at bounding box center [488, 435] width 42 height 21
click at [878, 393] on div at bounding box center [807, 393] width 794 height 26
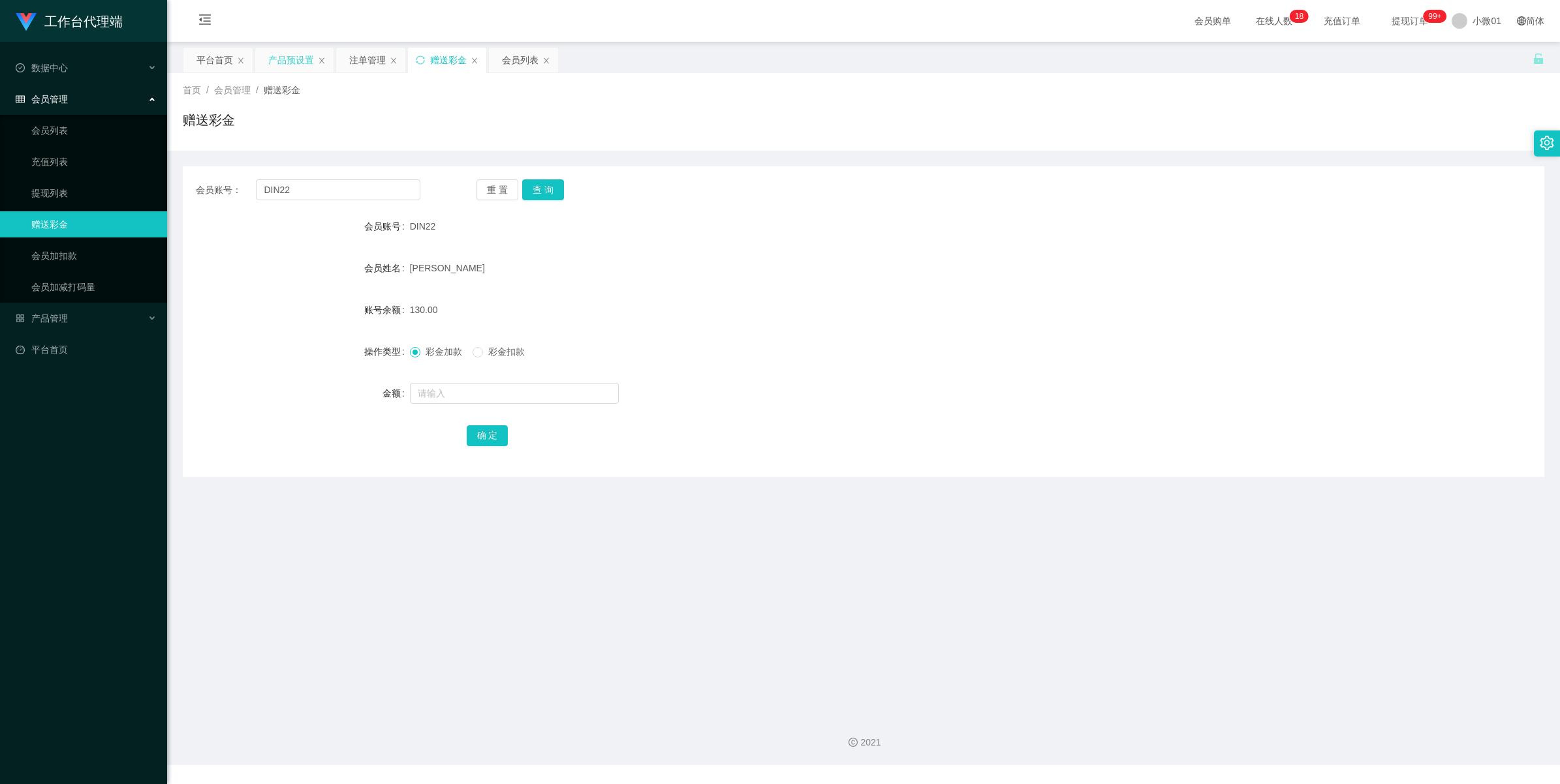
click at [268, 60] on div "产品预设置" at bounding box center [291, 60] width 45 height 24
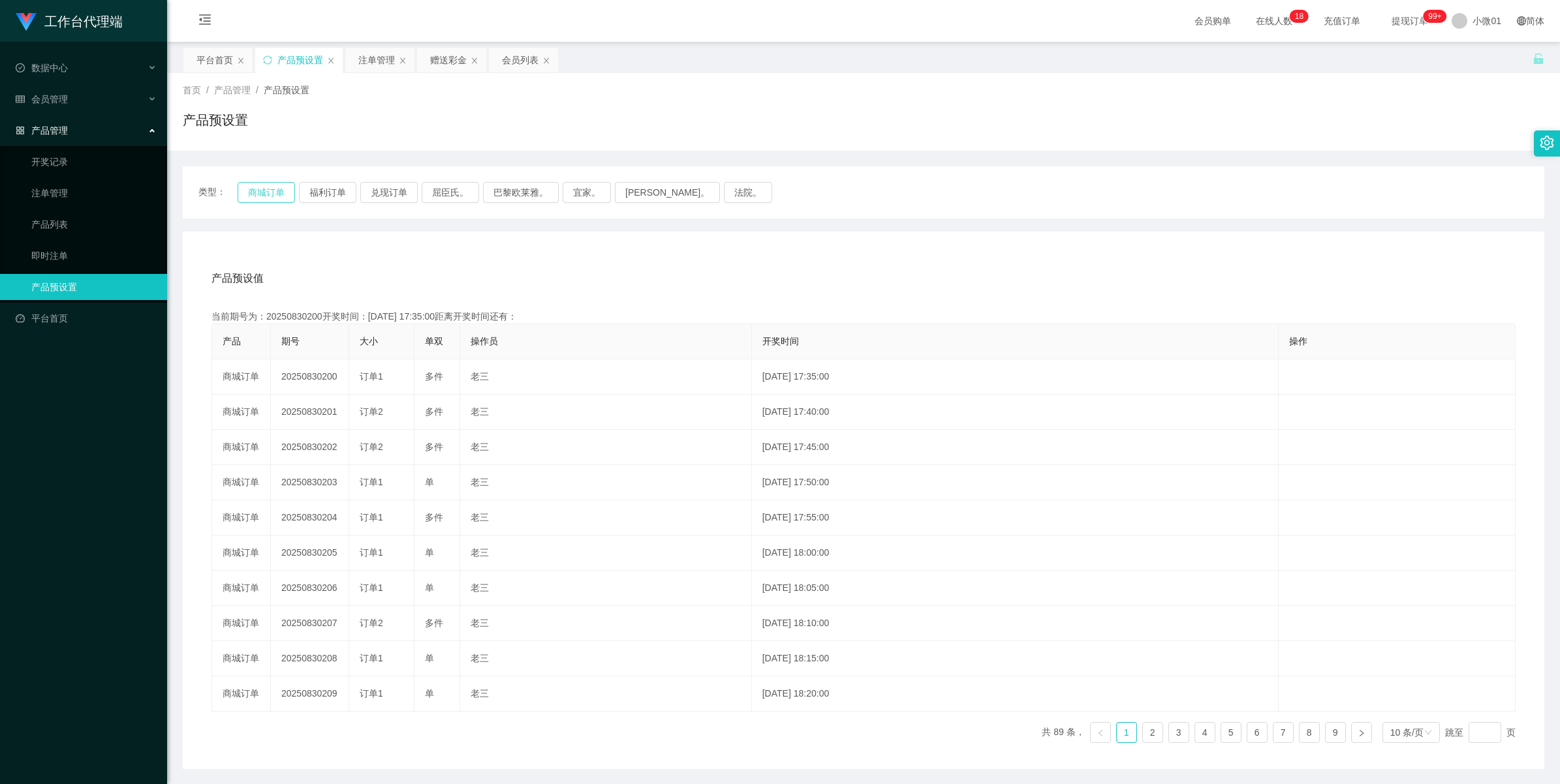
click at [261, 193] on button "商城订单" at bounding box center [266, 192] width 57 height 21
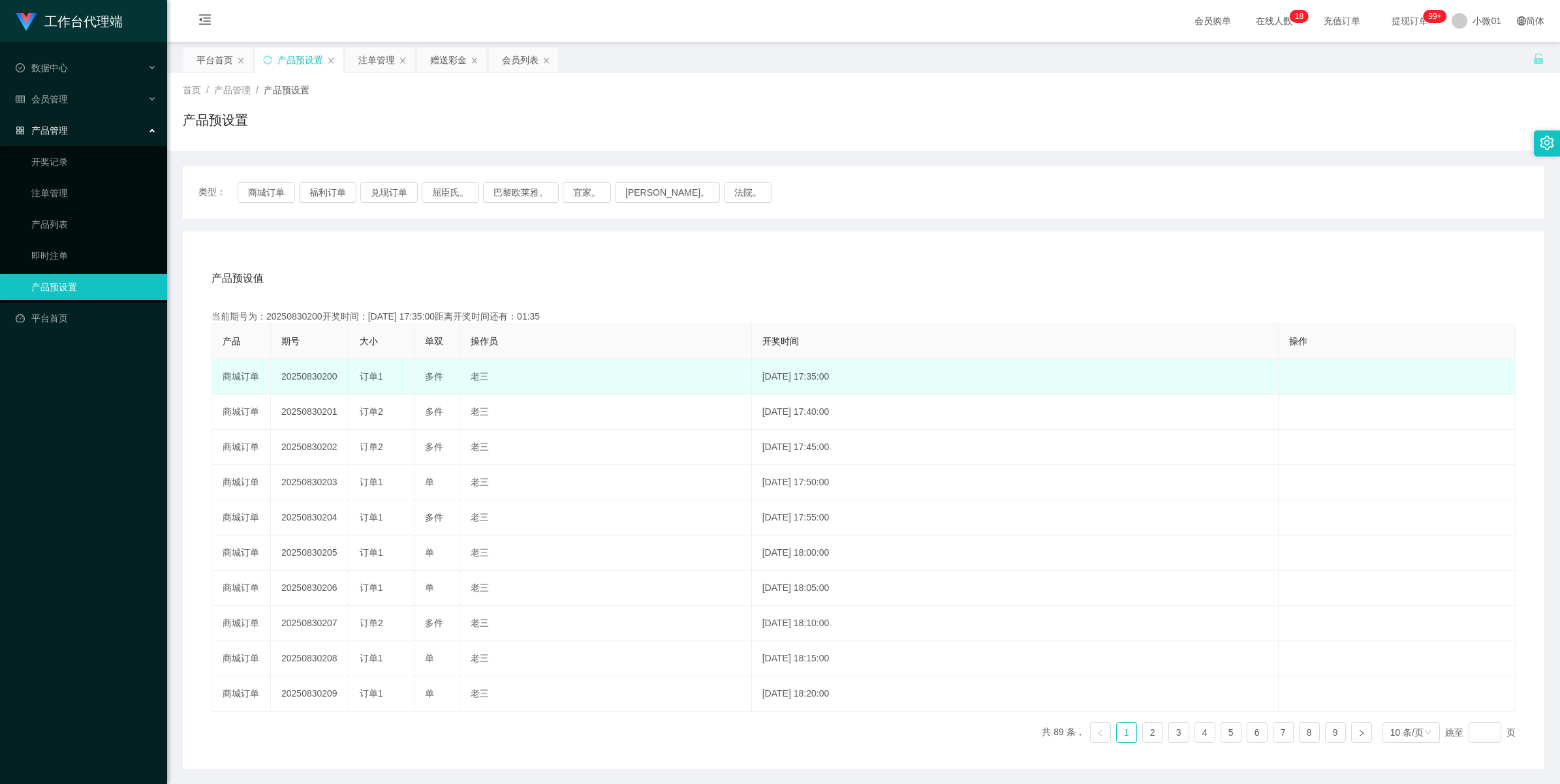
click at [313, 381] on td "20250830200" at bounding box center [310, 377] width 78 height 35
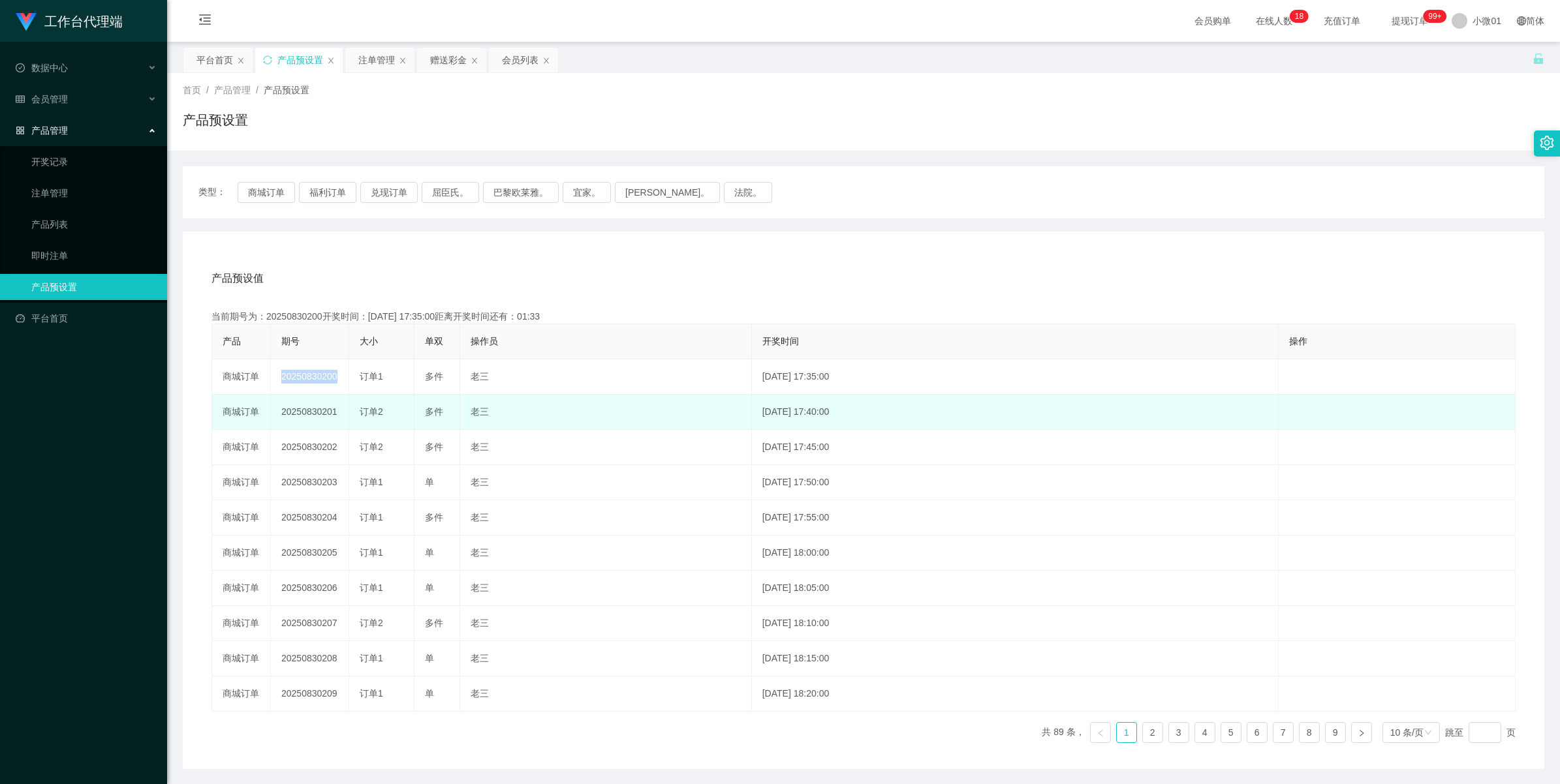
copy td "20250830200"
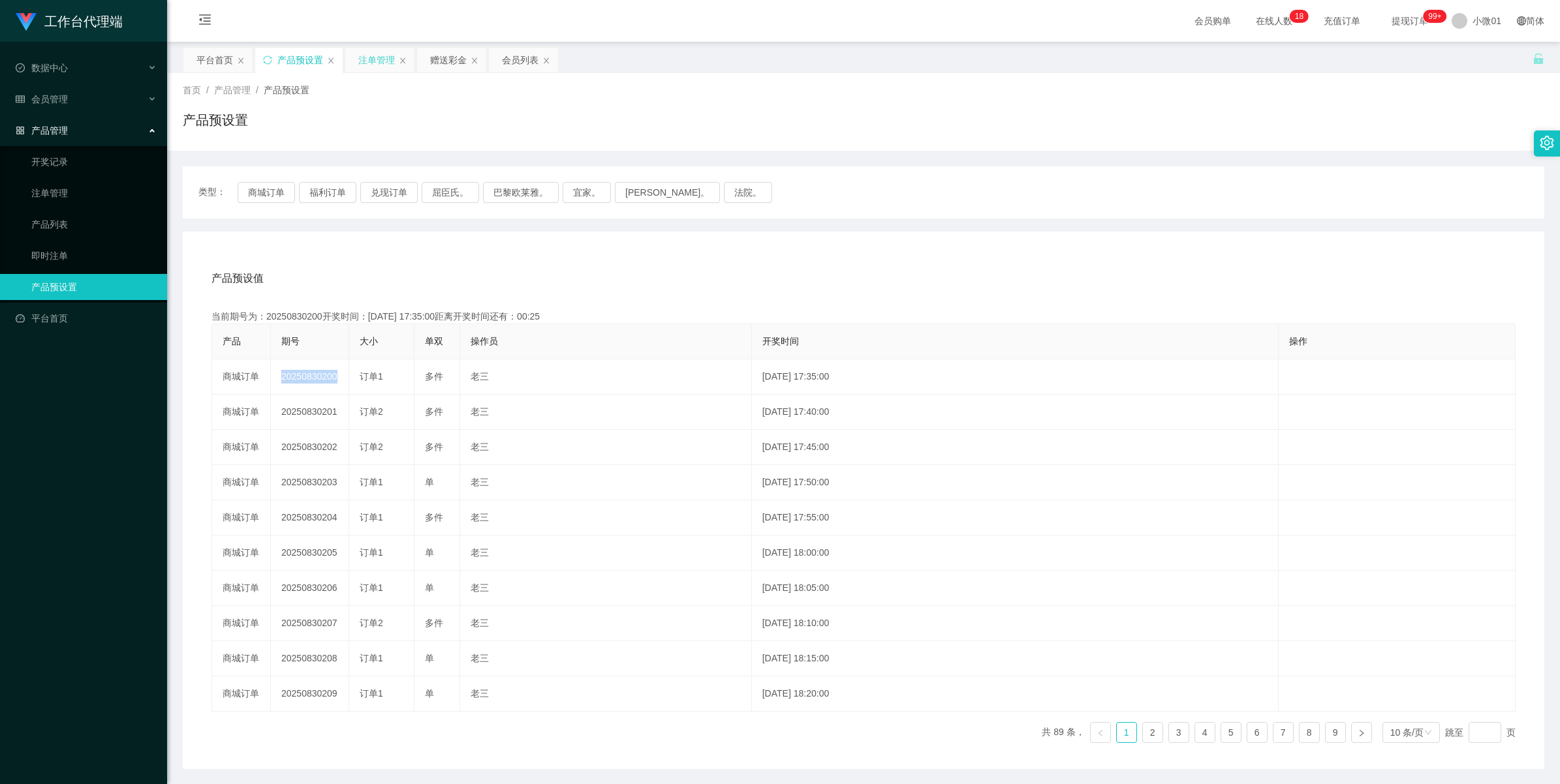
click at [370, 63] on div "注单管理" at bounding box center [376, 60] width 36 height 24
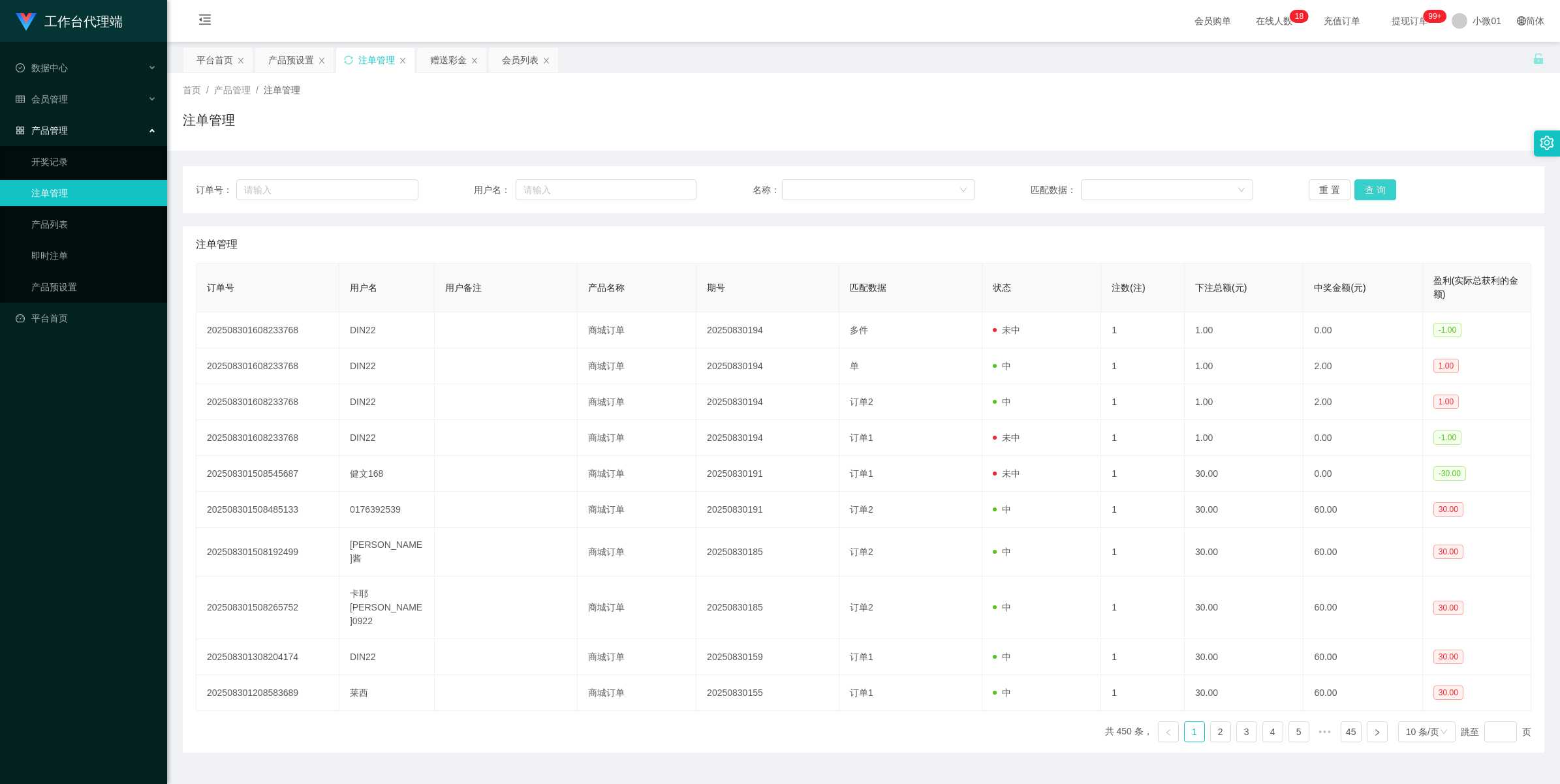
click at [1360, 193] on button "查 询" at bounding box center [1376, 189] width 42 height 21
click at [1360, 193] on button "查 询" at bounding box center [1382, 189] width 56 height 21
click at [1360, 193] on div "重 置 查 询" at bounding box center [1420, 189] width 222 height 21
click at [1360, 193] on button "查 询" at bounding box center [1376, 189] width 42 height 21
click at [1360, 193] on div "重 置 查 询" at bounding box center [1420, 189] width 222 height 21
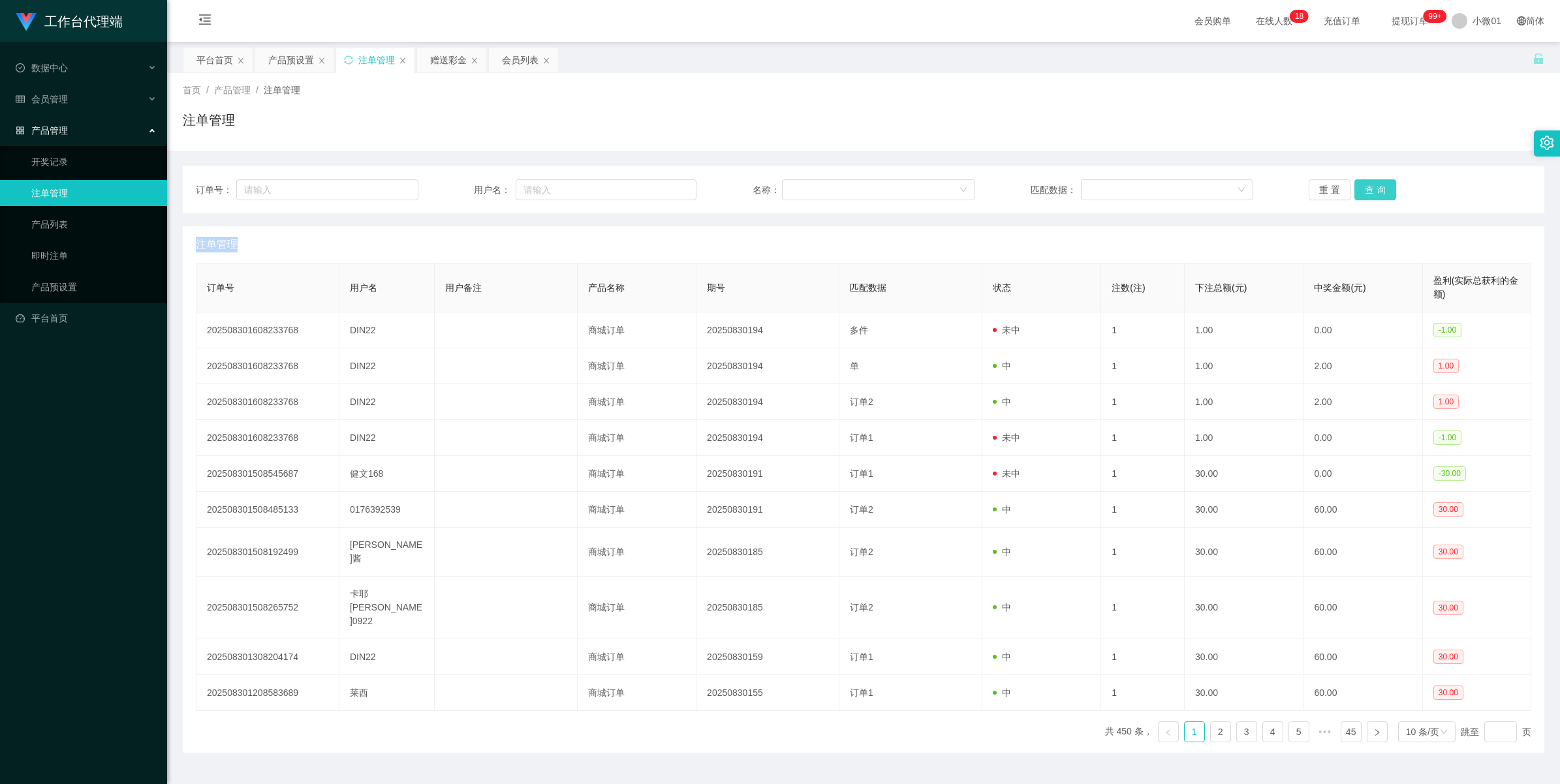
click at [1360, 193] on button "查 询" at bounding box center [1376, 189] width 42 height 21
click at [1360, 193] on div "重 置 查 询" at bounding box center [1420, 189] width 222 height 21
click at [1360, 193] on button "查 询" at bounding box center [1376, 189] width 42 height 21
click at [1360, 193] on button "查 询" at bounding box center [1382, 189] width 56 height 21
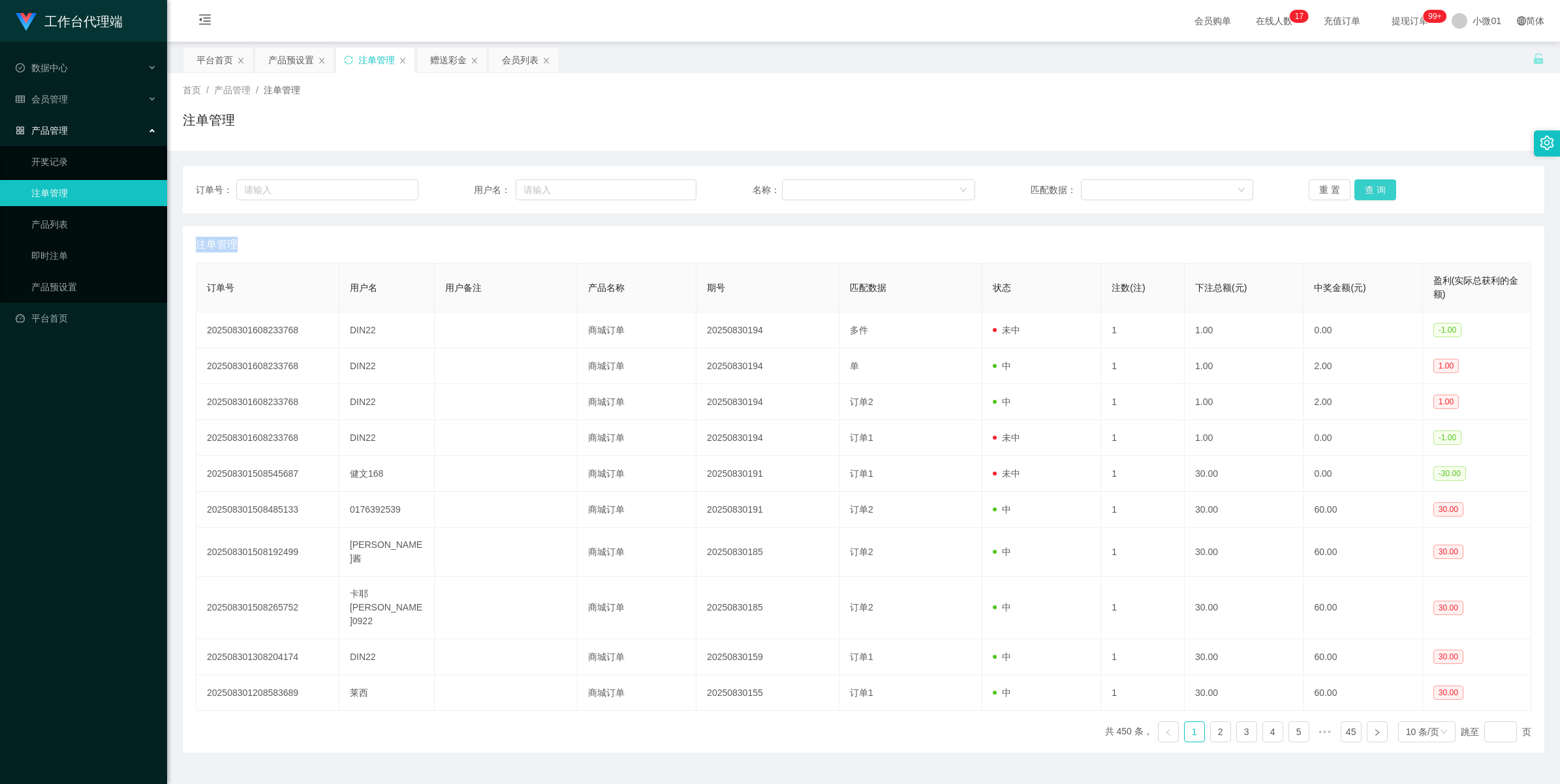
click at [1360, 193] on button "查 询" at bounding box center [1376, 189] width 42 height 21
click at [1360, 193] on div "重 置 查 询" at bounding box center [1420, 189] width 222 height 21
click at [1360, 193] on button "查 询" at bounding box center [1376, 189] width 42 height 21
click at [1360, 193] on div "重 置 查 询" at bounding box center [1420, 189] width 222 height 21
click at [1360, 193] on button "查 询" at bounding box center [1376, 189] width 42 height 21
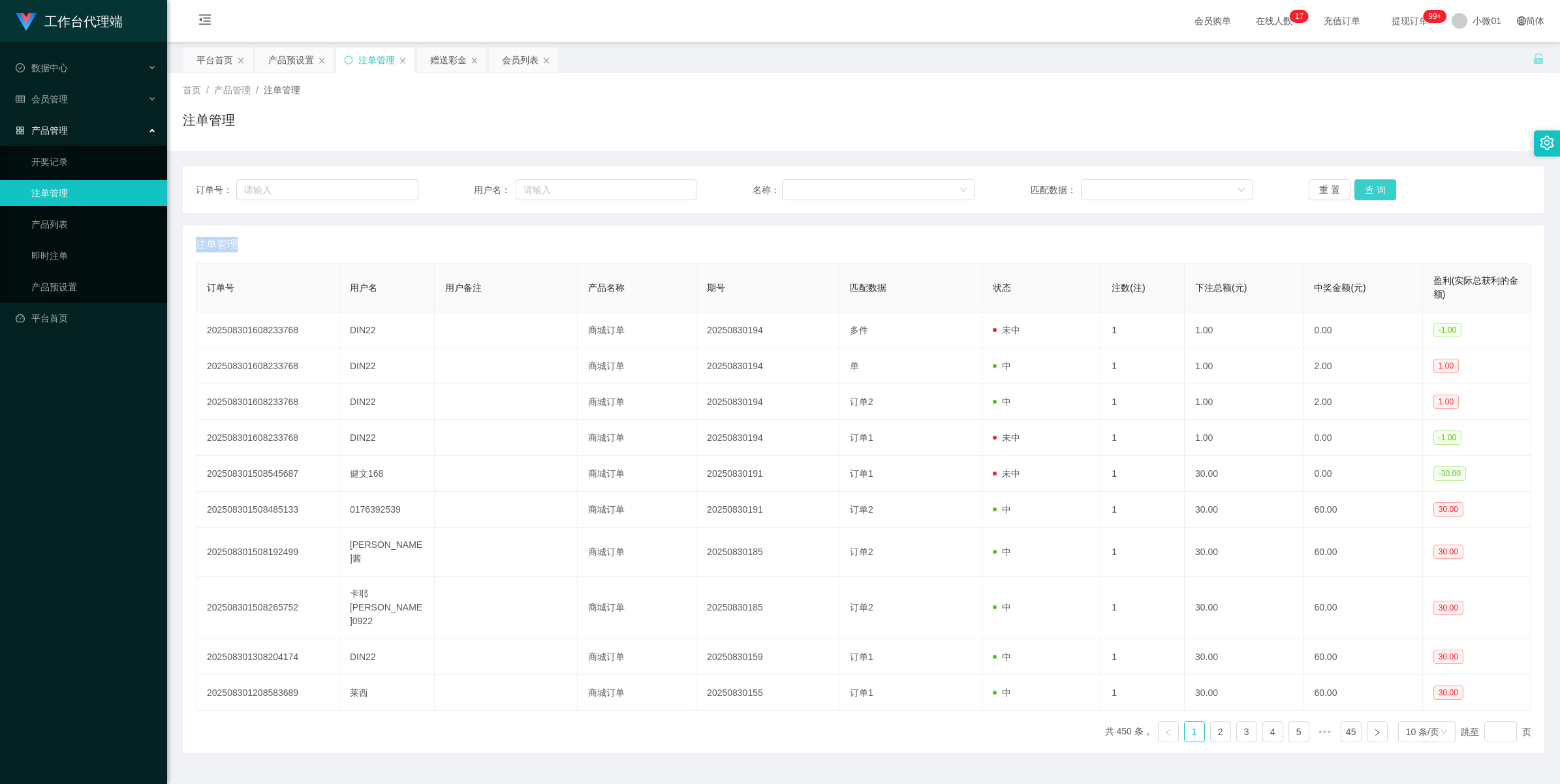
click at [1360, 193] on div "重 置 查 询" at bounding box center [1420, 189] width 222 height 21
click at [1360, 193] on button "查 询" at bounding box center [1376, 189] width 42 height 21
click at [1360, 193] on div "重 置 查 询" at bounding box center [1420, 189] width 222 height 21
click at [1360, 193] on button "查 询" at bounding box center [1376, 189] width 42 height 21
click at [1360, 193] on div "重 置 查 询" at bounding box center [1420, 189] width 222 height 21
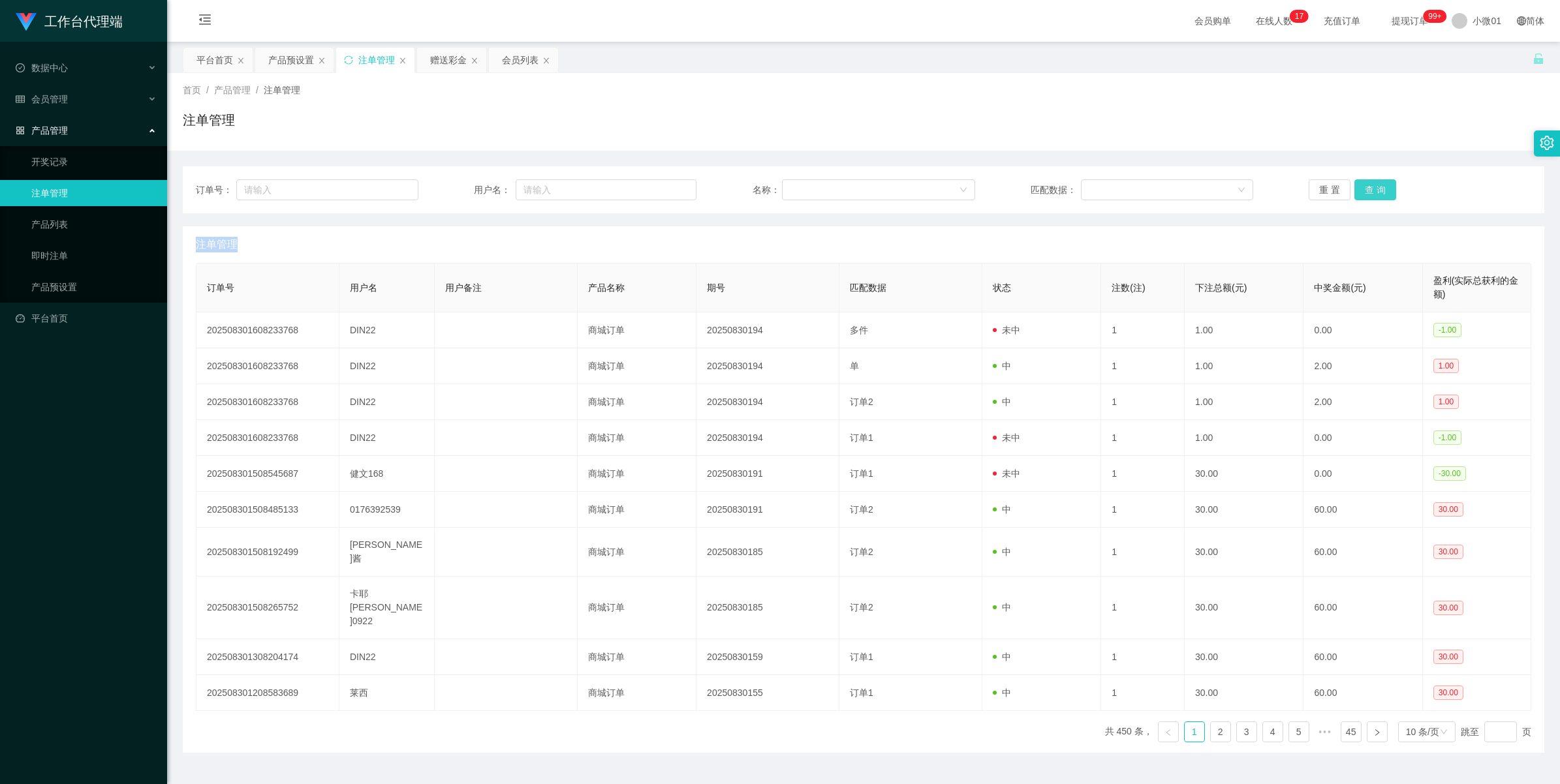
click at [1360, 193] on button "查 询" at bounding box center [1376, 189] width 42 height 21
click at [288, 59] on div "产品预设置" at bounding box center [291, 60] width 45 height 24
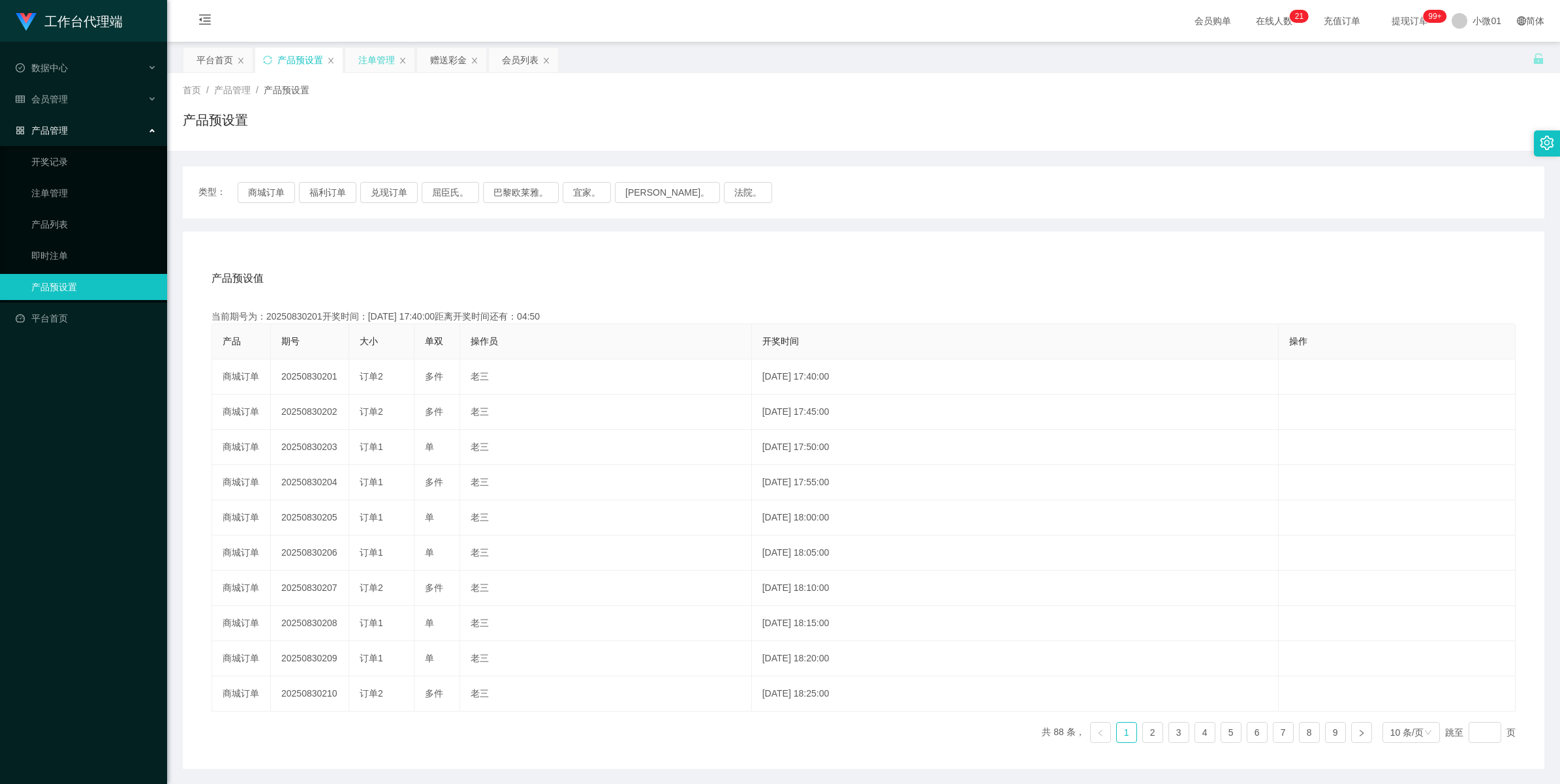
click at [382, 63] on div "注单管理" at bounding box center [376, 60] width 36 height 24
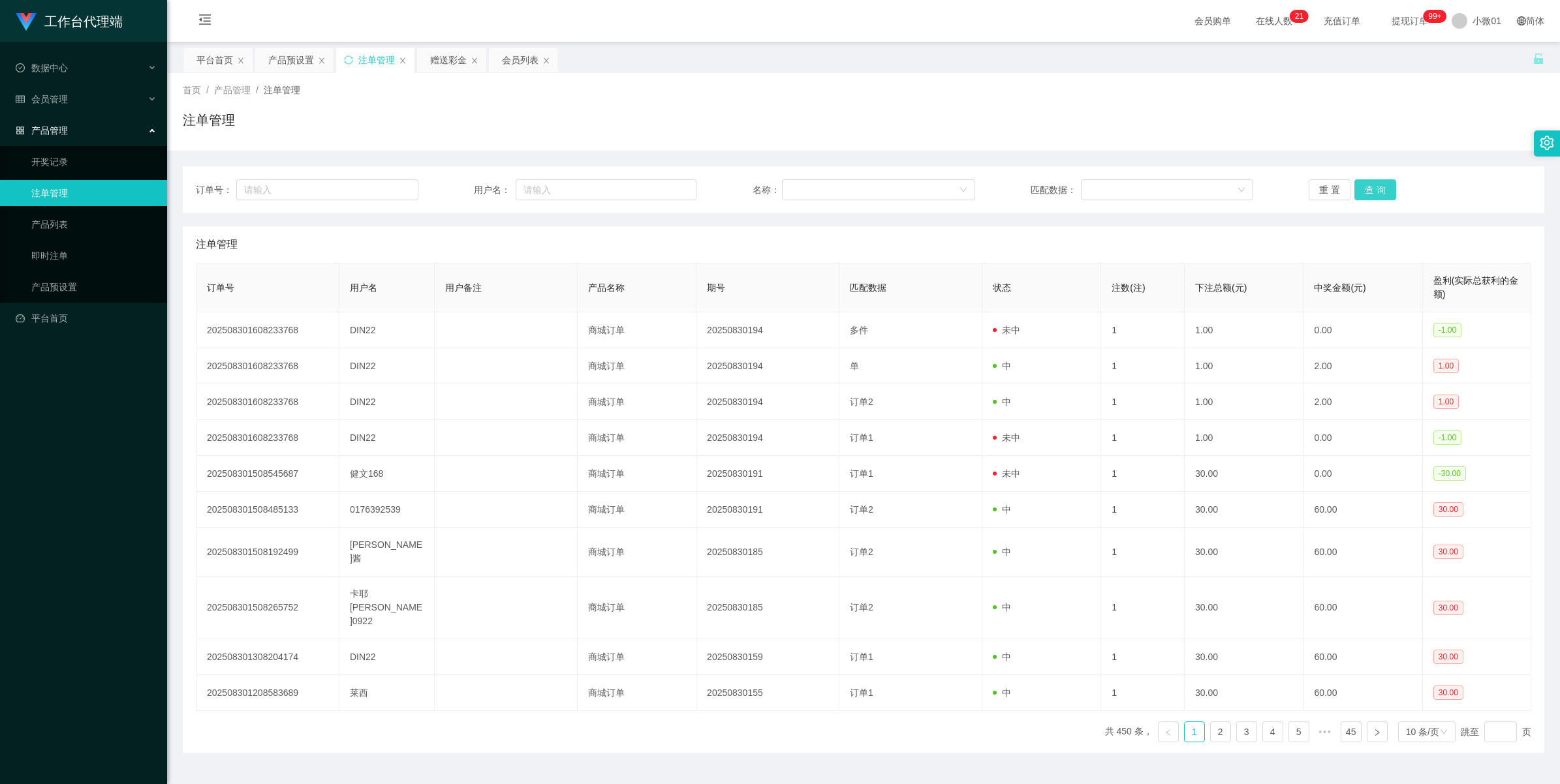
click at [1370, 186] on button "查 询" at bounding box center [1376, 189] width 42 height 21
click at [1370, 186] on div "重 置 查 询" at bounding box center [1420, 189] width 222 height 21
click at [1370, 186] on button "查 询" at bounding box center [1376, 189] width 42 height 21
click at [1370, 186] on div "重 置 查 询" at bounding box center [1420, 189] width 222 height 21
click at [1370, 186] on button "查 询" at bounding box center [1376, 189] width 42 height 21
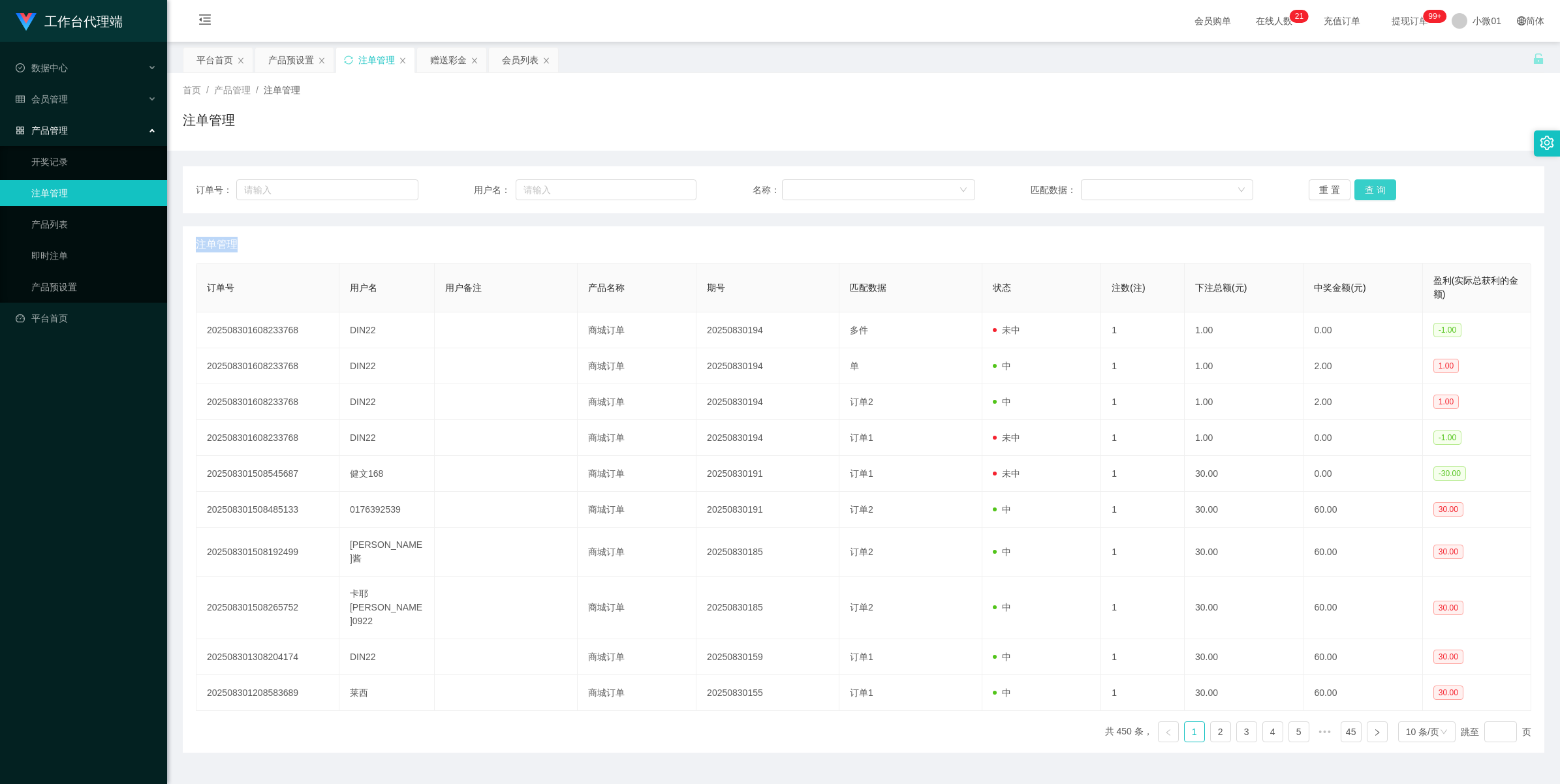
click at [1370, 186] on div "重 置 查 询" at bounding box center [1420, 189] width 222 height 21
click at [1370, 186] on button "查 询" at bounding box center [1376, 189] width 42 height 21
click at [1370, 186] on button "查 询" at bounding box center [1382, 189] width 56 height 21
click at [1370, 186] on div "重 置 查 询" at bounding box center [1420, 189] width 222 height 21
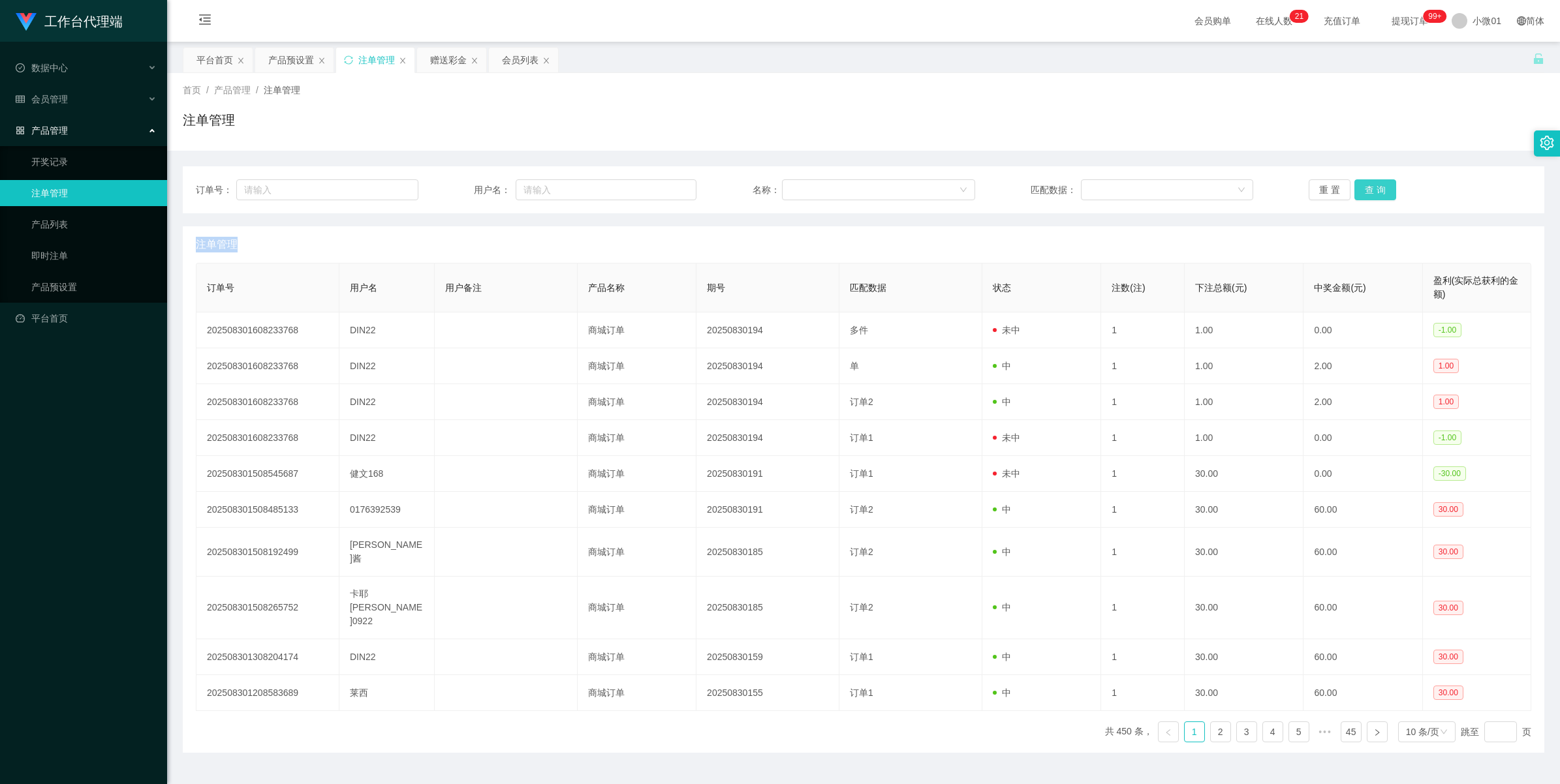
click at [1370, 186] on button "查 询" at bounding box center [1376, 189] width 42 height 21
click at [1370, 186] on div "重 置 查 询" at bounding box center [1420, 189] width 222 height 21
click at [1370, 186] on button "查 询" at bounding box center [1376, 189] width 42 height 21
click at [1370, 186] on div "重 置 查 询" at bounding box center [1420, 189] width 222 height 21
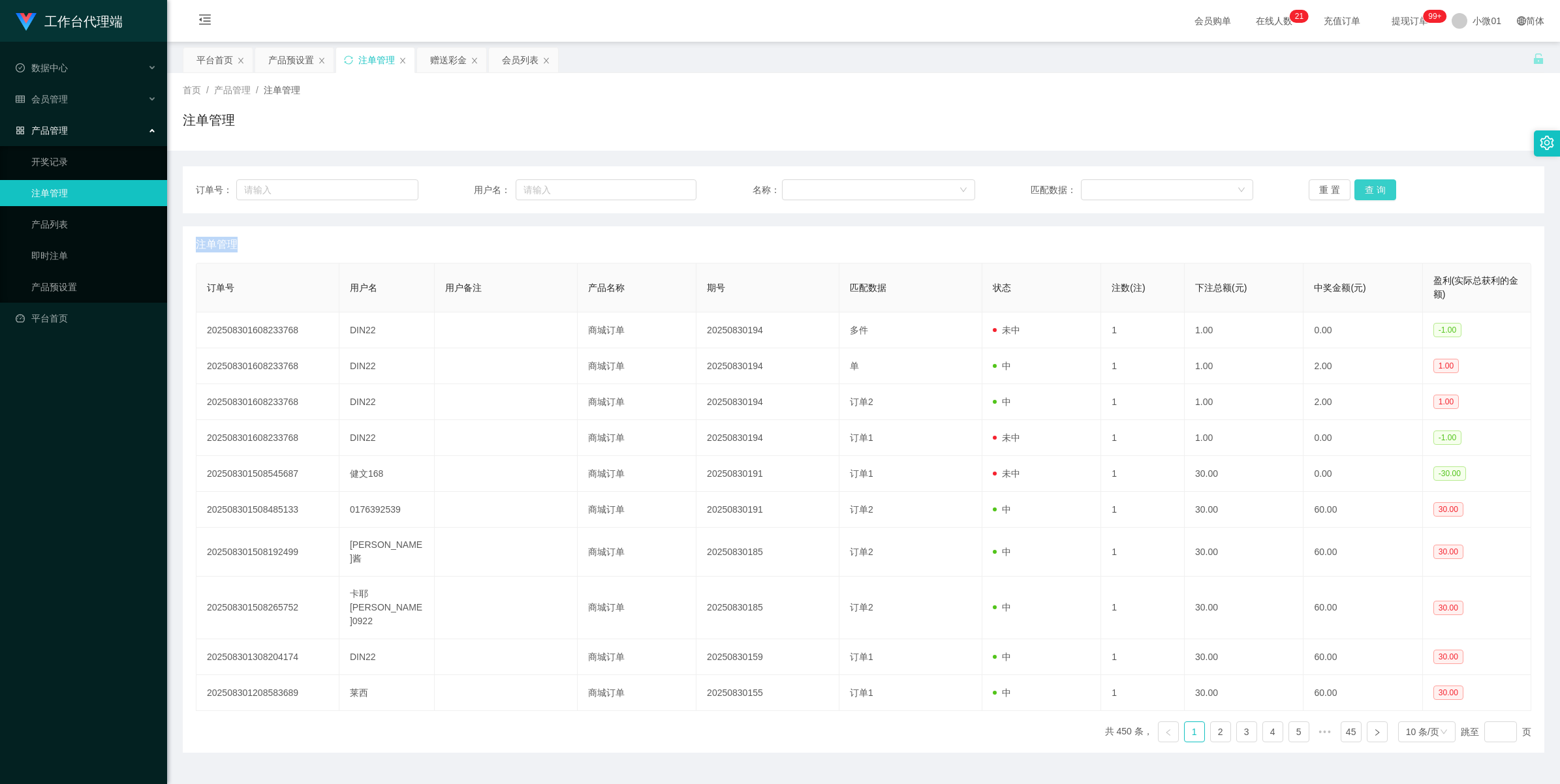
click at [1356, 180] on button "查 询" at bounding box center [1376, 189] width 42 height 21
click at [1356, 180] on div "重 置 查 询" at bounding box center [1420, 189] width 222 height 21
click at [1356, 180] on button "查 询" at bounding box center [1376, 189] width 42 height 21
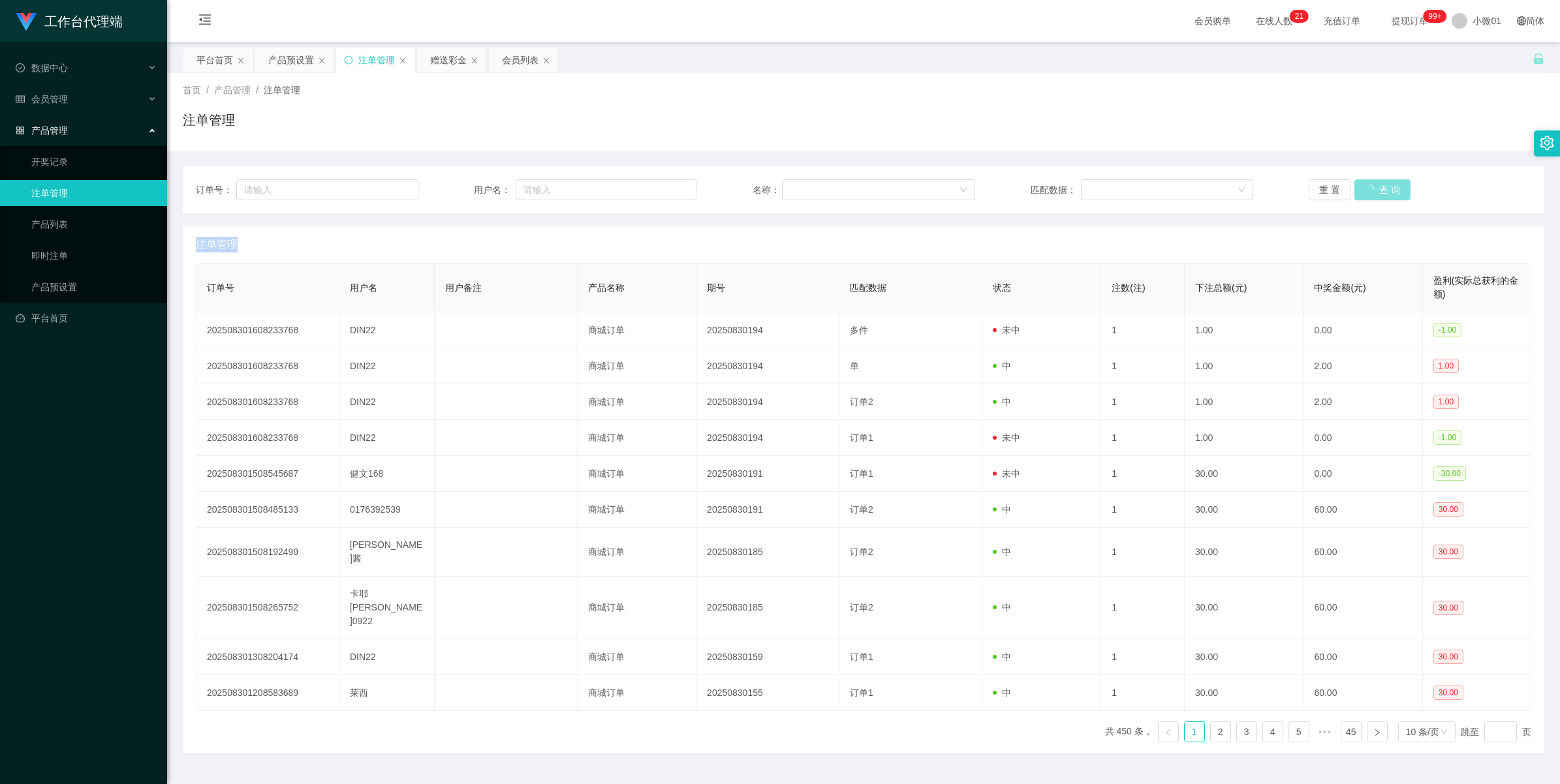
click at [1356, 180] on div "重 置 查 询" at bounding box center [1420, 189] width 222 height 21
click at [1356, 180] on button "查 询" at bounding box center [1376, 189] width 42 height 21
click at [1356, 180] on div "重 置 查 询" at bounding box center [1420, 189] width 222 height 21
click at [1356, 180] on button "查 询" at bounding box center [1376, 189] width 42 height 21
click at [1356, 180] on div "重 置 查 询" at bounding box center [1420, 189] width 222 height 21
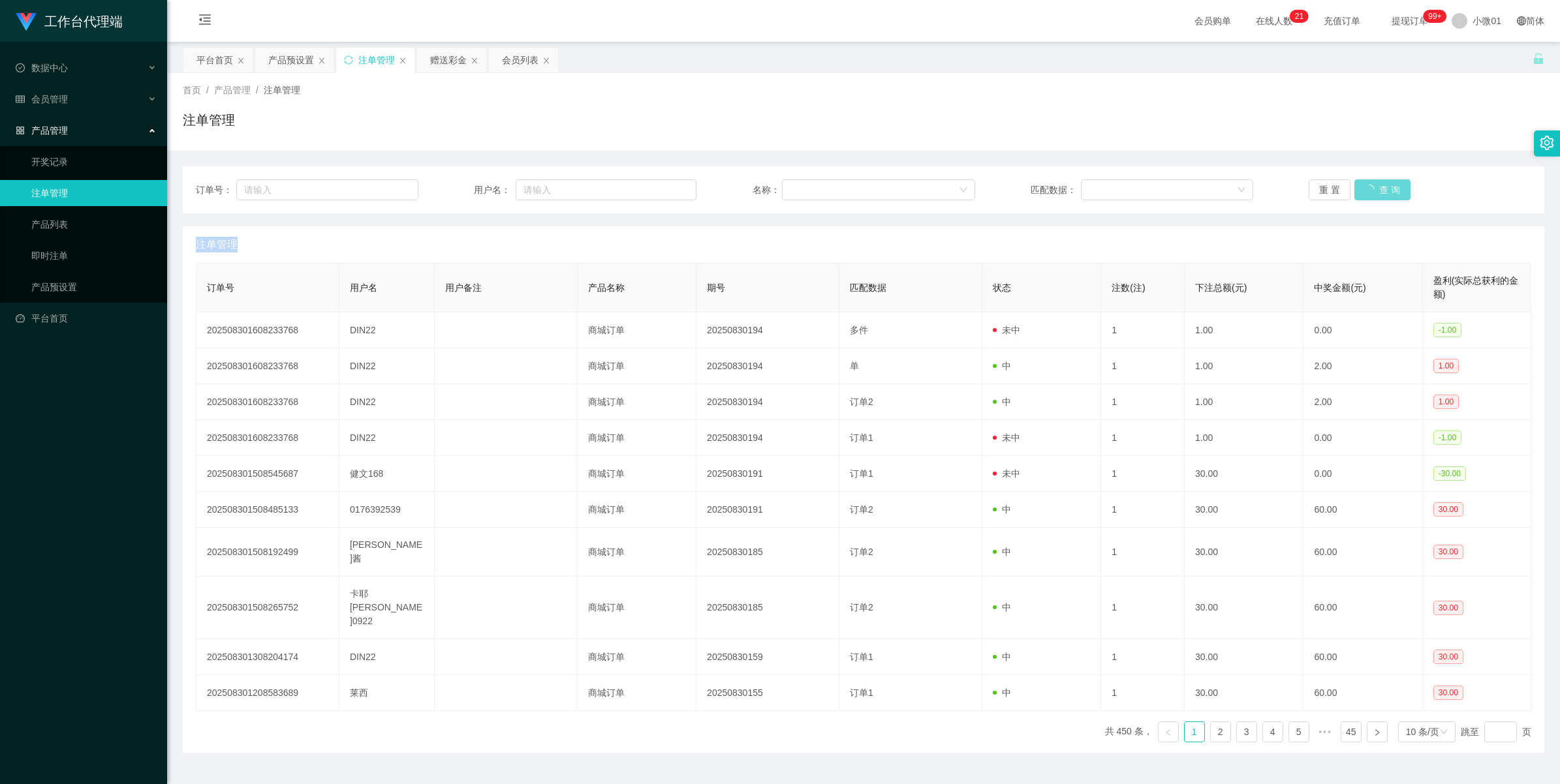
click at [1356, 180] on div "重 置 查 询" at bounding box center [1420, 189] width 222 height 21
click at [1374, 188] on button "查 询" at bounding box center [1376, 189] width 42 height 21
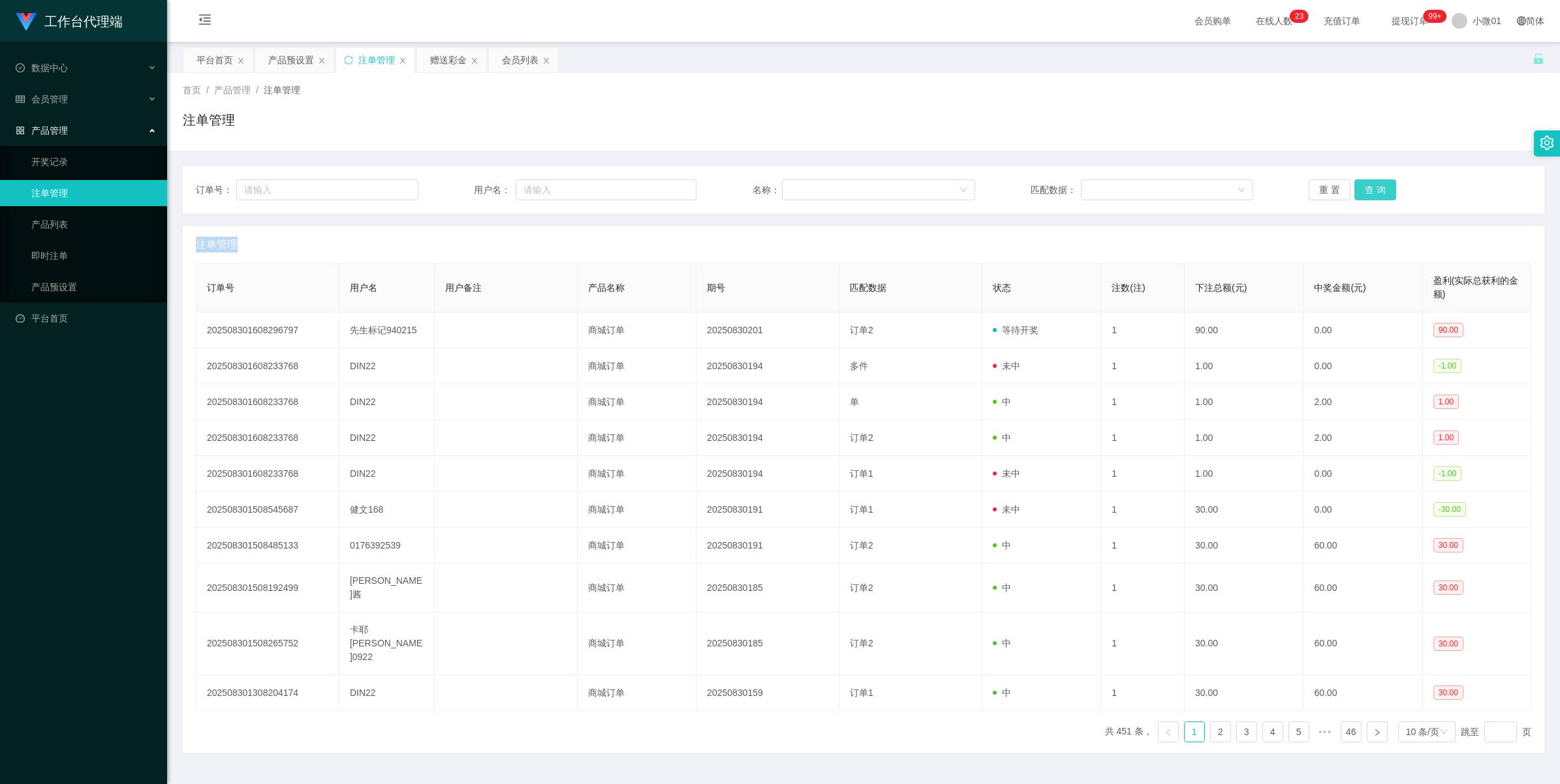
click at [1374, 188] on button "查 询" at bounding box center [1376, 189] width 42 height 21
click at [1374, 188] on div "重 置 查 询" at bounding box center [1420, 189] width 222 height 21
click at [291, 64] on div "产品预设置" at bounding box center [291, 60] width 45 height 24
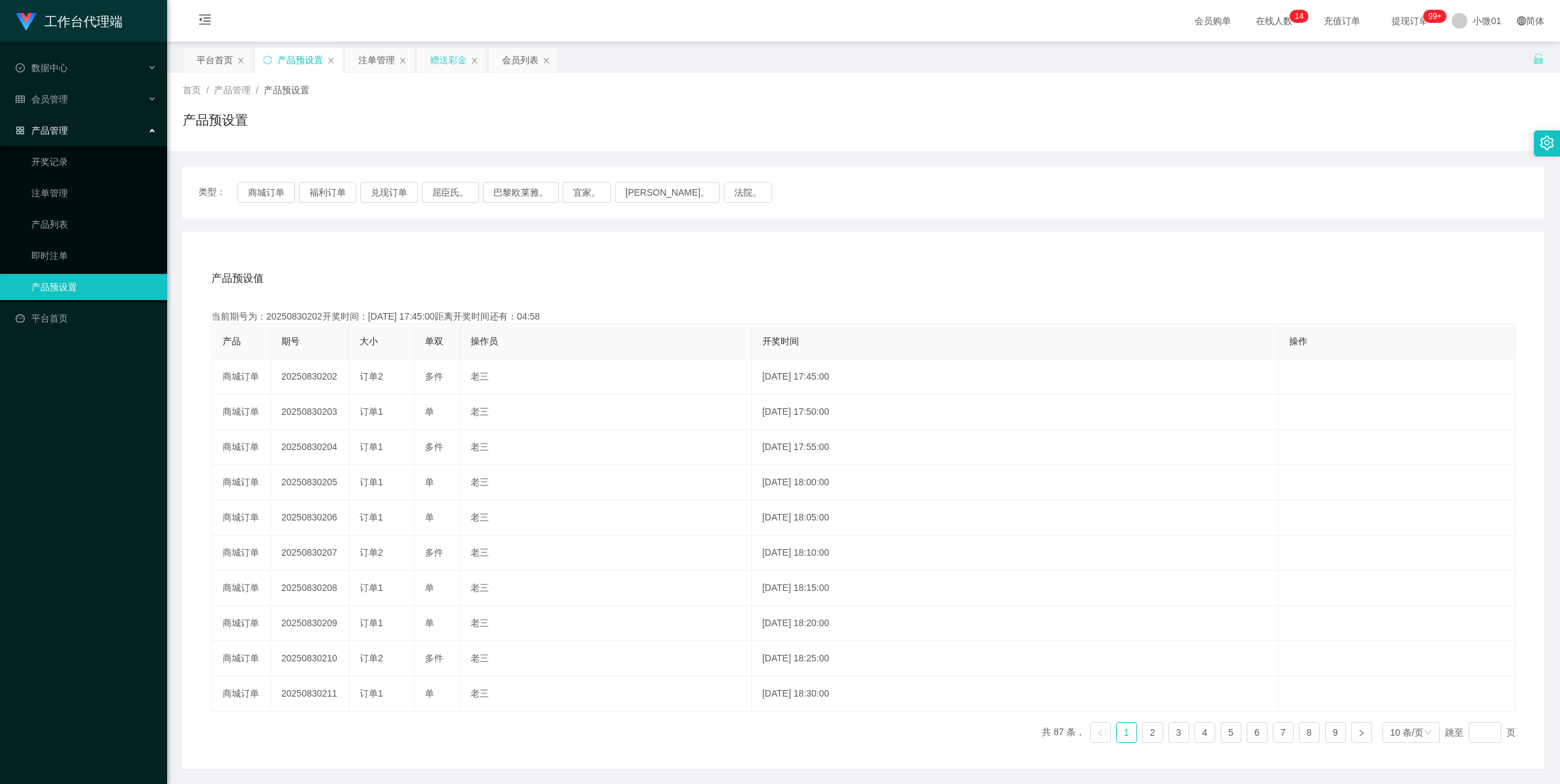
click at [434, 61] on div "赠送彩金" at bounding box center [448, 60] width 36 height 24
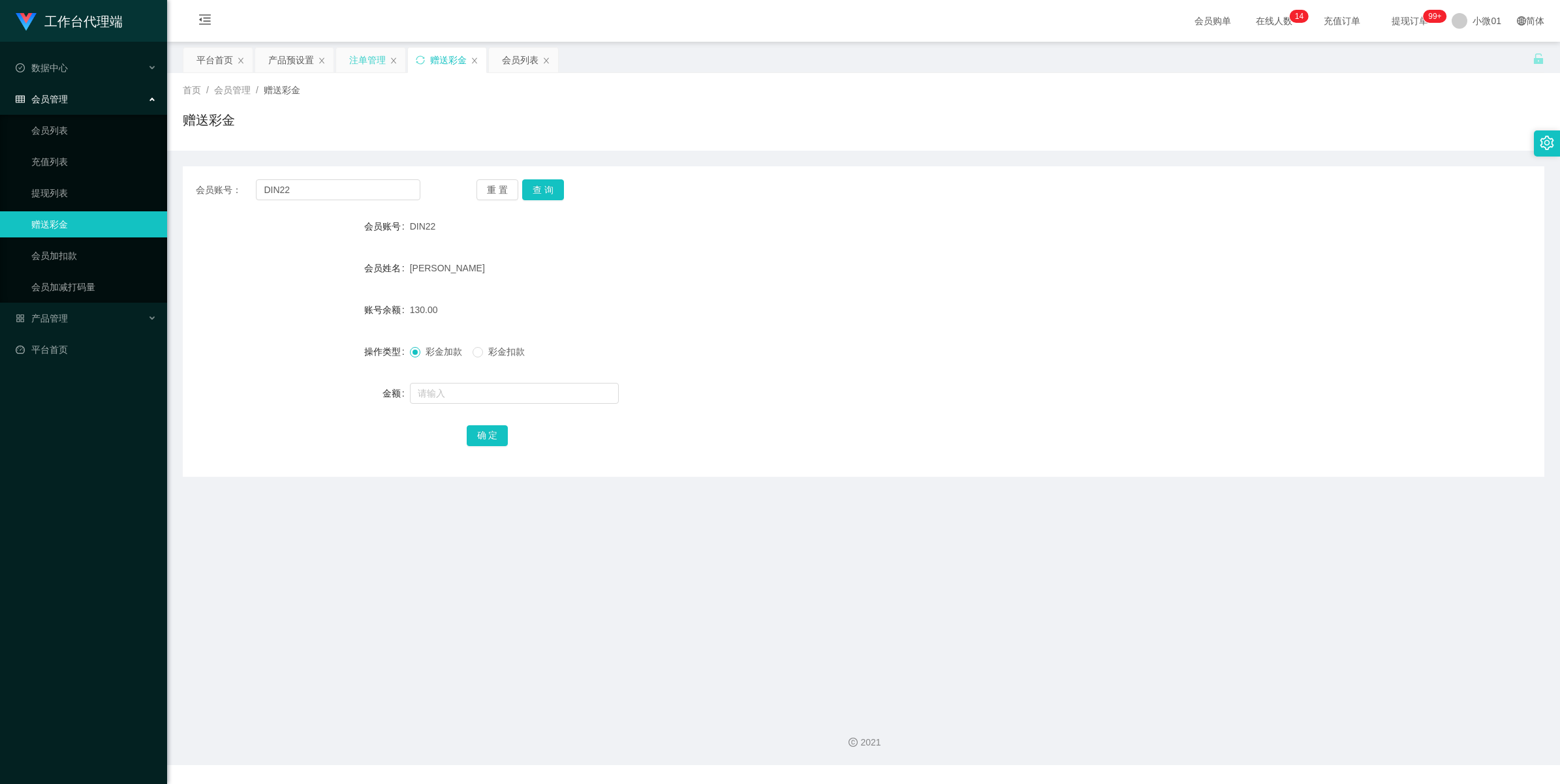
drag, startPoint x: 370, startPoint y: 56, endPoint x: 436, endPoint y: 77, distance: 69.3
click at [370, 56] on div "注单管理" at bounding box center [367, 60] width 36 height 24
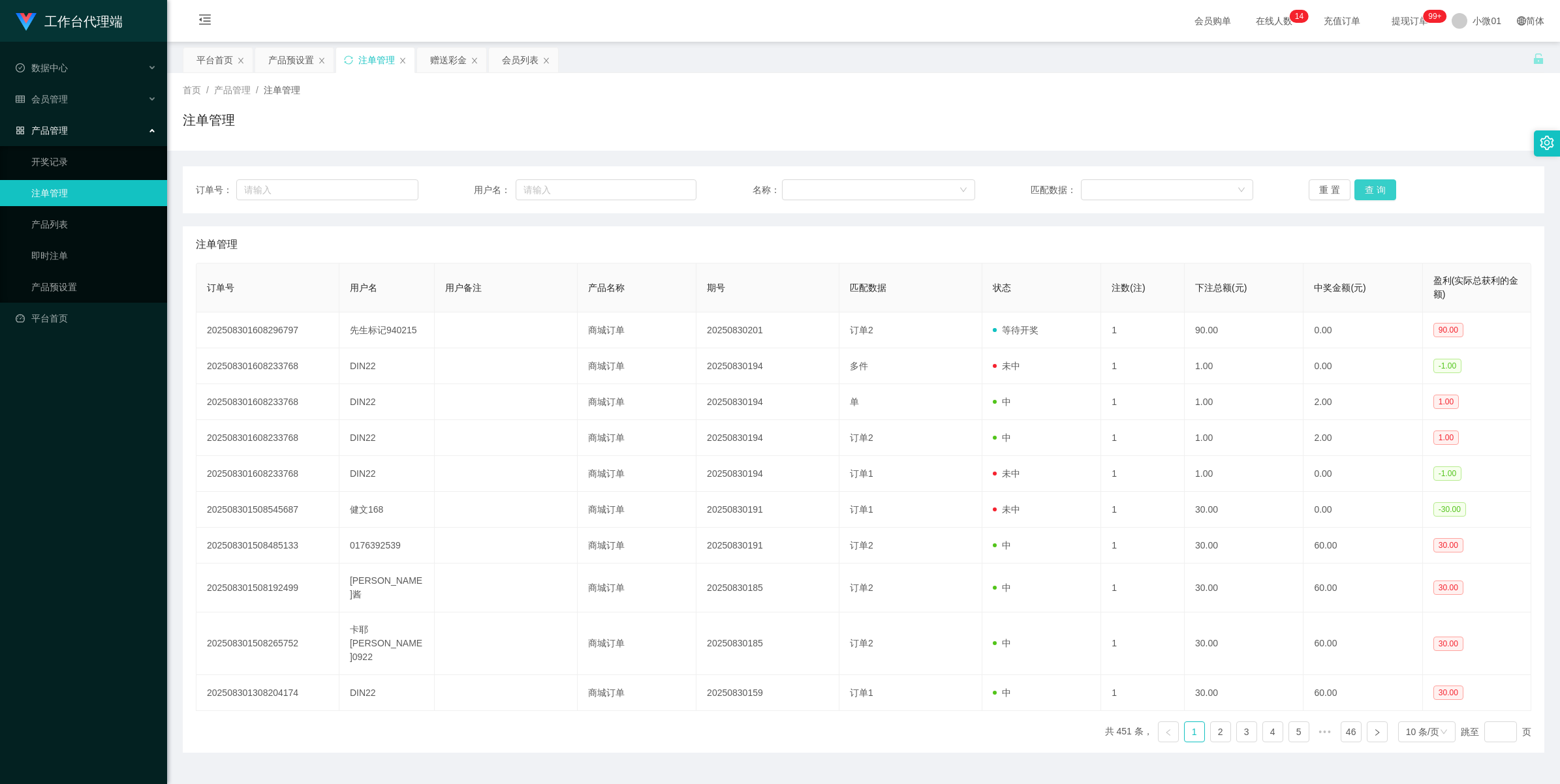
click at [1371, 187] on button "查 询" at bounding box center [1376, 189] width 42 height 21
click at [1371, 187] on div "重 置 查 询" at bounding box center [1420, 189] width 222 height 21
click at [1371, 187] on button "查 询" at bounding box center [1376, 189] width 42 height 21
click at [35, 97] on font "会员管理" at bounding box center [49, 99] width 36 height 10
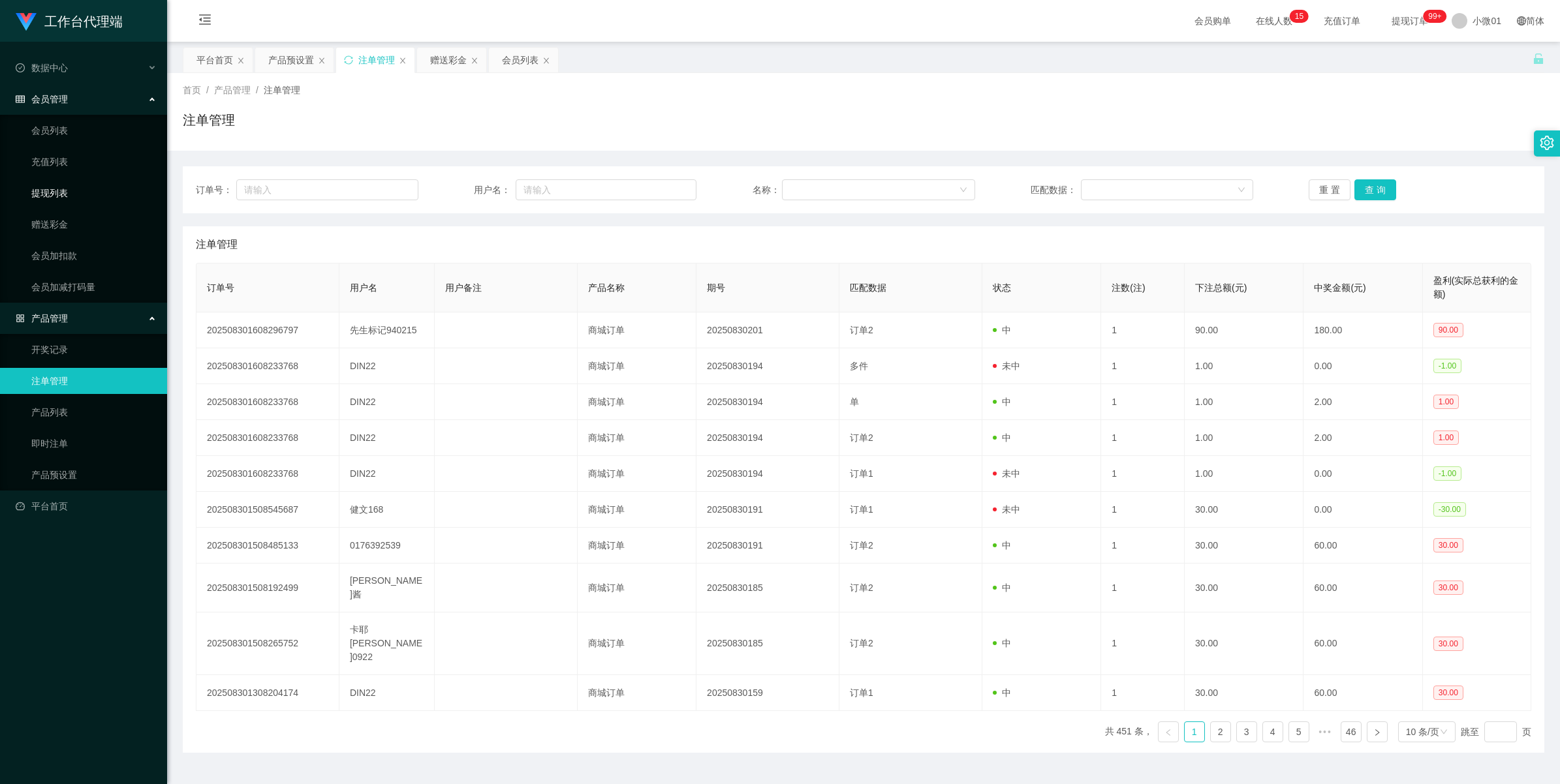
click at [60, 198] on link "提现列表" at bounding box center [93, 193] width 126 height 26
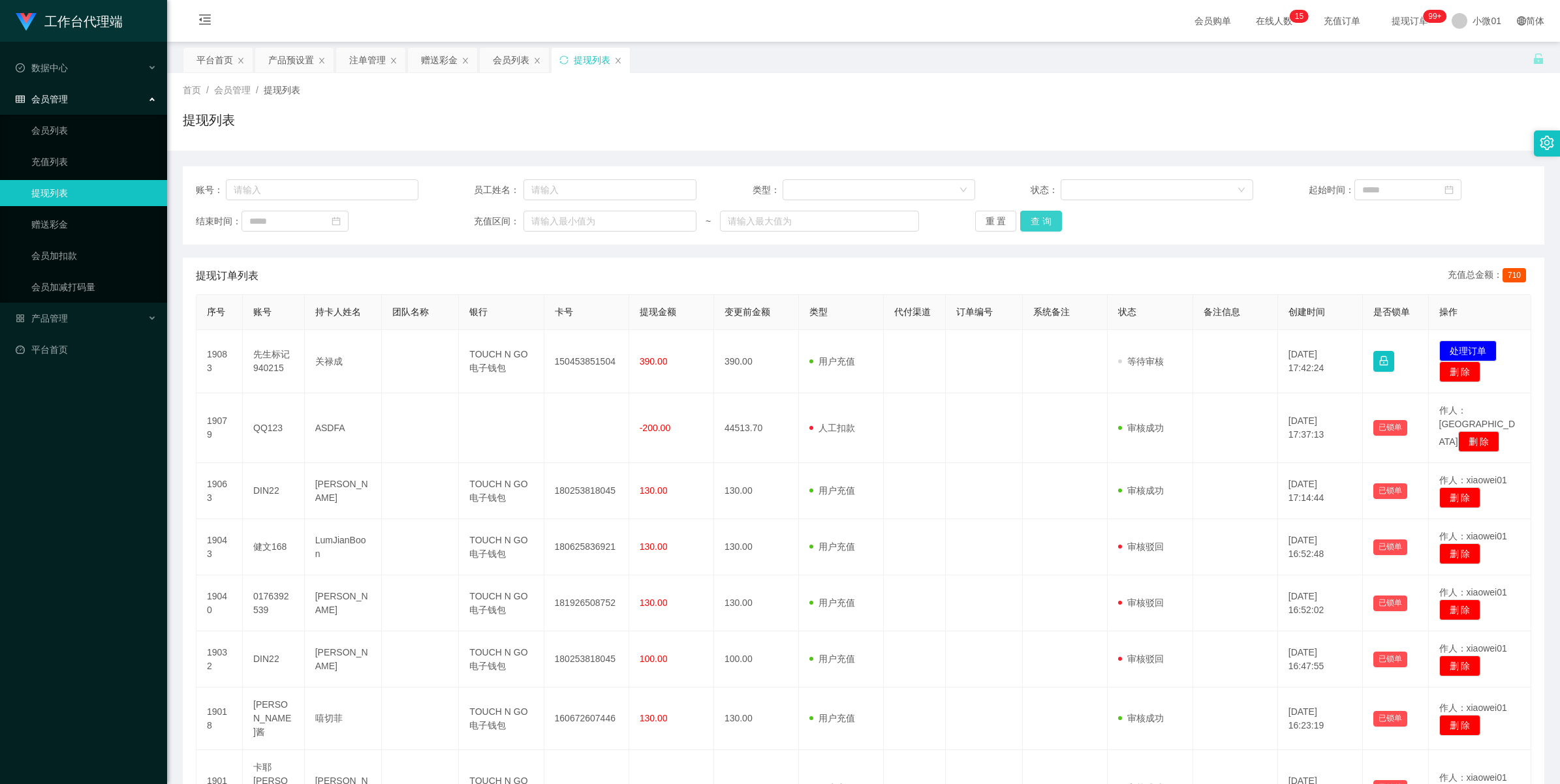
click at [1043, 221] on button "查 询" at bounding box center [1041, 221] width 42 height 21
click at [1043, 221] on div "重 置 查 询" at bounding box center [1087, 221] width 222 height 21
click at [1043, 221] on button "查 询" at bounding box center [1041, 221] width 42 height 21
click at [1043, 221] on div "重 置 查 询" at bounding box center [1087, 221] width 222 height 21
click at [1043, 221] on button "查 询" at bounding box center [1041, 221] width 42 height 21
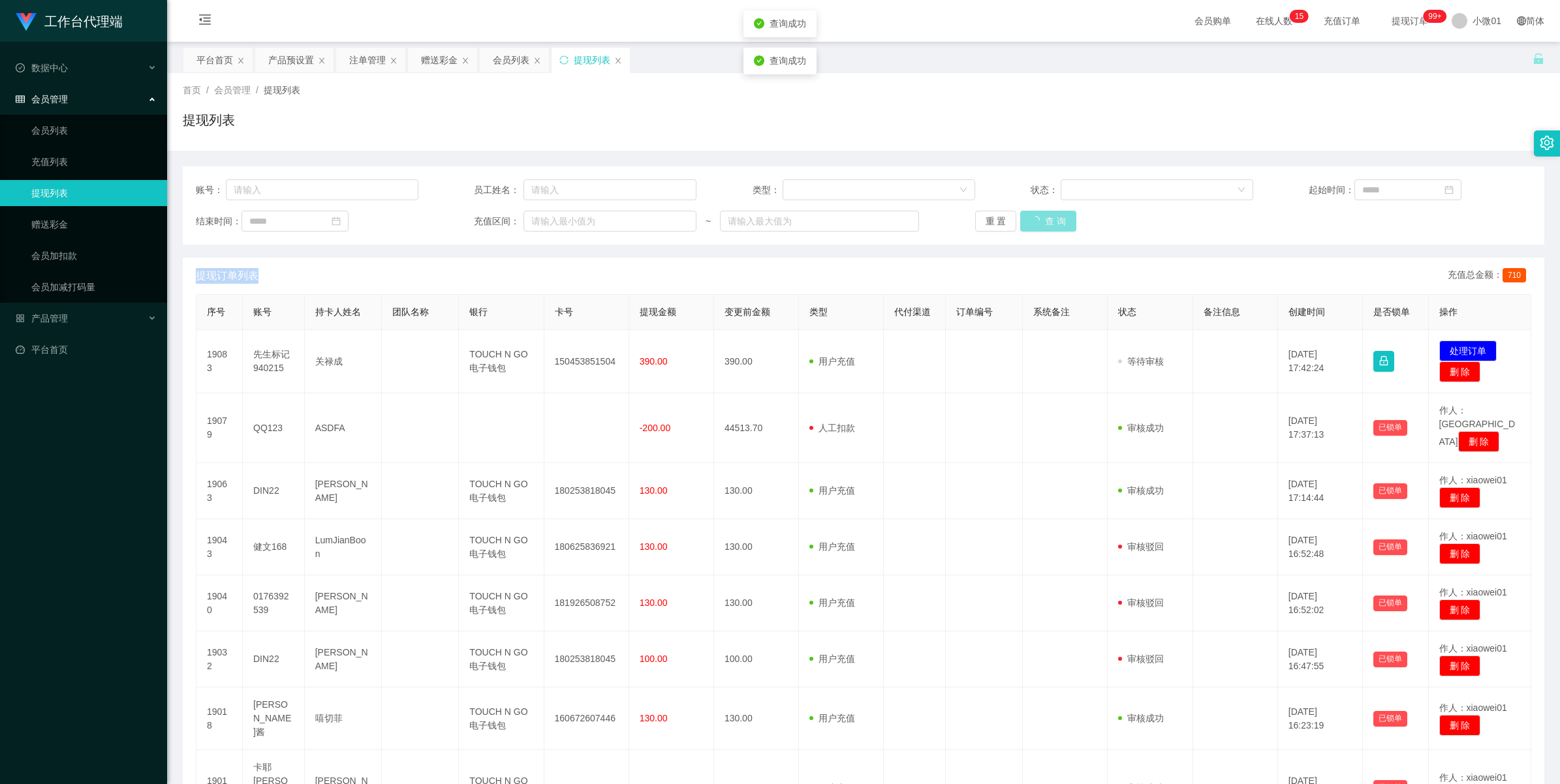
click at [1043, 221] on div "重 置 查 询" at bounding box center [1087, 221] width 222 height 21
click at [1043, 221] on button "查 询" at bounding box center [1041, 221] width 42 height 21
click at [1043, 221] on div "重 置 查 询" at bounding box center [1087, 221] width 222 height 21
click at [1043, 221] on button "查 询" at bounding box center [1041, 221] width 42 height 21
click at [1043, 221] on div "重 置 查 询" at bounding box center [1087, 221] width 222 height 21
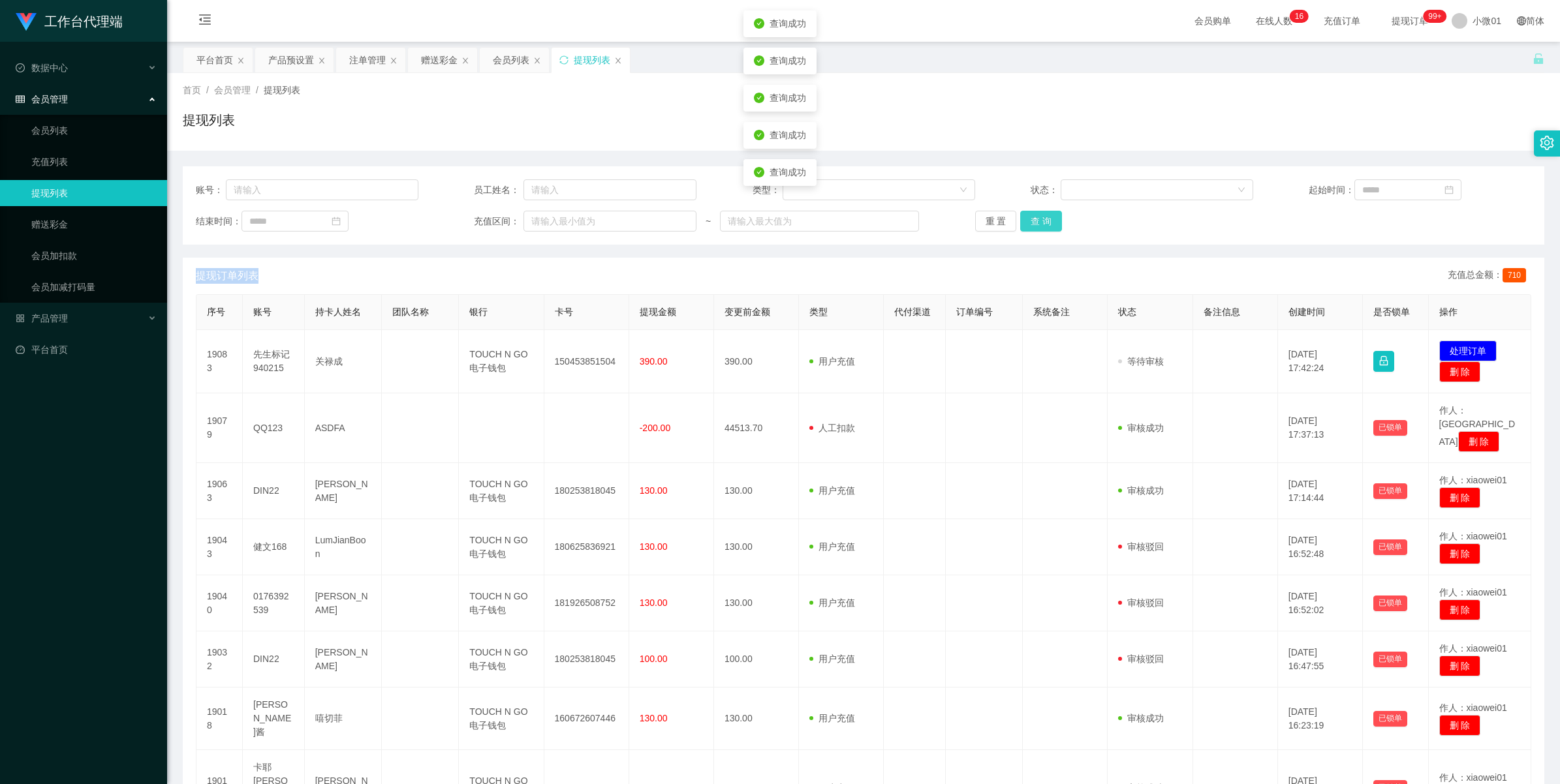
click at [1043, 221] on button "查 询" at bounding box center [1041, 221] width 42 height 21
click at [1043, 221] on div "重 置 查 询" at bounding box center [1087, 221] width 222 height 21
click at [1043, 221] on button "查 询" at bounding box center [1041, 221] width 42 height 21
click at [1043, 221] on div "重 置 查 询" at bounding box center [1087, 221] width 222 height 21
click at [1043, 221] on button "查 询" at bounding box center [1041, 221] width 42 height 21
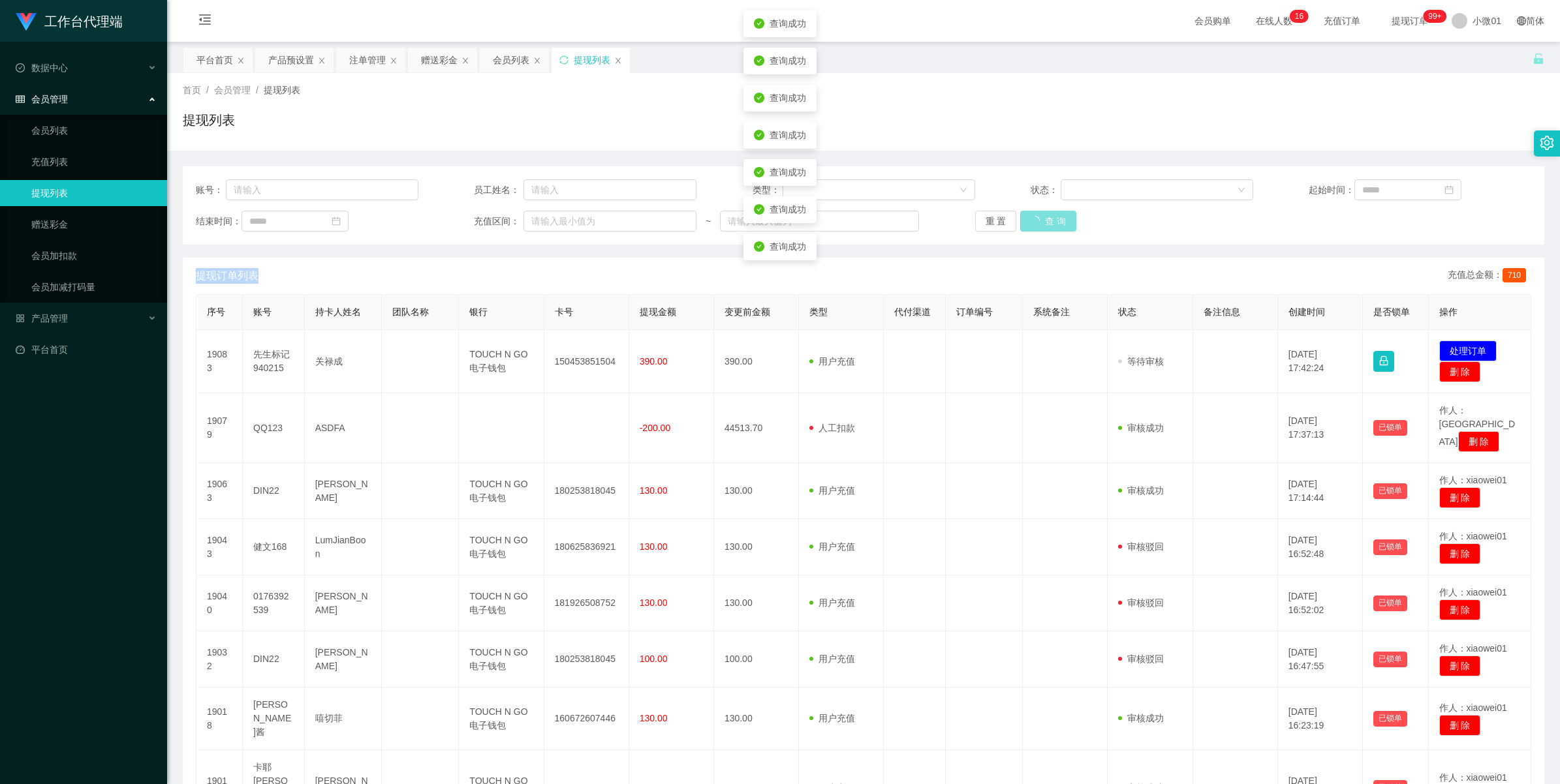
click at [1043, 221] on div "重 置 查 询" at bounding box center [1087, 221] width 222 height 21
click at [1043, 221] on button "查 询" at bounding box center [1041, 221] width 42 height 21
click at [1043, 221] on div "重 置 查 询" at bounding box center [1087, 221] width 222 height 21
click at [1043, 221] on button "查 询" at bounding box center [1041, 221] width 42 height 21
click at [1043, 221] on div "重 置 查 询" at bounding box center [1087, 221] width 222 height 21
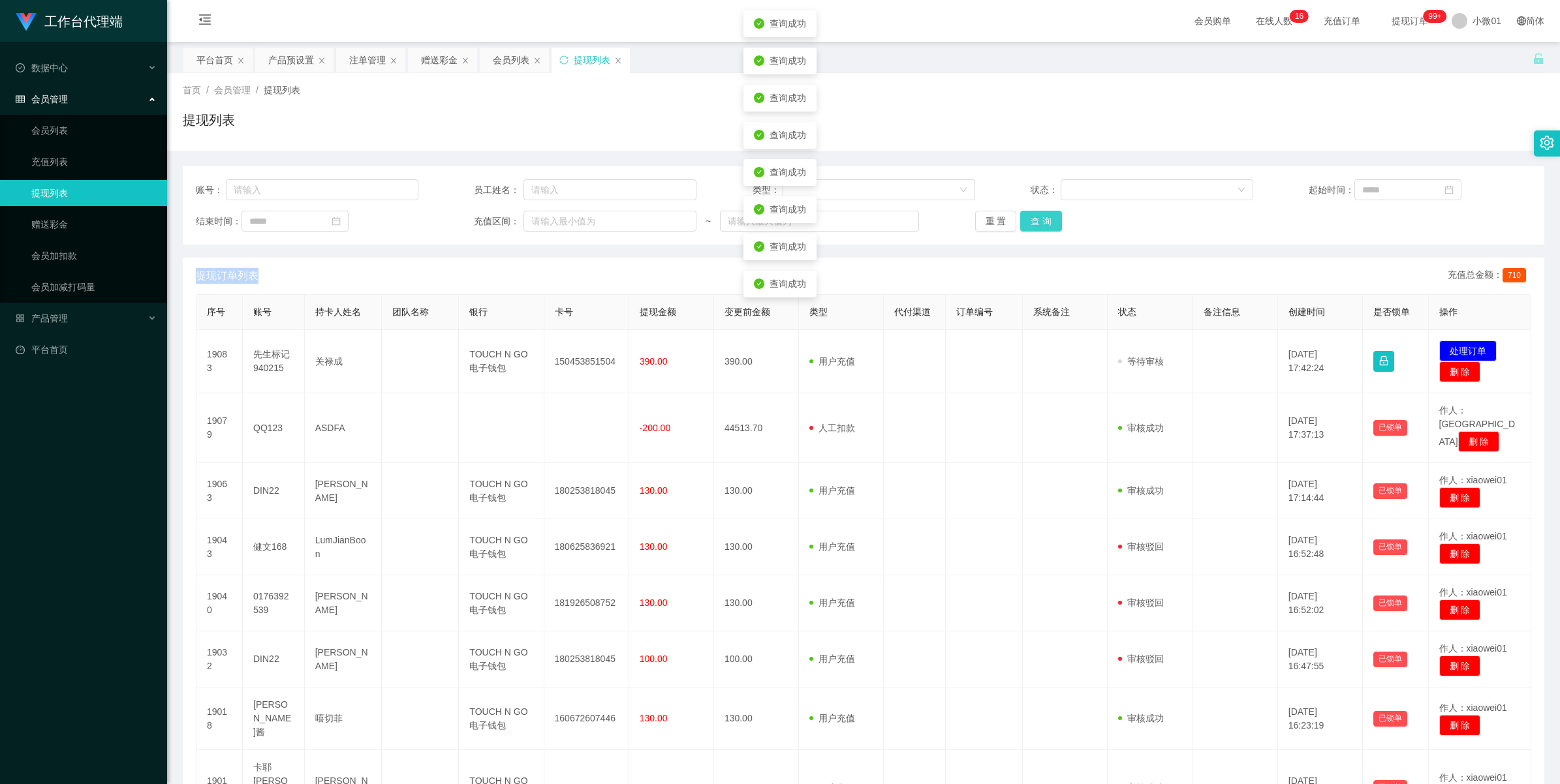
click at [1043, 221] on button "查 询" at bounding box center [1041, 221] width 42 height 21
click at [1043, 221] on div "重 置 查 询" at bounding box center [1087, 221] width 222 height 21
click at [1043, 221] on button "查 询" at bounding box center [1041, 221] width 42 height 21
click at [1043, 221] on div "重 置 查 询" at bounding box center [1087, 221] width 222 height 21
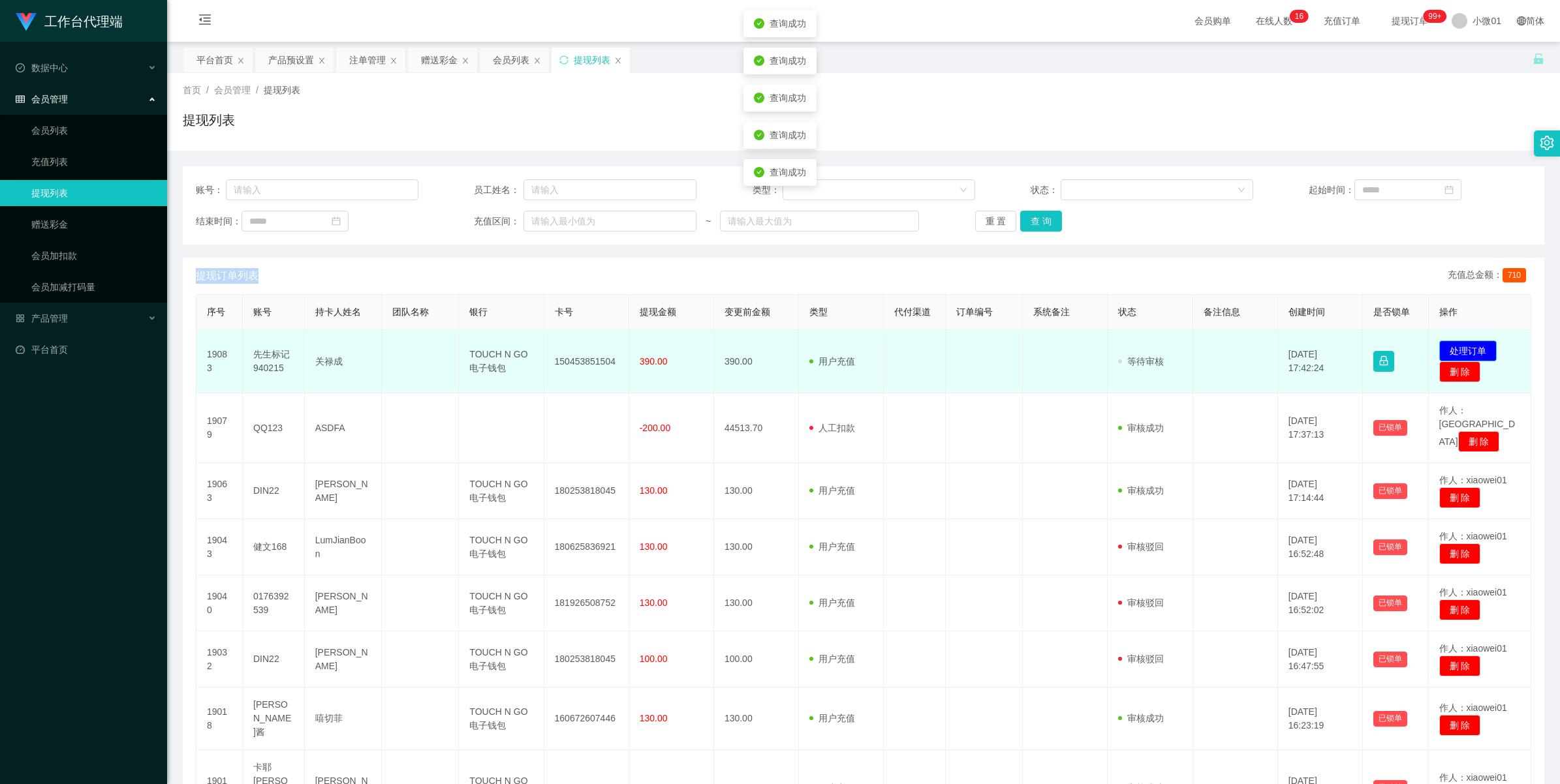
click at [1454, 343] on button "处理订单" at bounding box center [1468, 350] width 57 height 21
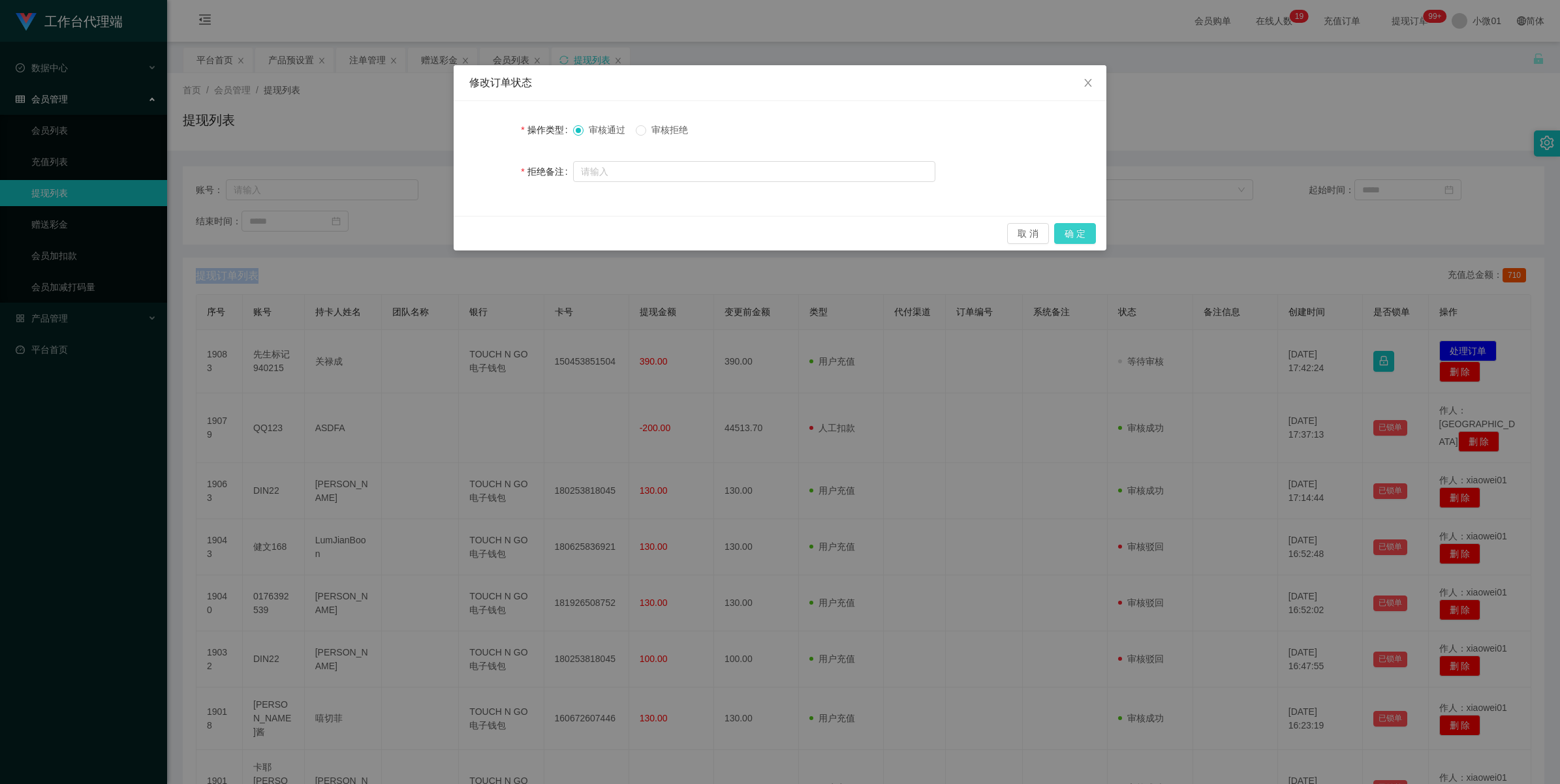
click at [1088, 227] on button "确 定" at bounding box center [1075, 233] width 42 height 21
